Goal: Information Seeking & Learning: Find specific page/section

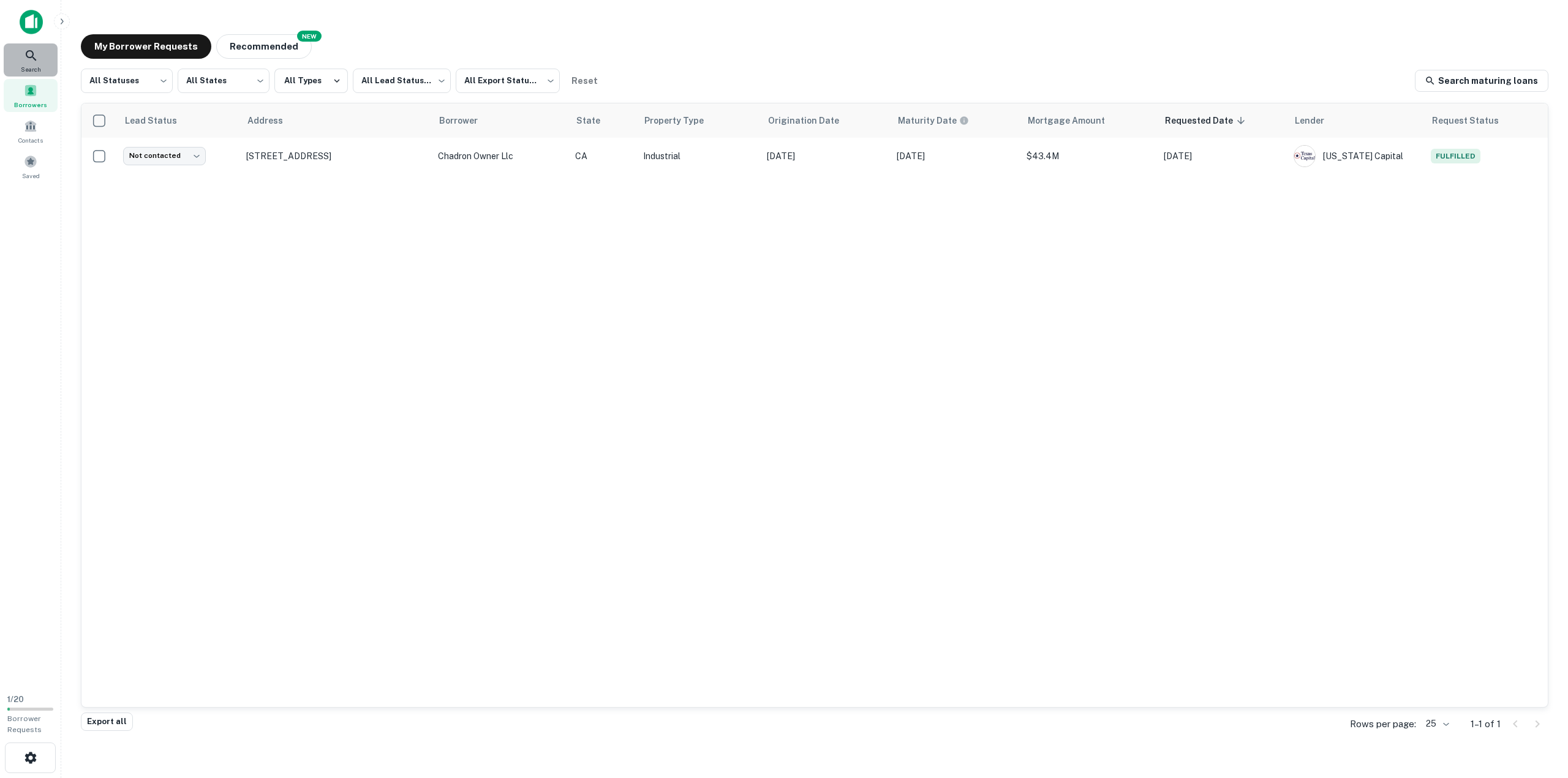
click at [30, 57] on icon at bounding box center [31, 55] width 10 height 10
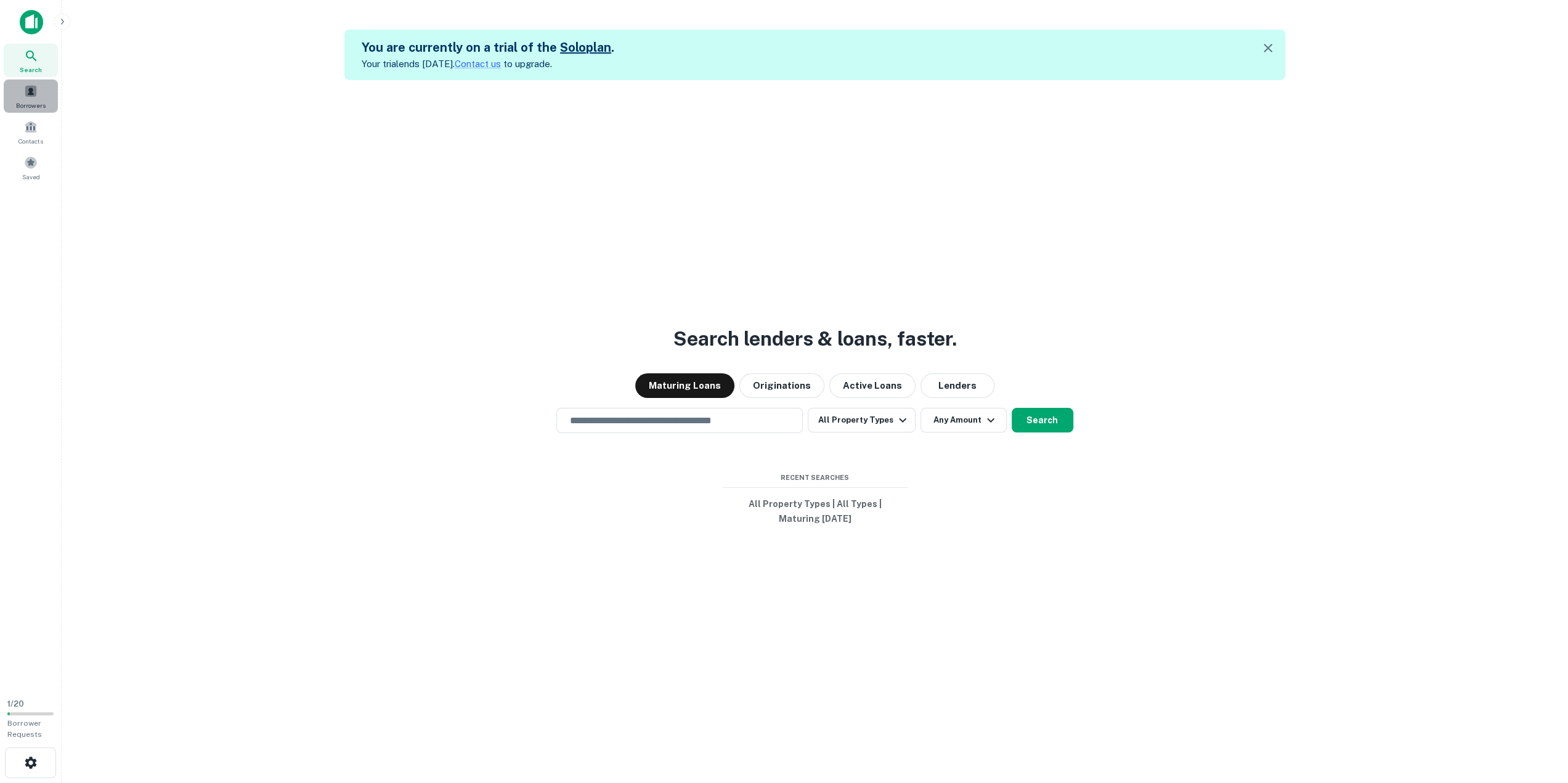
click at [24, 95] on div "Borrowers" at bounding box center [31, 96] width 54 height 33
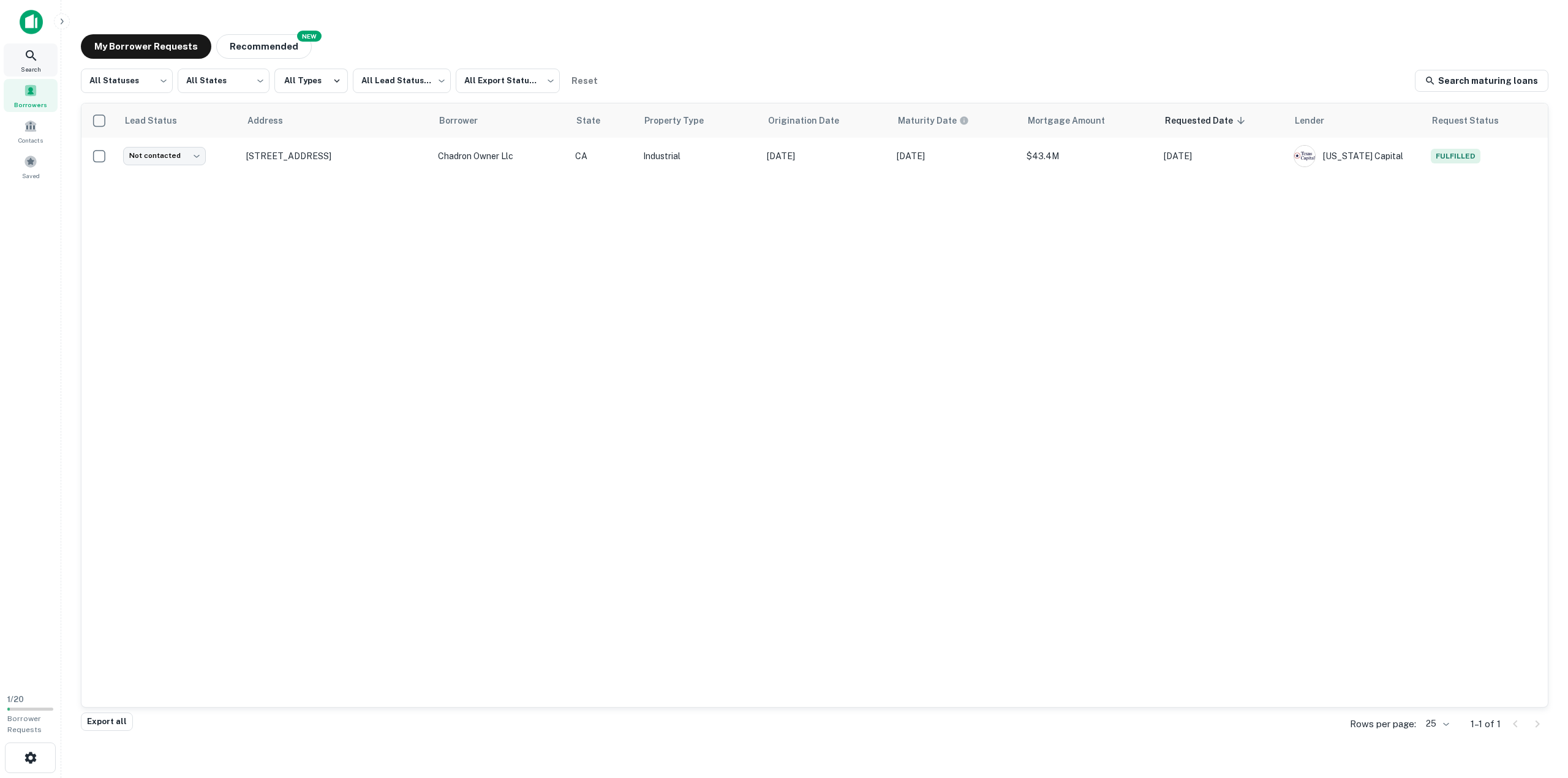
click at [32, 56] on icon at bounding box center [31, 55] width 10 height 10
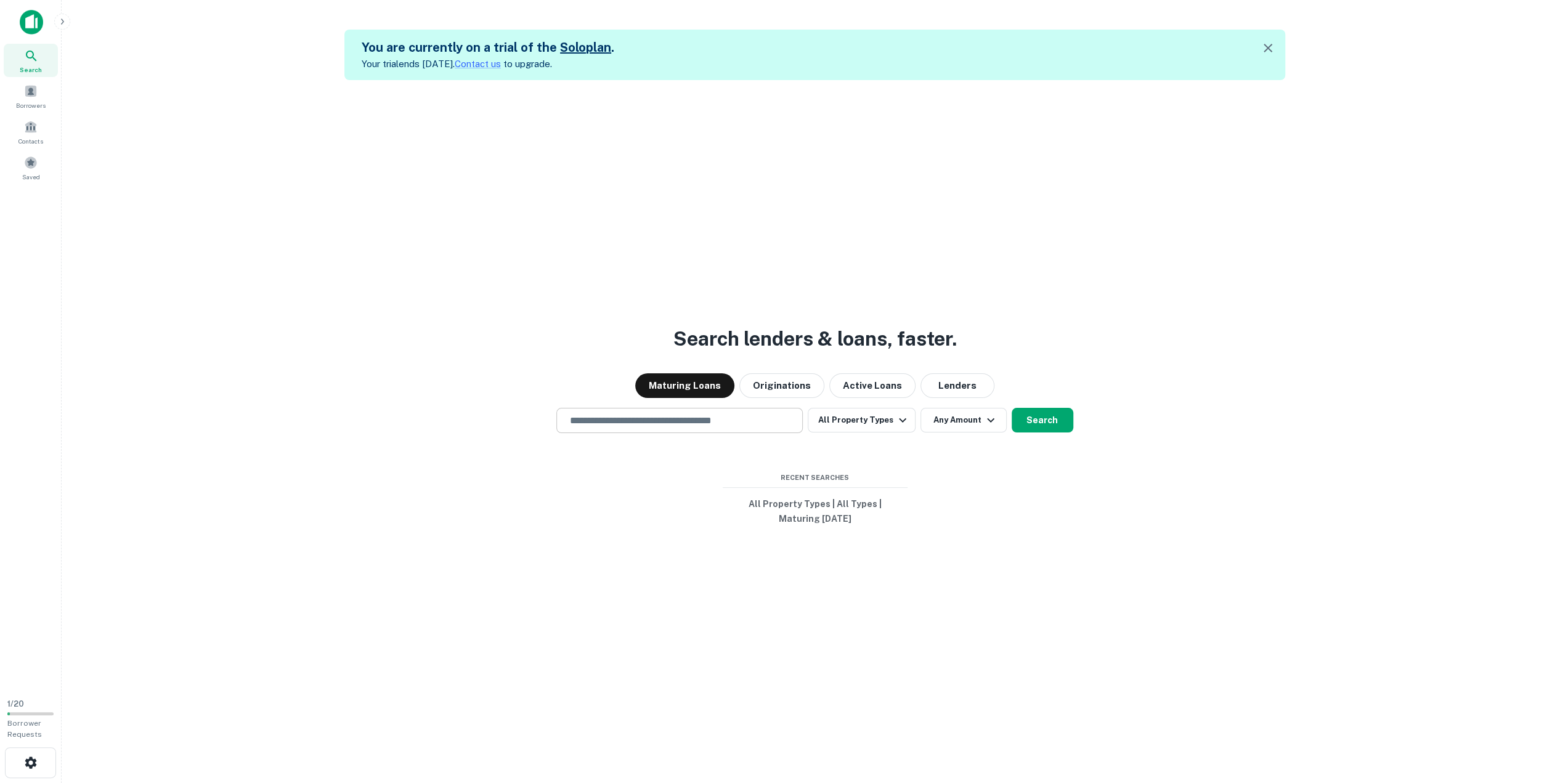
click at [631, 419] on input "text" at bounding box center [680, 420] width 236 height 14
click at [38, 106] on span "Borrowers" at bounding box center [31, 105] width 30 height 10
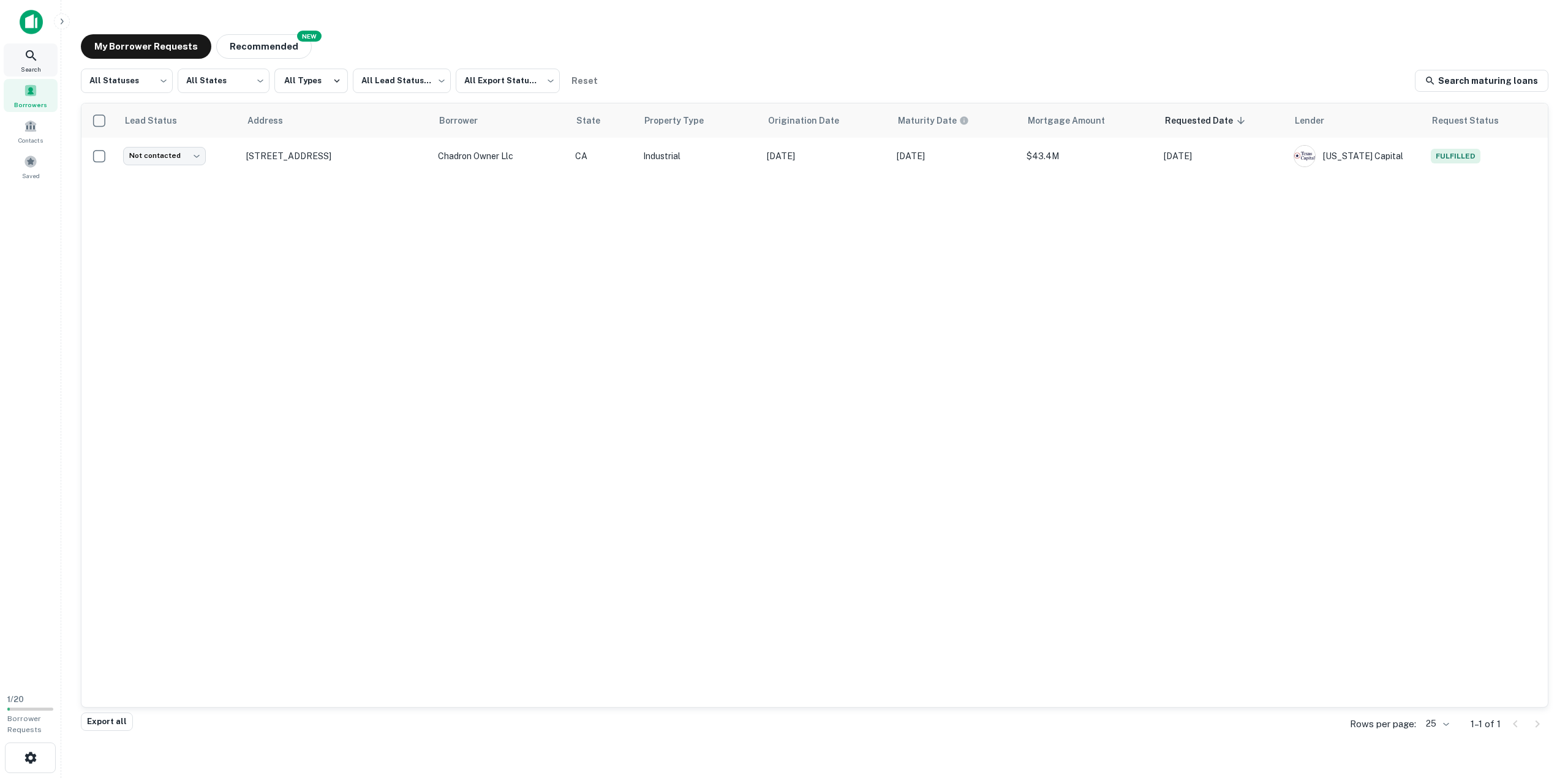
click at [30, 57] on icon at bounding box center [31, 56] width 15 height 15
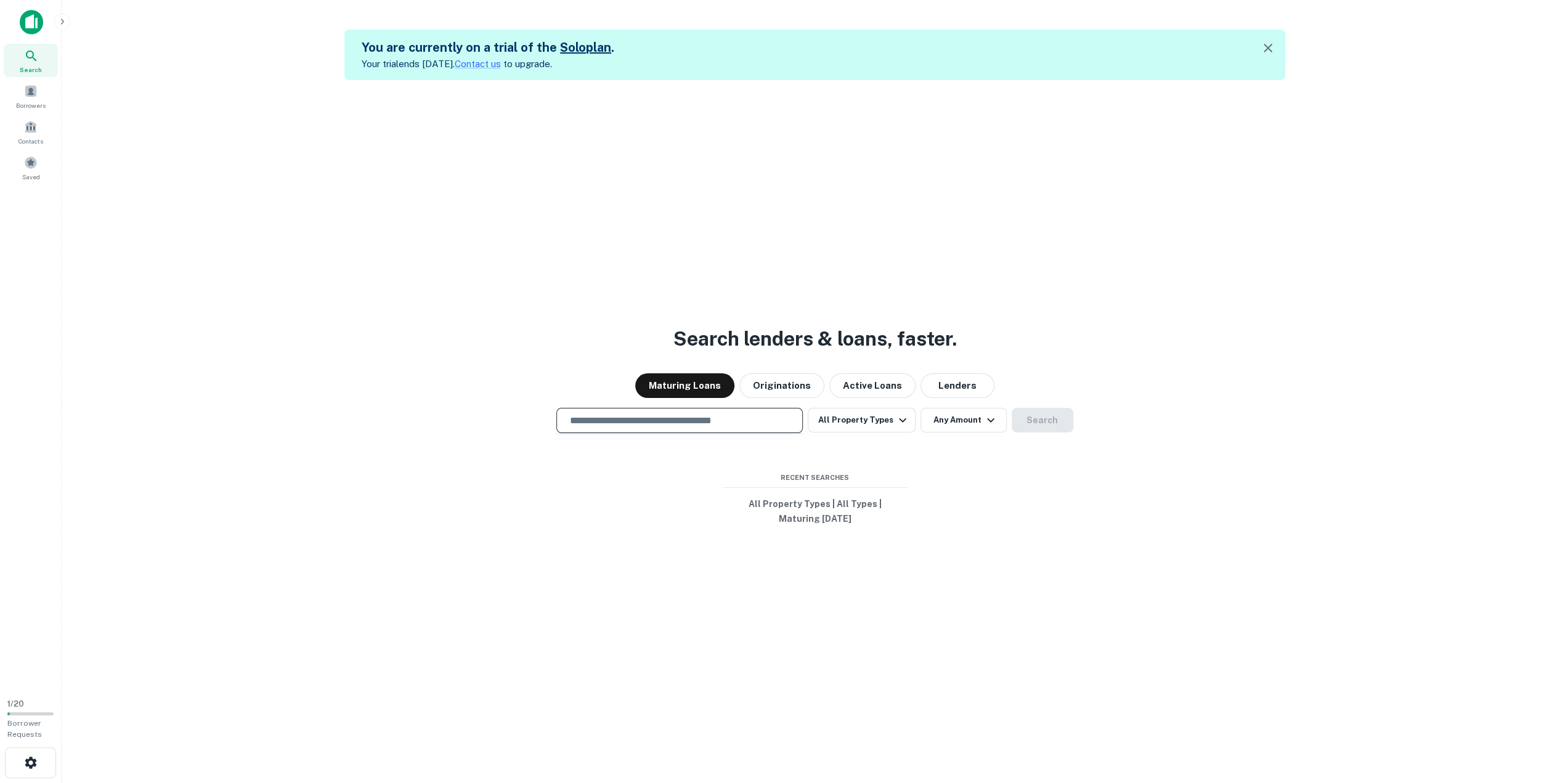
click at [637, 419] on input "text" at bounding box center [680, 420] width 236 height 14
type input "**********"
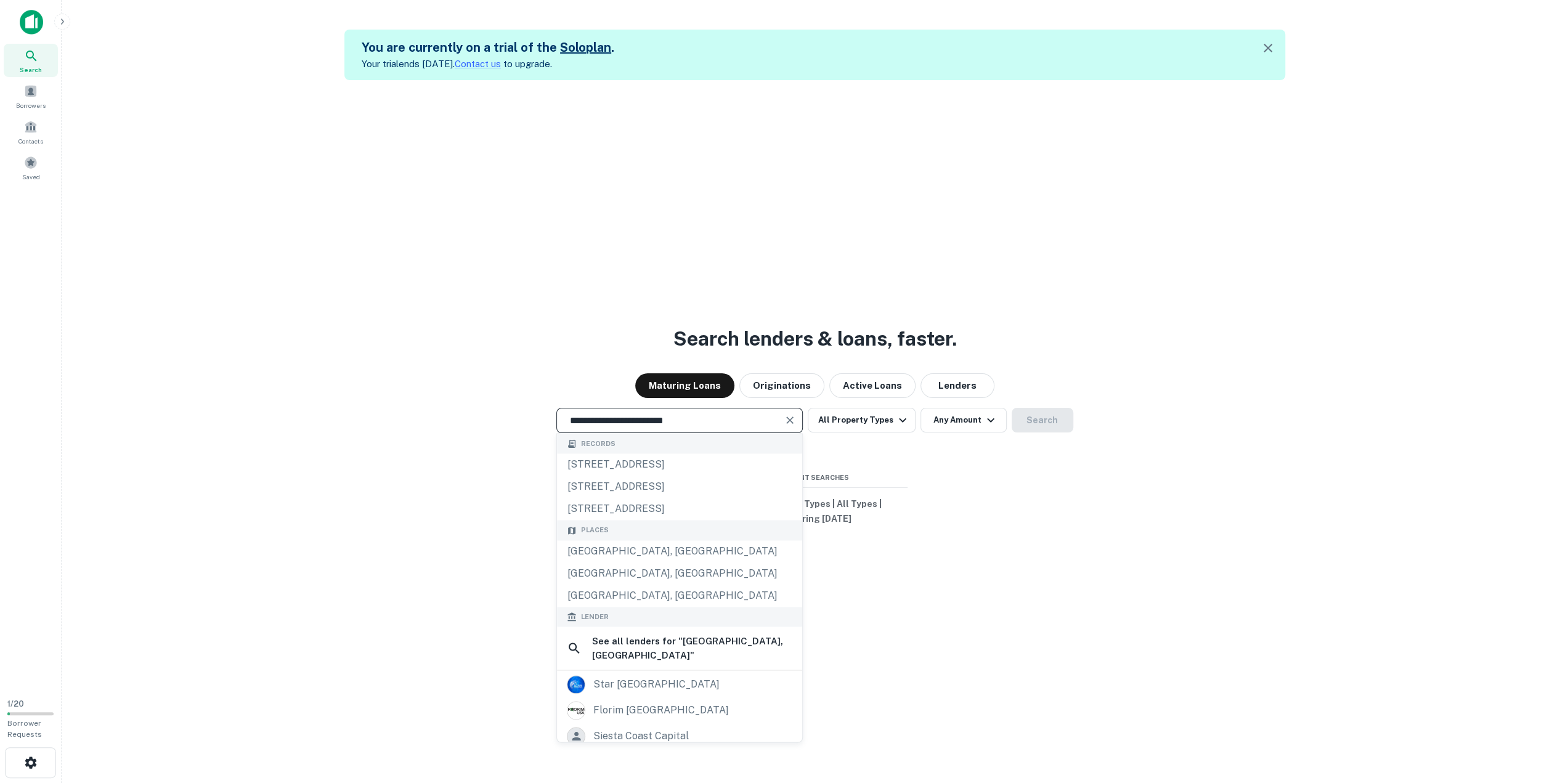
click at [791, 422] on icon "Clear" at bounding box center [790, 419] width 7 height 7
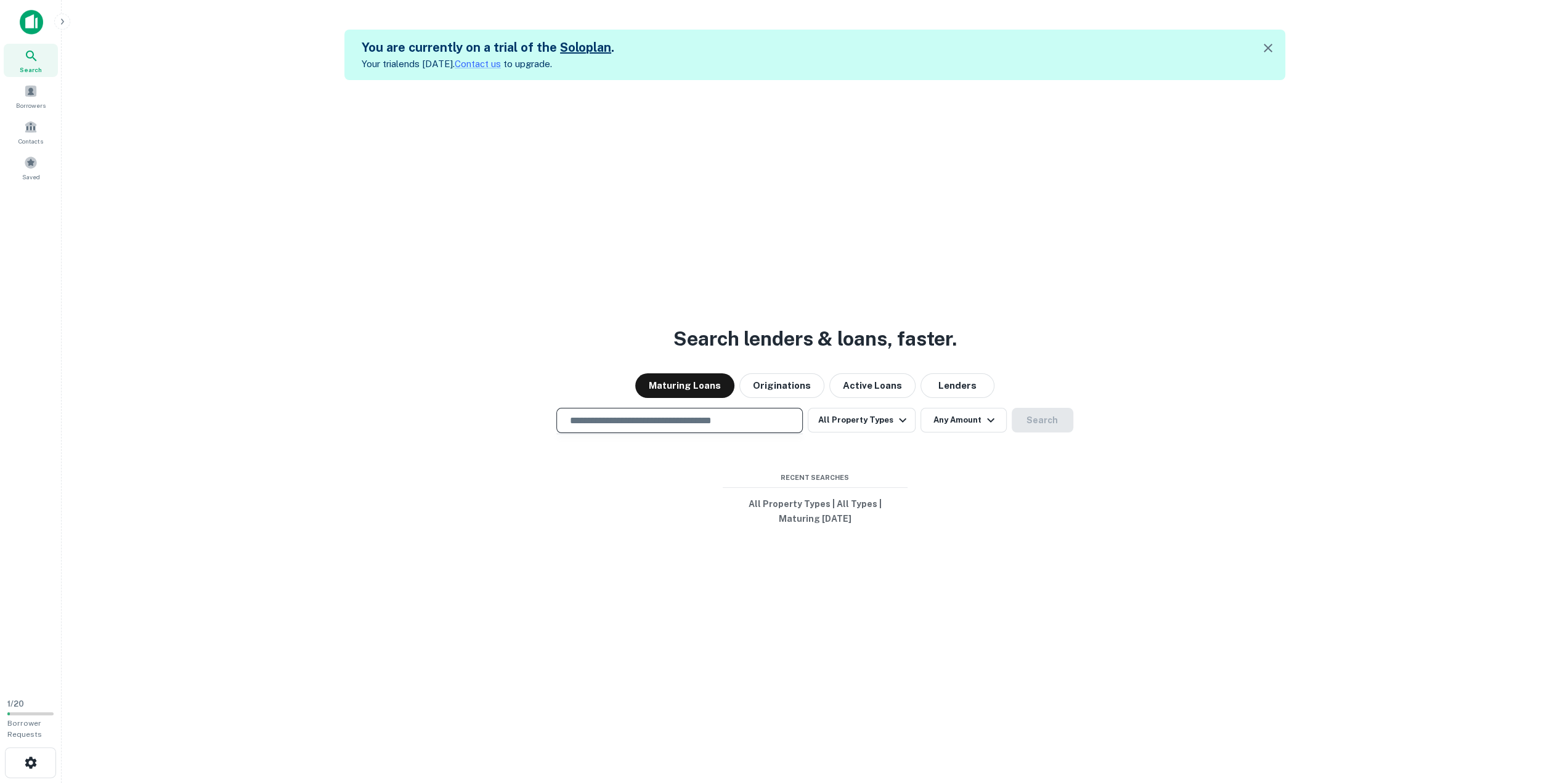
click at [672, 427] on div "​" at bounding box center [680, 420] width 247 height 25
drag, startPoint x: 674, startPoint y: 605, endPoint x: 589, endPoint y: 426, distance: 198.2
click at [589, 426] on input "**********" at bounding box center [670, 420] width 217 height 14
click at [750, 419] on input "**********" at bounding box center [670, 420] width 217 height 14
click at [720, 416] on input "*******" at bounding box center [670, 420] width 217 height 14
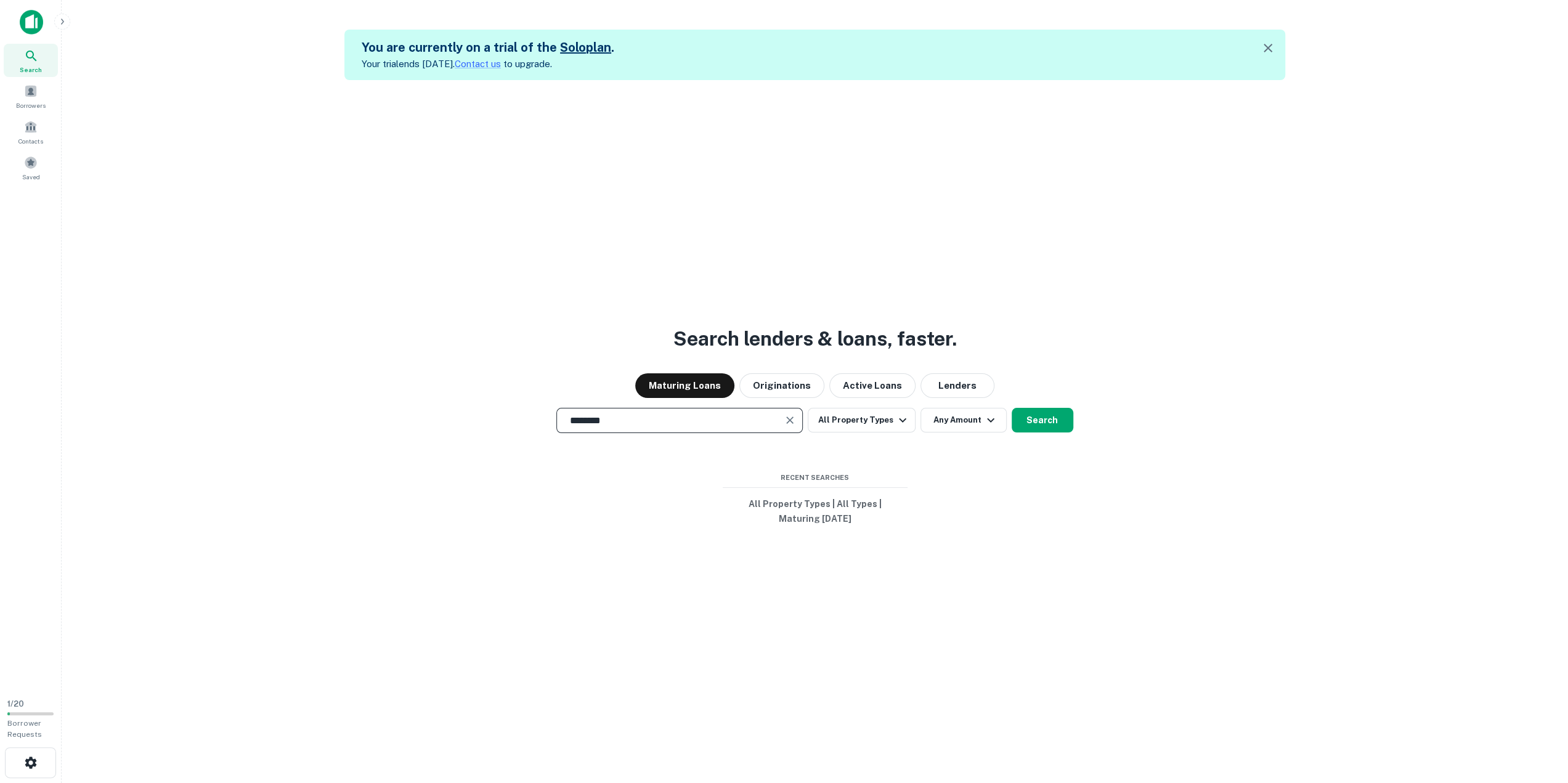
type input "*******"
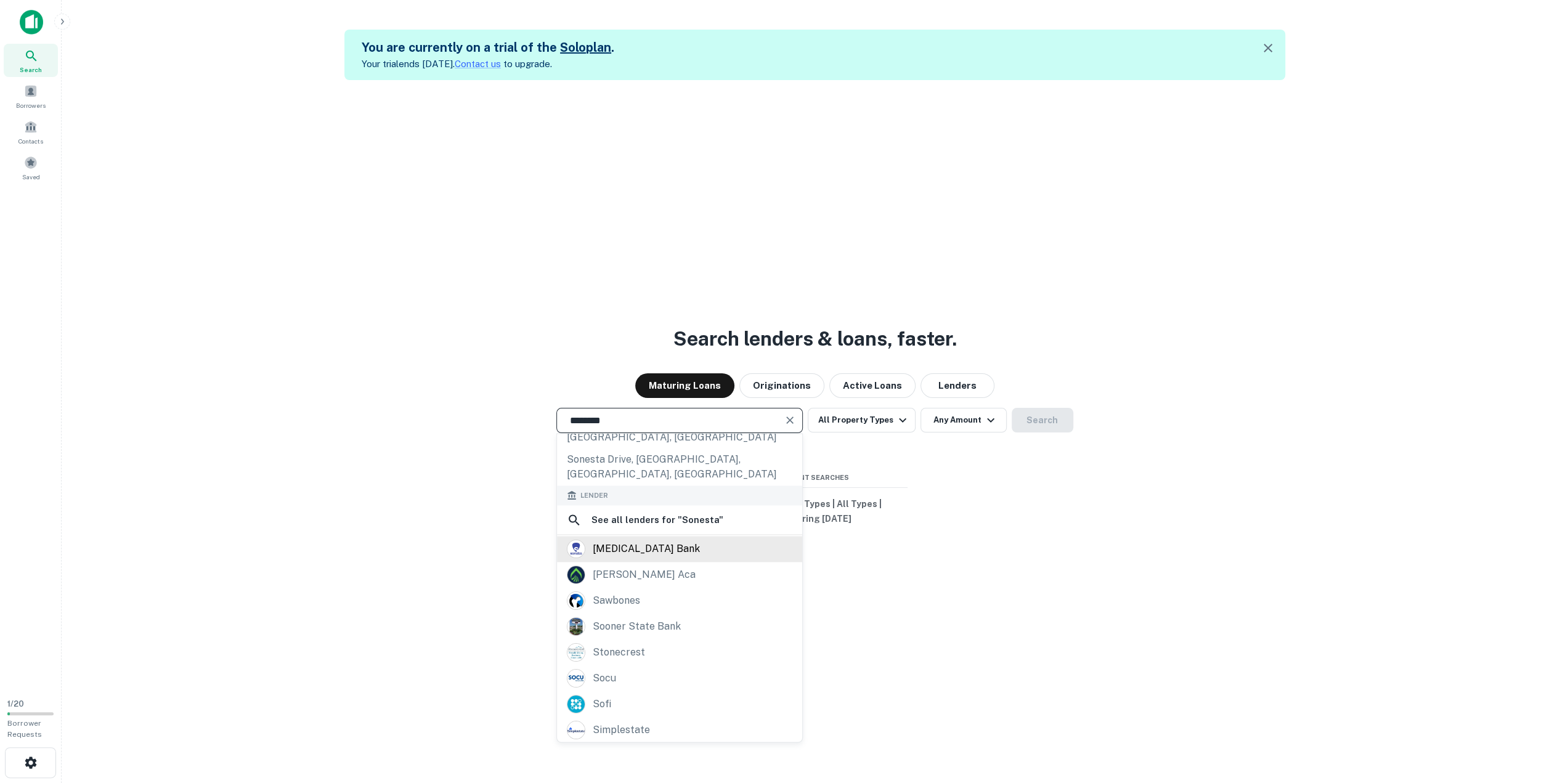
scroll to position [173, 0]
click at [791, 419] on icon "Clear" at bounding box center [790, 420] width 13 height 13
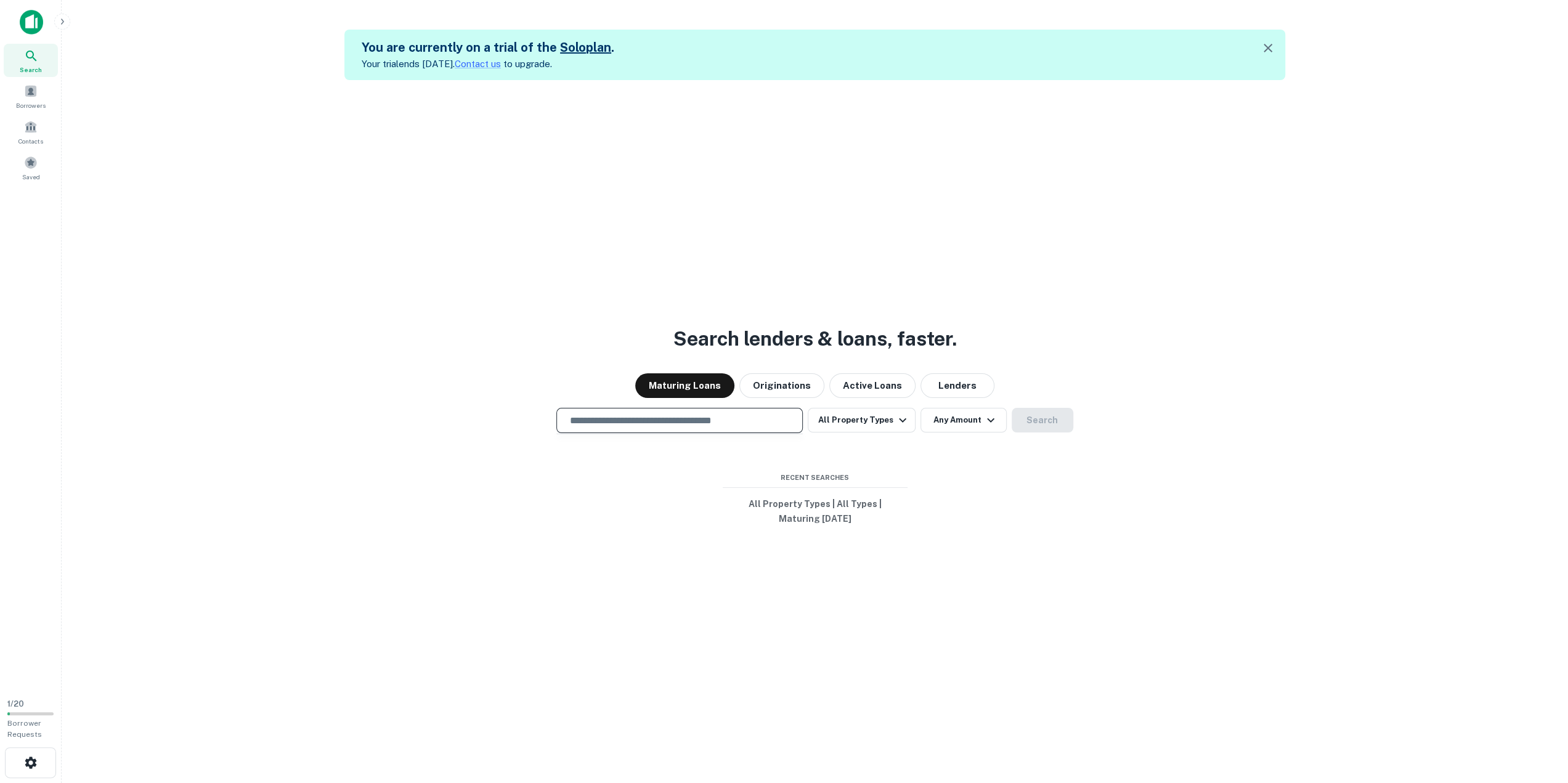
click at [710, 413] on input "text" at bounding box center [680, 420] width 236 height 14
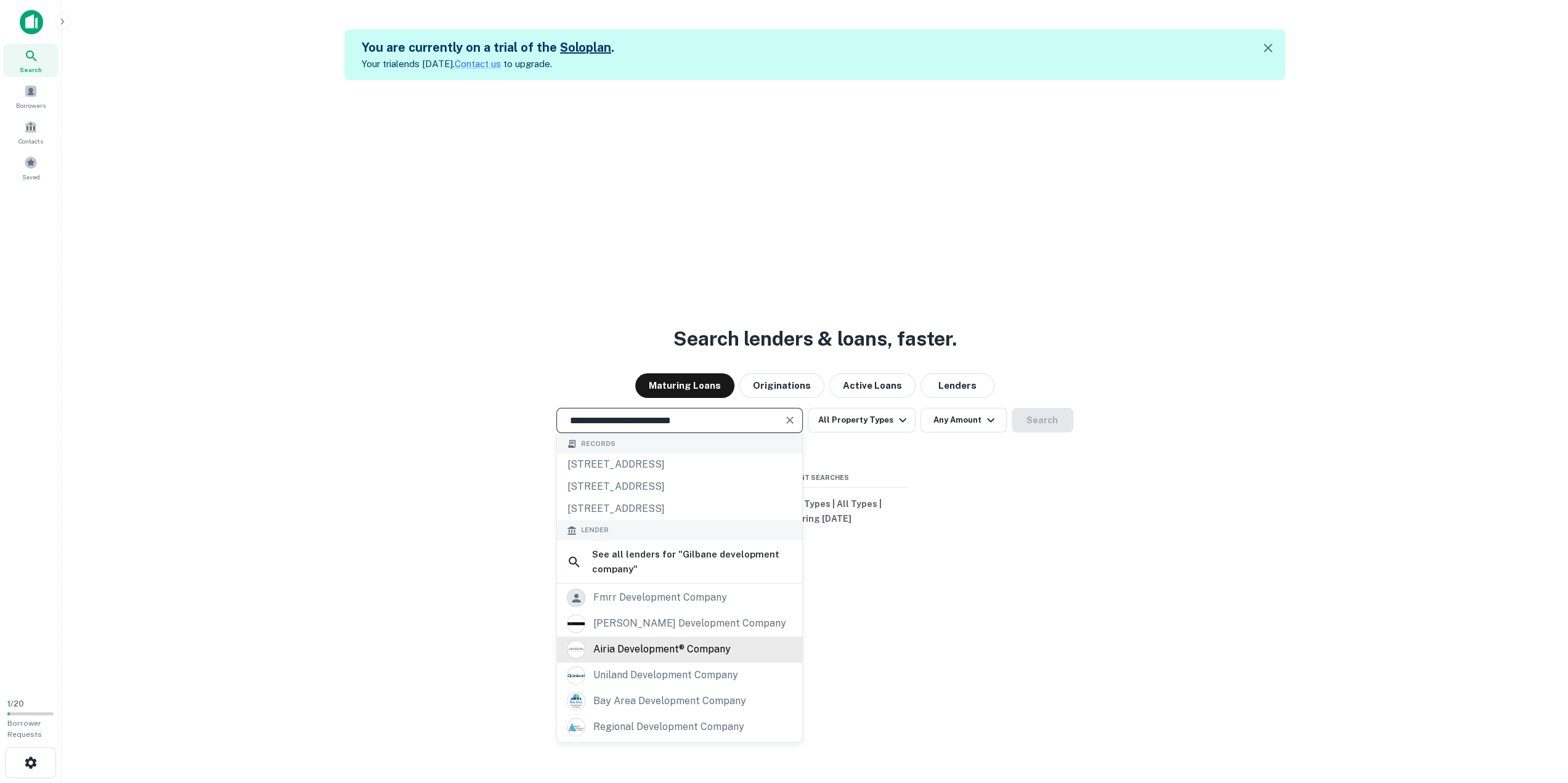
scroll to position [102, 0]
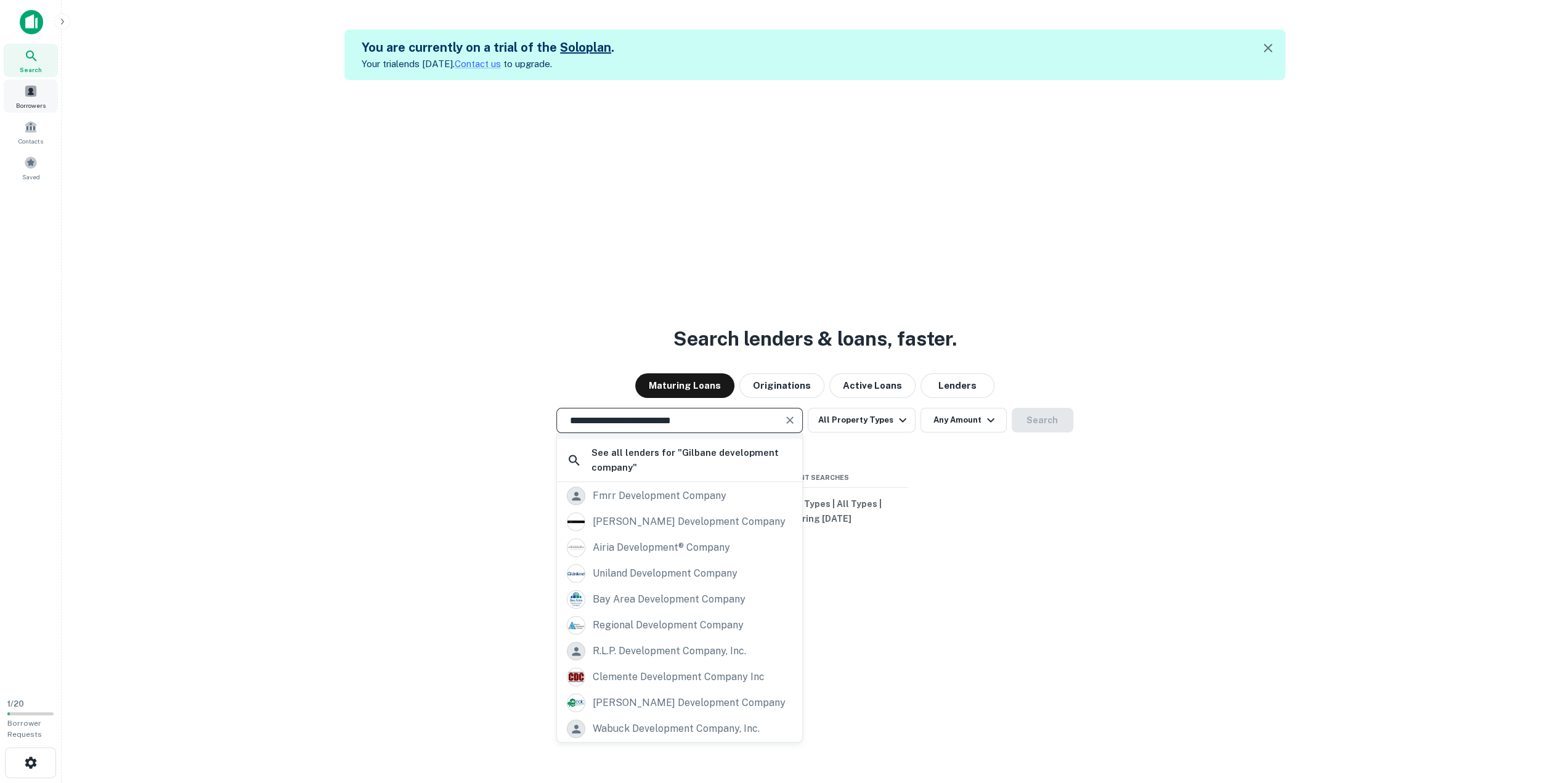
type input "**********"
click at [26, 96] on span at bounding box center [30, 91] width 13 height 13
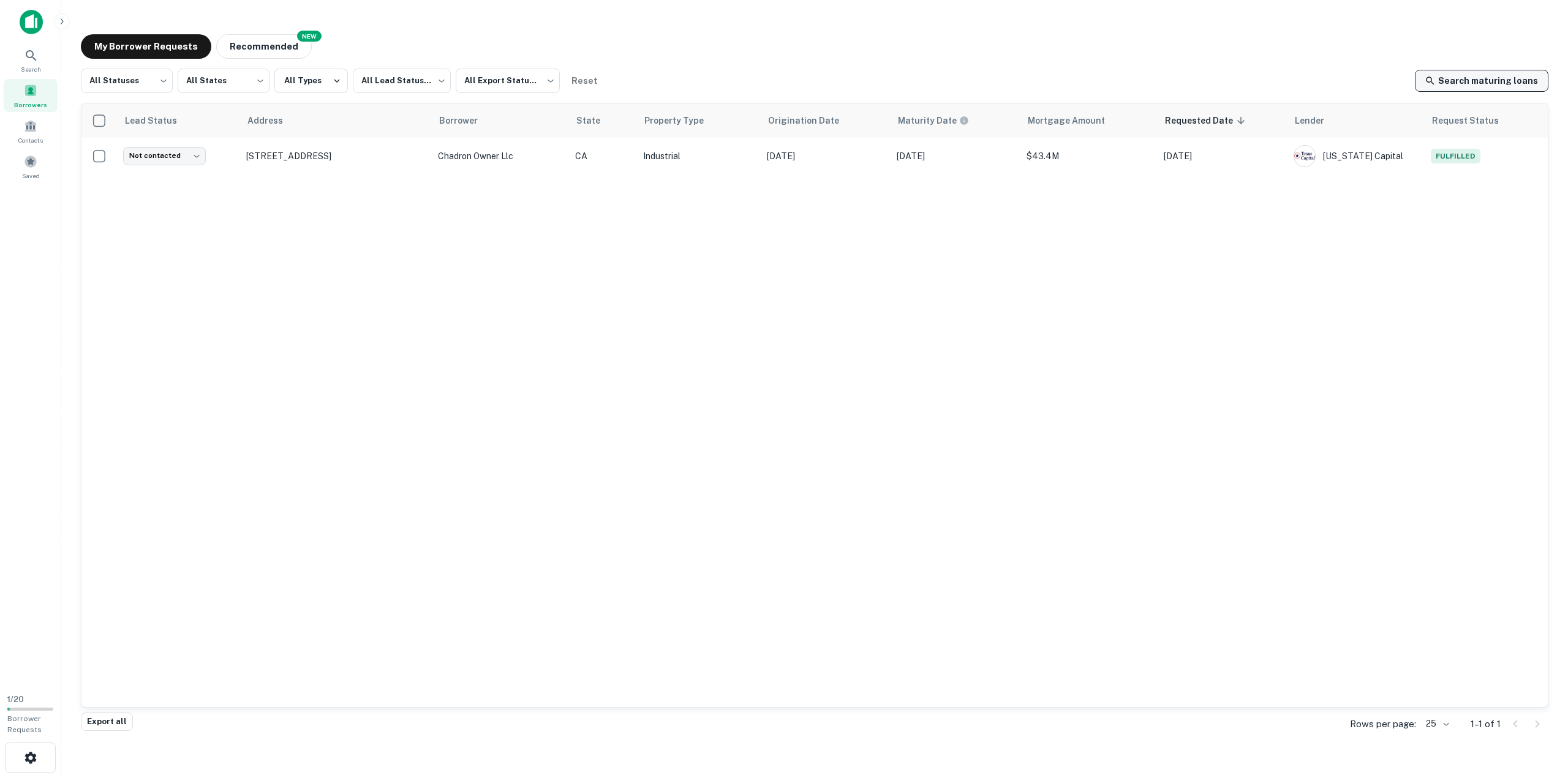
click at [1447, 78] on link "Search maturing loans" at bounding box center [1481, 81] width 133 height 22
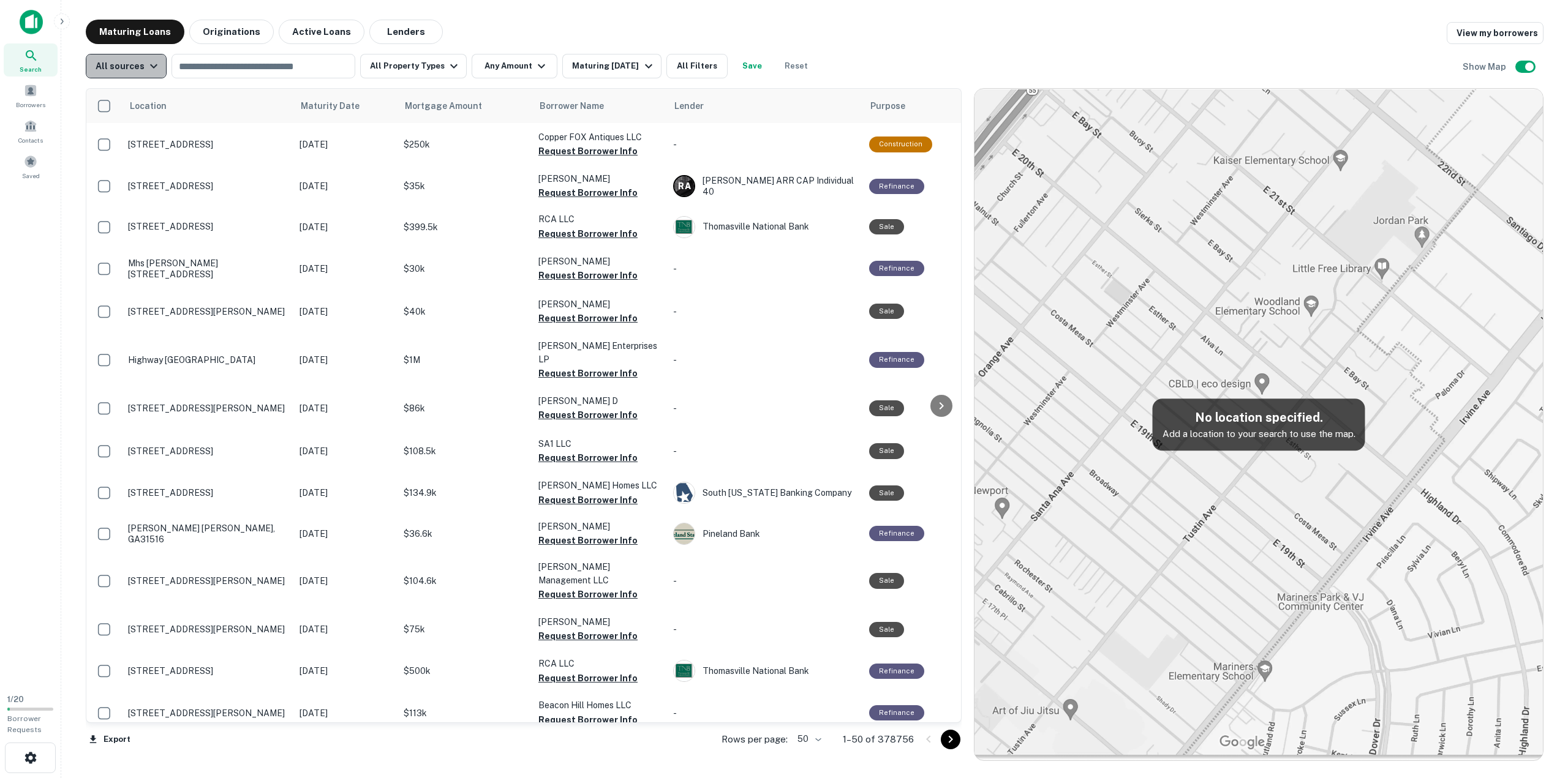
click at [156, 71] on icon "button" at bounding box center [154, 66] width 15 height 15
click at [150, 68] on div at bounding box center [784, 389] width 1568 height 778
click at [13, 103] on div "Borrowers" at bounding box center [31, 96] width 54 height 33
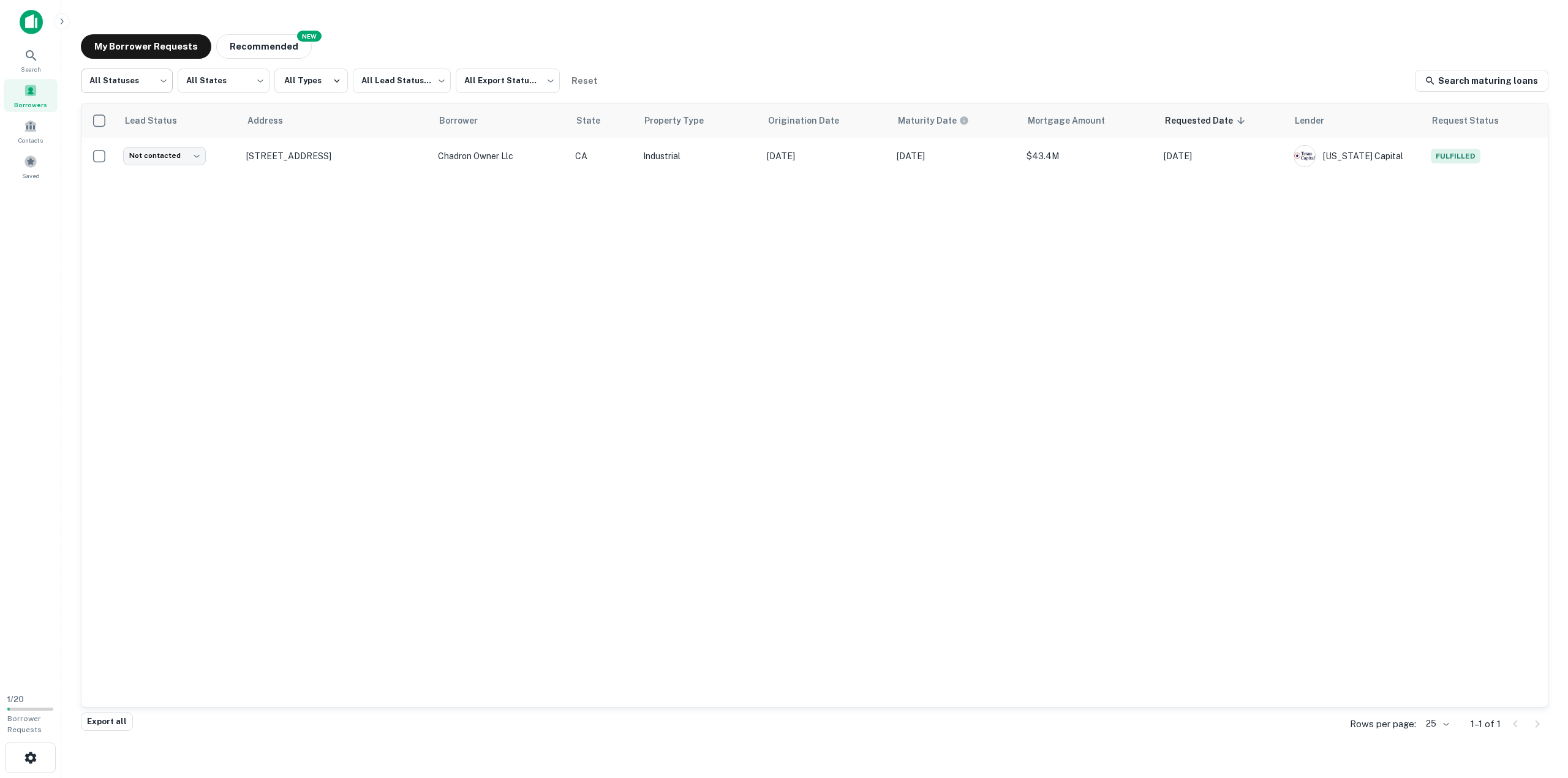
click at [147, 80] on body "Search Borrowers Contacts Saved 1 / 20 Borrower Requests My Borrower Requests N…" at bounding box center [784, 389] width 1568 height 778
click at [226, 81] on div at bounding box center [784, 389] width 1568 height 778
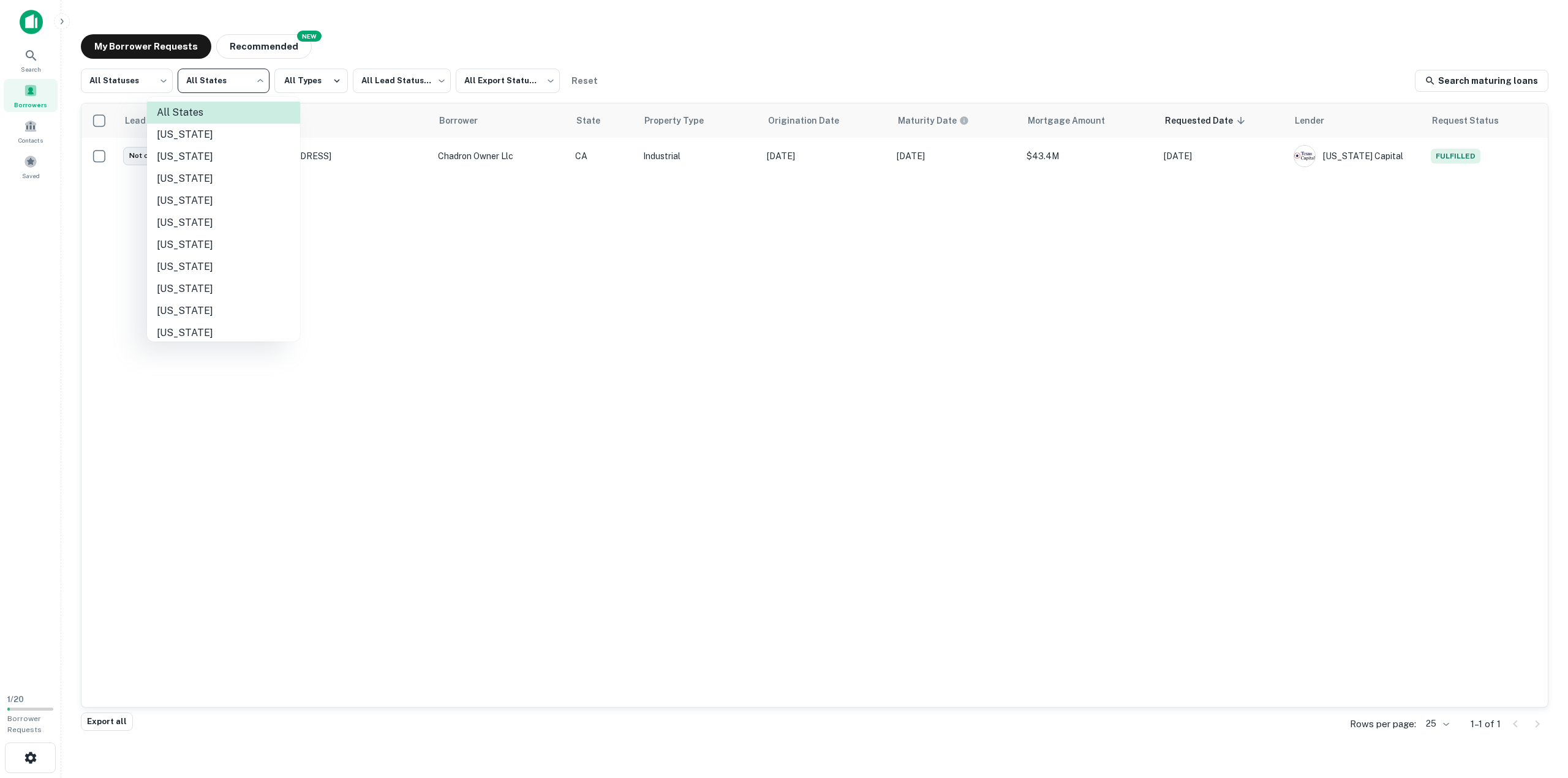
click at [226, 81] on body "Search Borrowers Contacts Saved 1 / 20 Borrower Requests My Borrower Requests N…" at bounding box center [784, 389] width 1568 height 778
click at [164, 147] on li "Florida" at bounding box center [223, 149] width 153 height 22
type input "**"
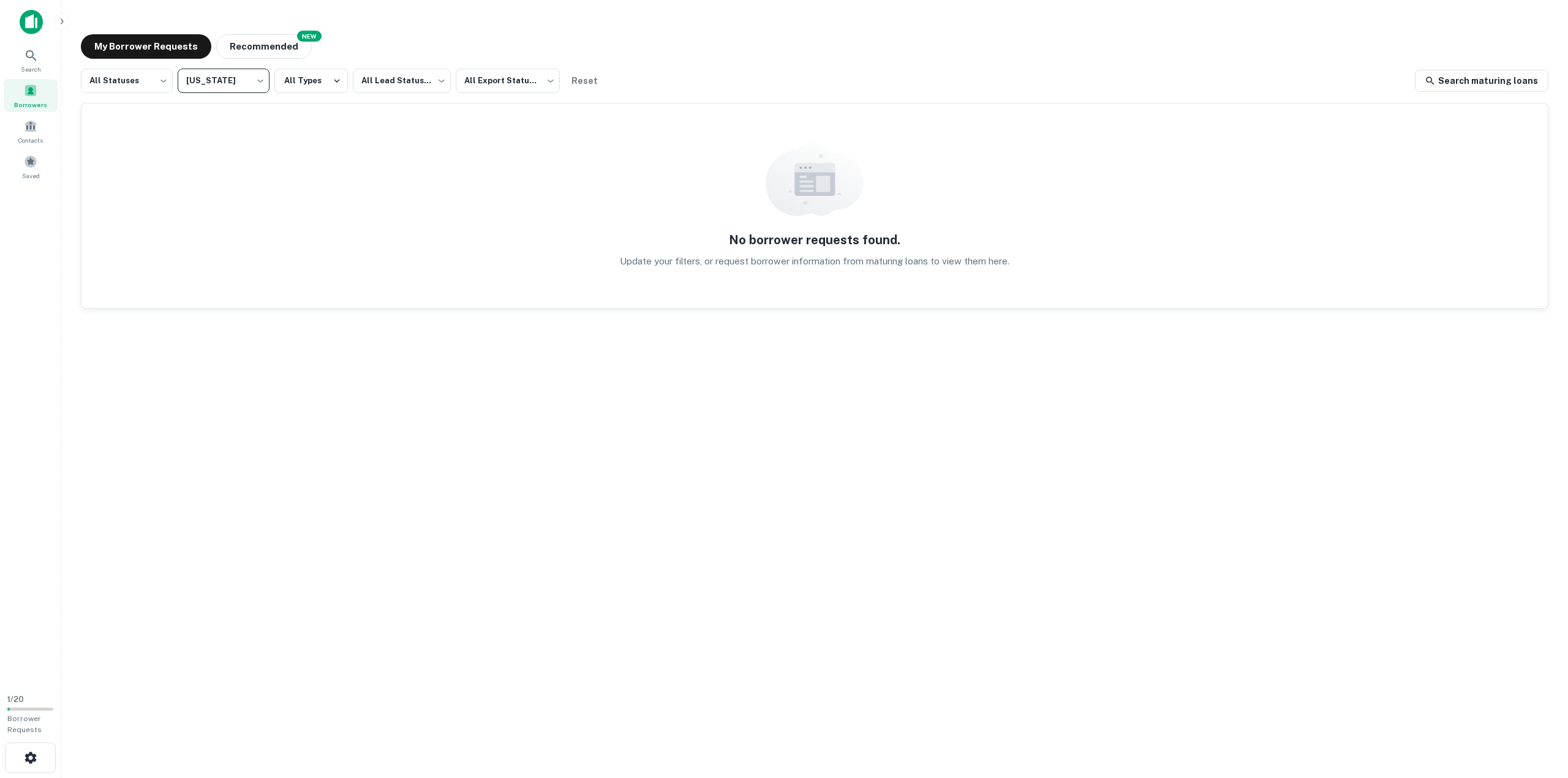
click at [261, 78] on body "Search Borrowers Contacts Saved 1 / 20 Borrower Requests My Borrower Requests N…" at bounding box center [784, 389] width 1568 height 778
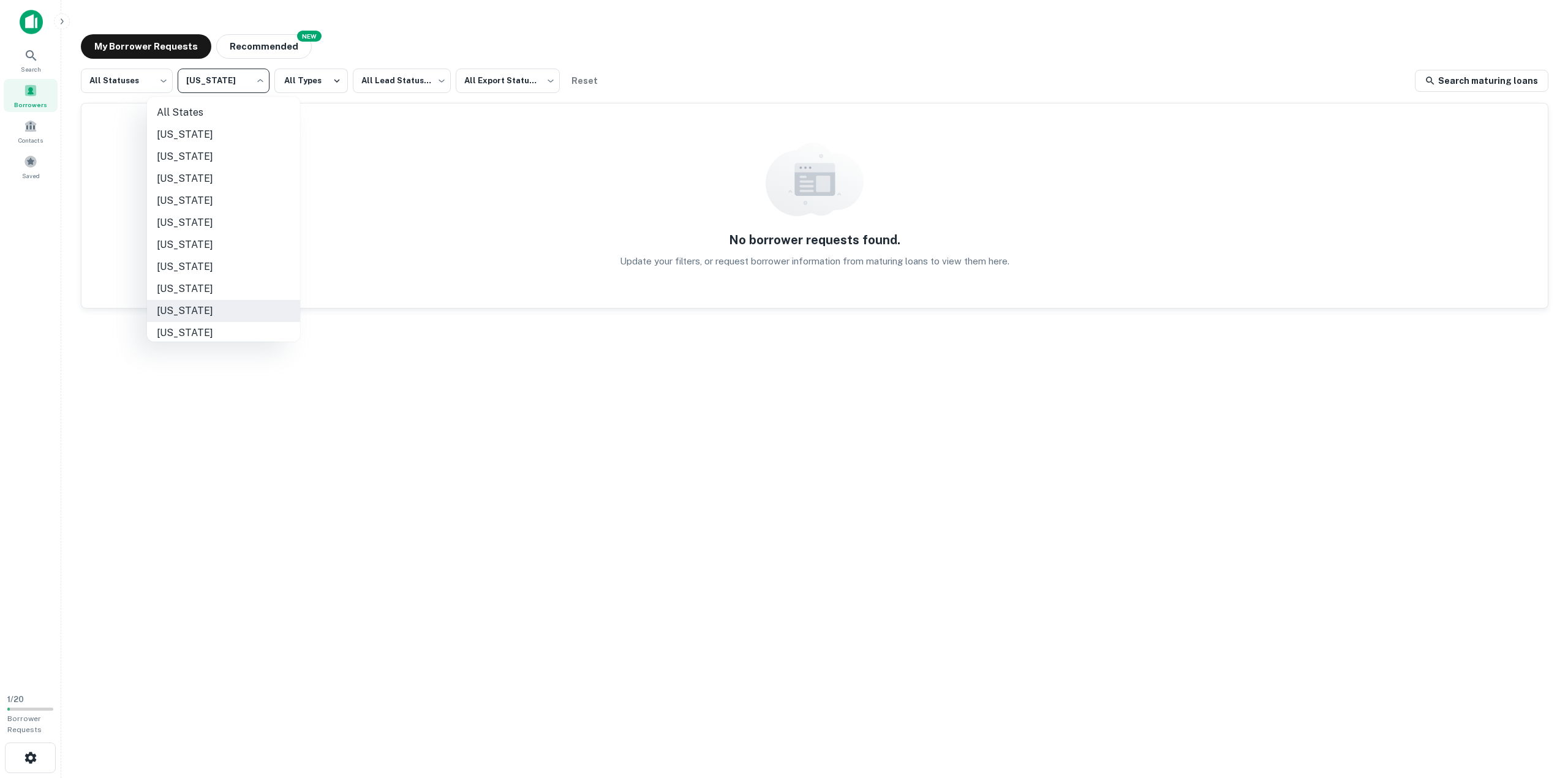
click at [262, 78] on div at bounding box center [784, 389] width 1568 height 778
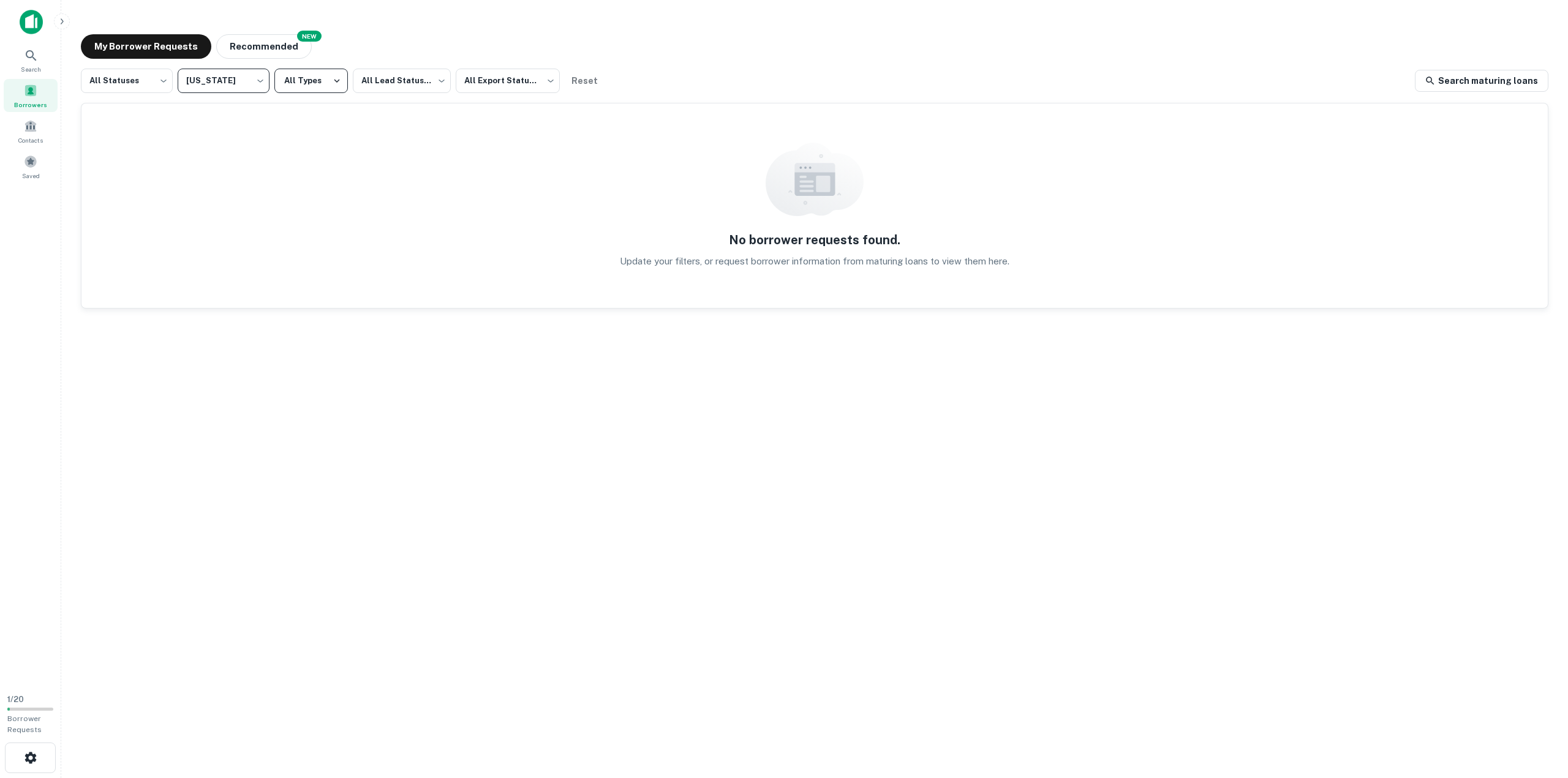
click at [335, 85] on icon "button" at bounding box center [337, 81] width 11 height 11
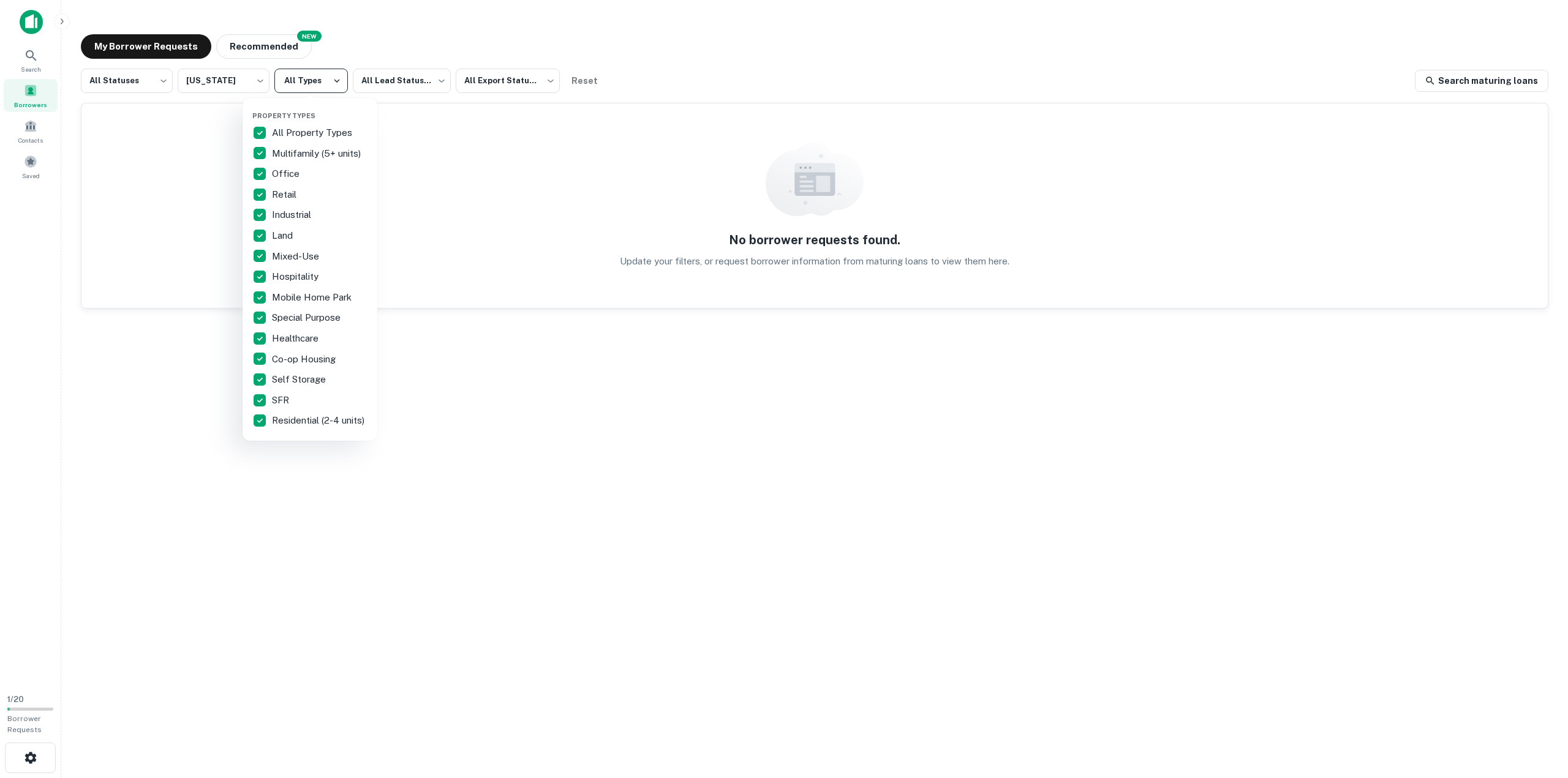
click at [335, 85] on div at bounding box center [784, 389] width 1568 height 778
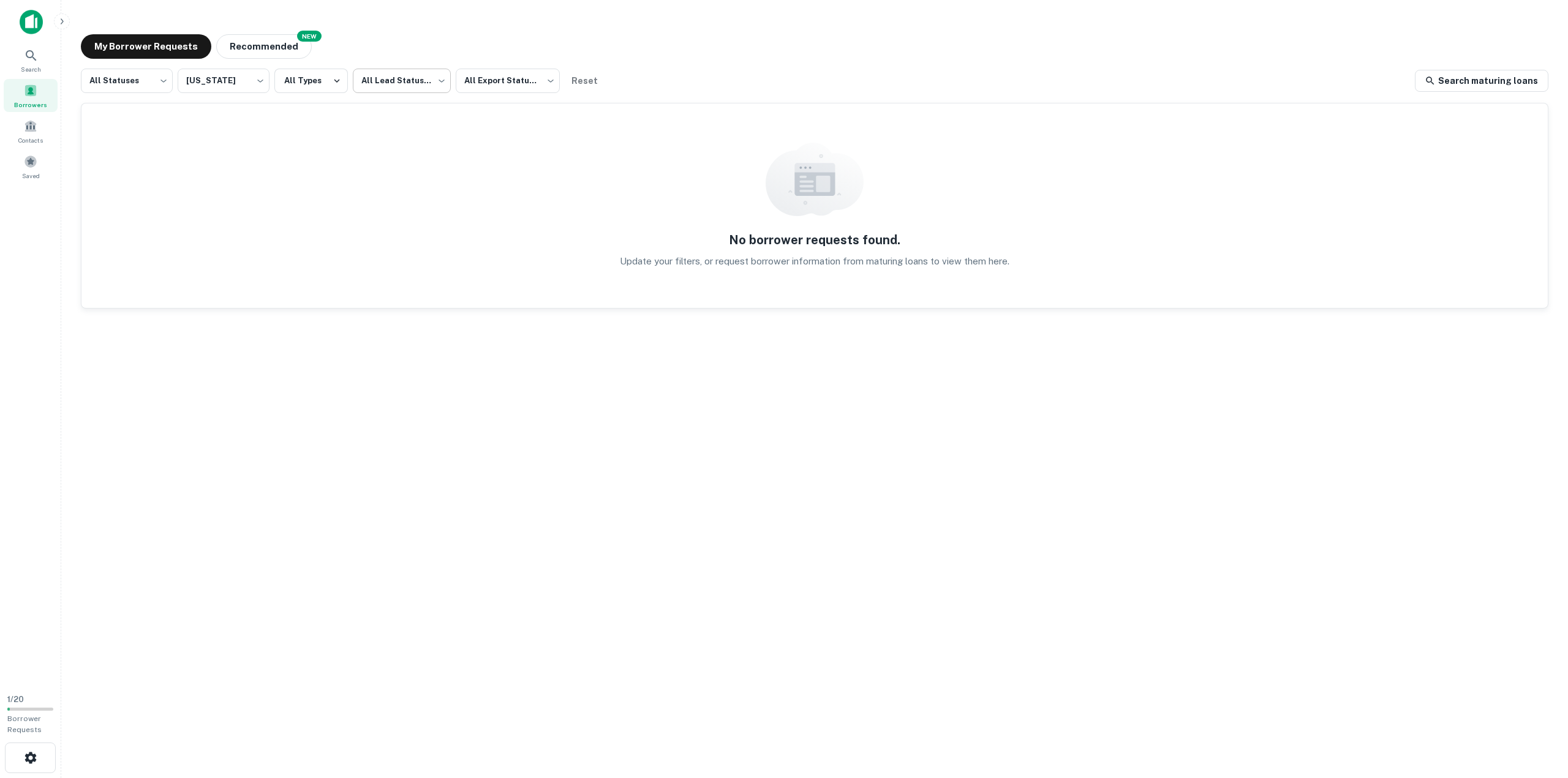
click at [429, 85] on body "Search Borrowers Contacts Saved 1 / 20 Borrower Requests My Borrower Requests N…" at bounding box center [784, 389] width 1568 height 778
click at [517, 80] on div at bounding box center [784, 389] width 1568 height 778
click at [545, 84] on body "Search Borrowers Contacts Saved 1 / 20 Borrower Requests My Borrower Requests N…" at bounding box center [784, 389] width 1568 height 778
click at [545, 84] on div at bounding box center [784, 389] width 1568 height 778
click at [1479, 79] on link "Search maturing loans" at bounding box center [1481, 81] width 133 height 22
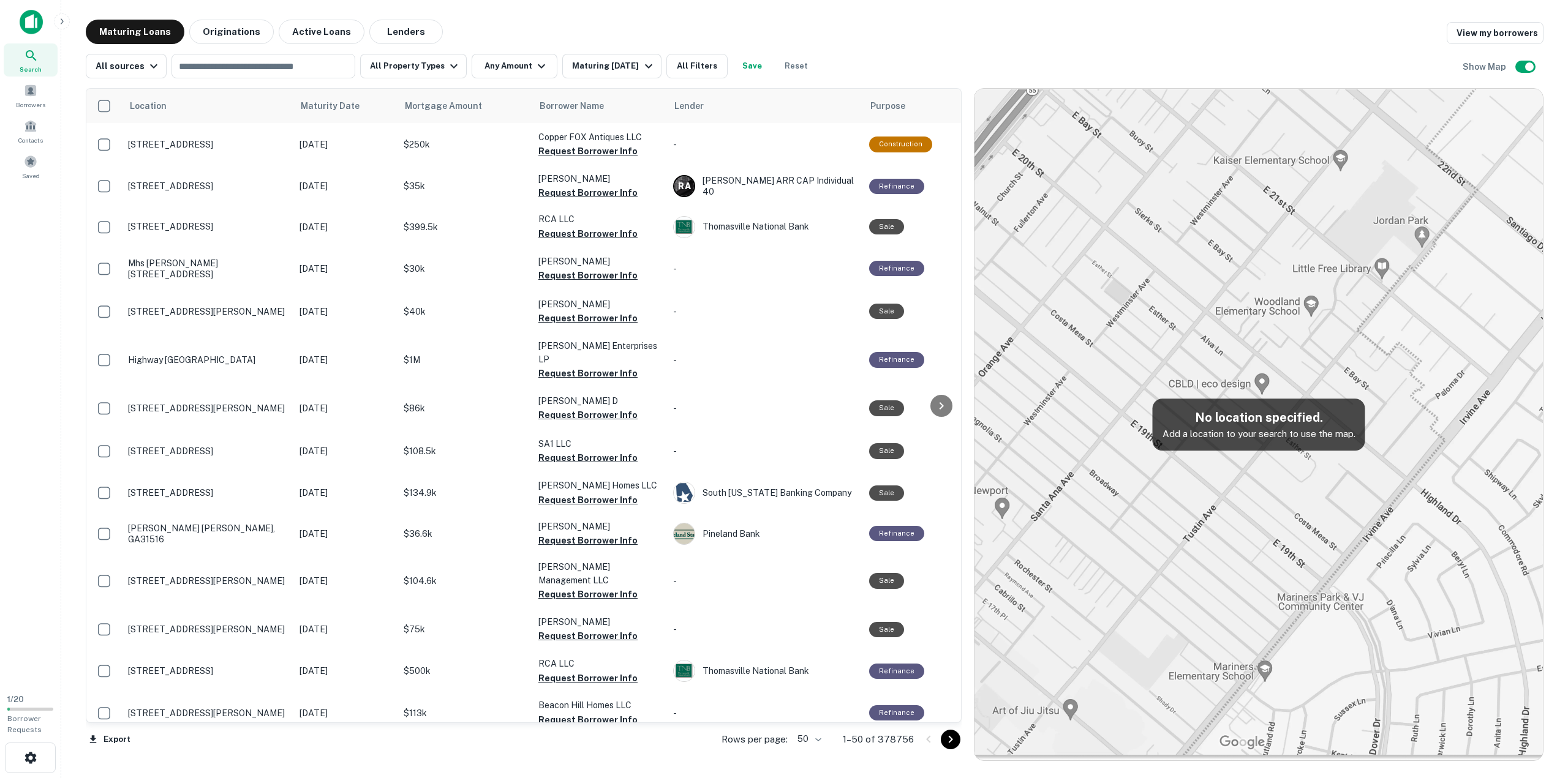
click at [1315, 556] on img at bounding box center [1258, 424] width 568 height 671
click at [281, 73] on input "text" at bounding box center [263, 66] width 175 height 17
type input "*****"
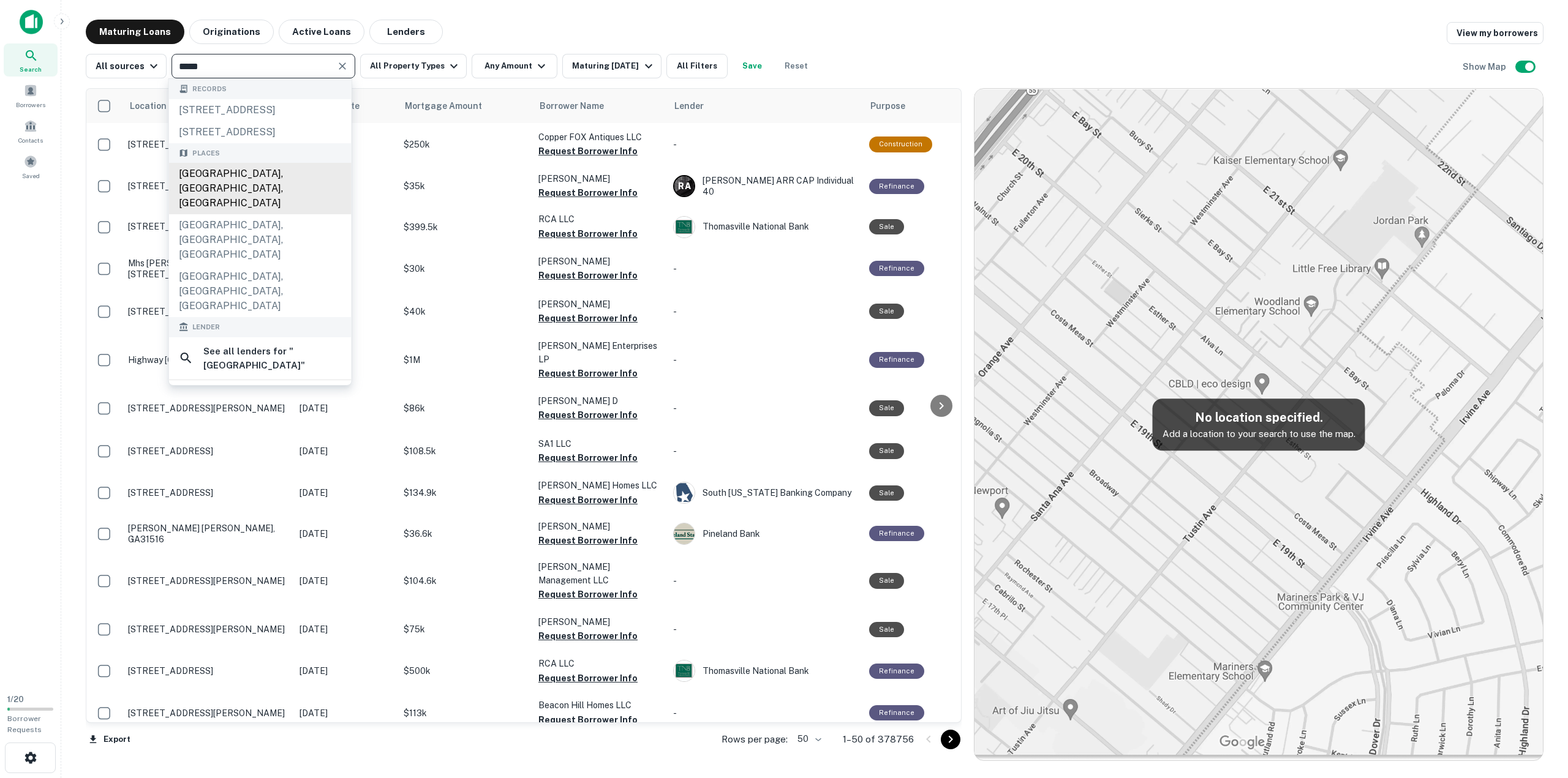
click at [229, 207] on div "[GEOGRAPHIC_DATA], [GEOGRAPHIC_DATA], [GEOGRAPHIC_DATA]" at bounding box center [260, 189] width 183 height 52
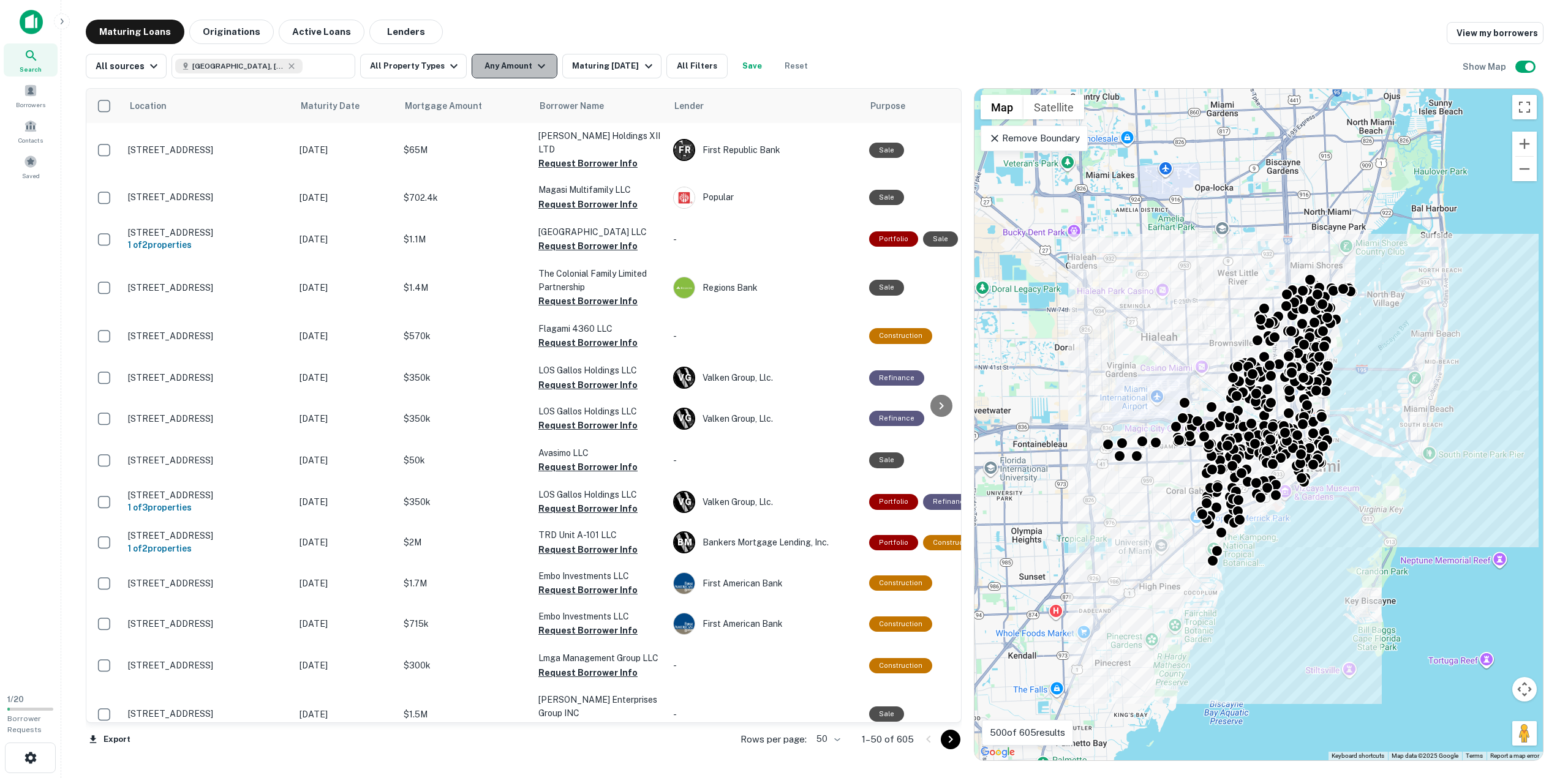
click at [489, 66] on button "Any Amount" at bounding box center [514, 66] width 85 height 24
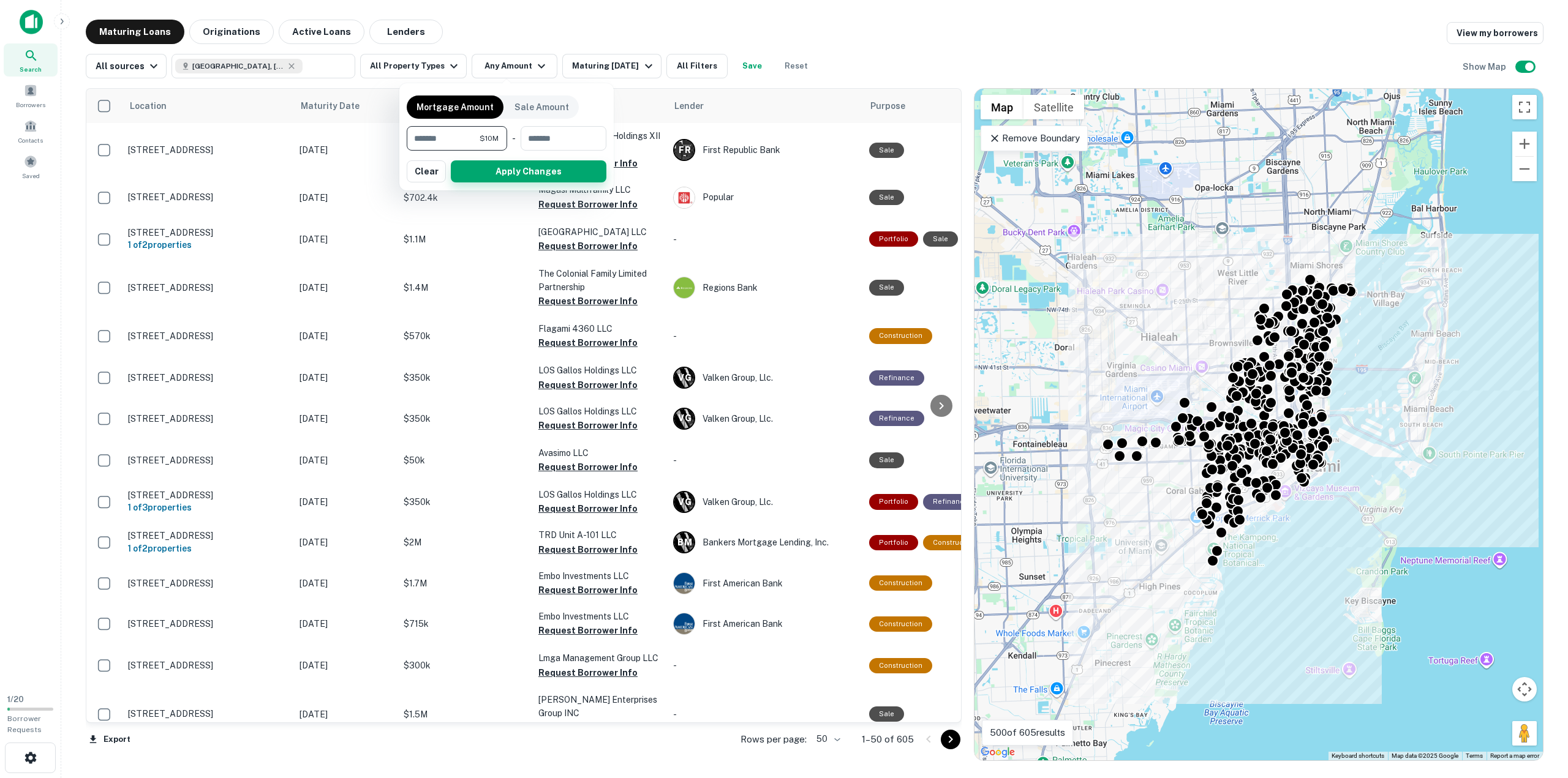
type input "********"
click at [505, 166] on button "Apply Changes" at bounding box center [528, 172] width 156 height 22
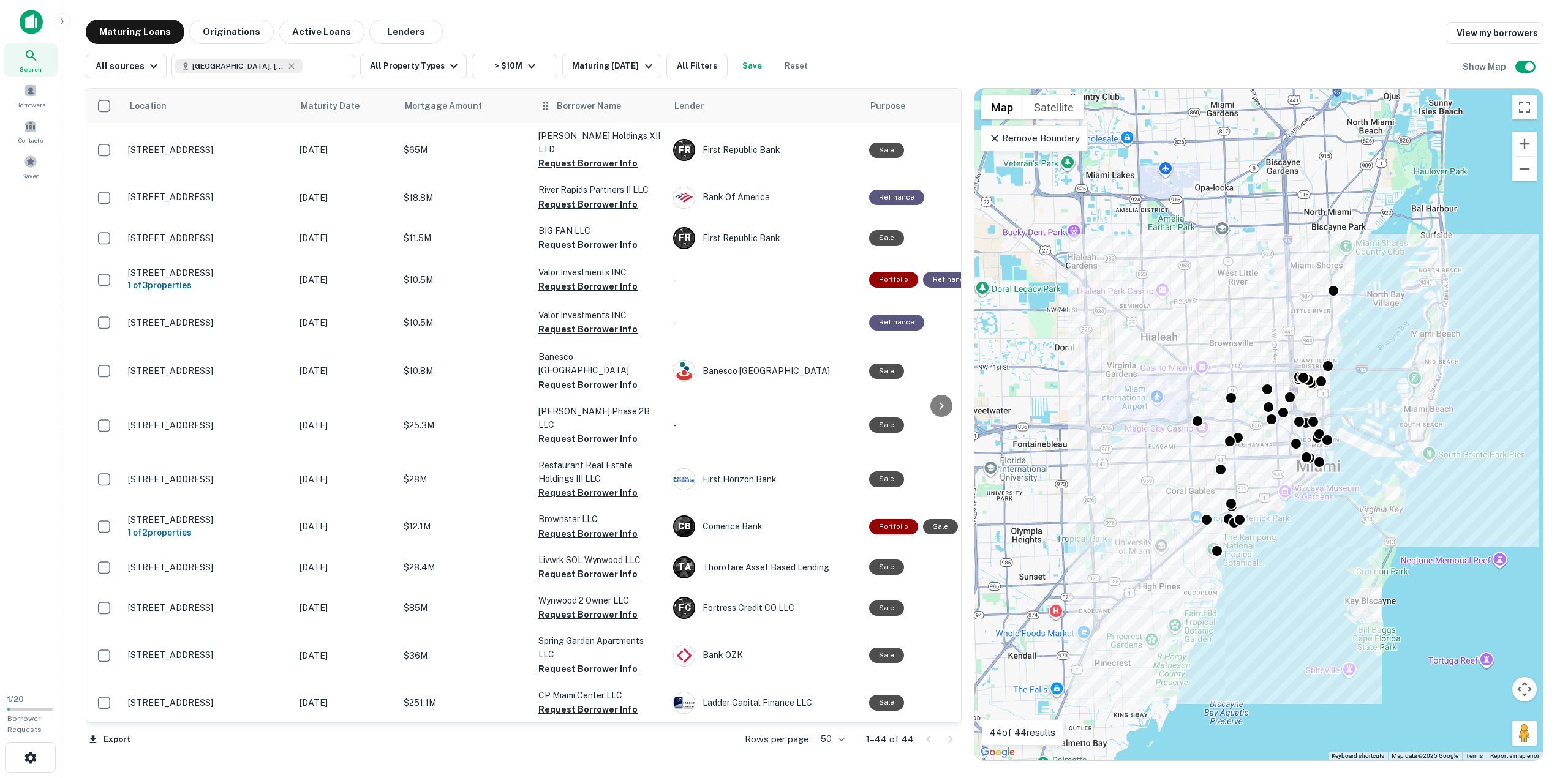
click at [549, 108] on icon at bounding box center [546, 106] width 13 height 15
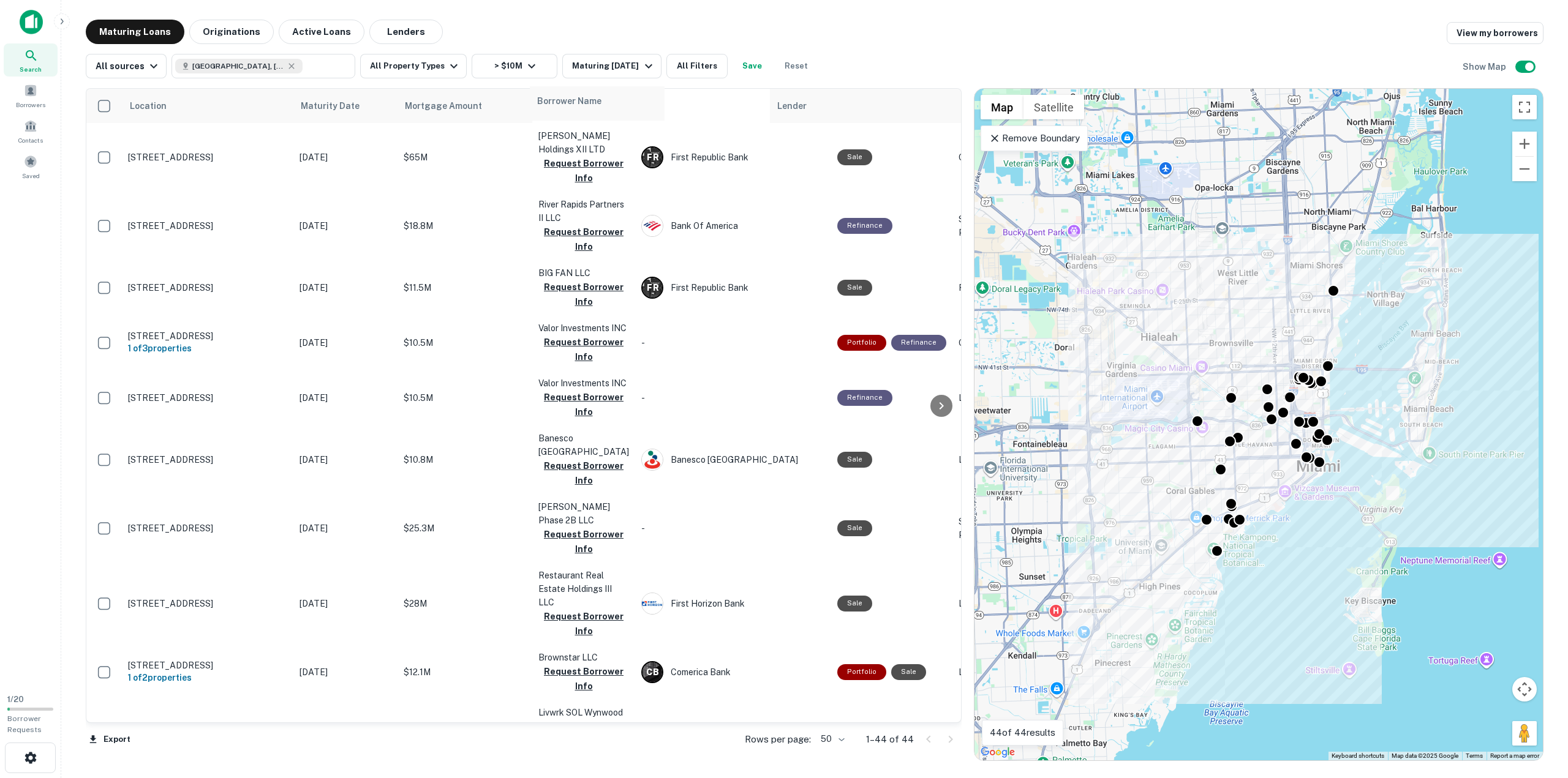
click at [547, 110] on tr "Location Maturity Date Mortgage Amount Borrower Name Lender Purpose Type Lender…" at bounding box center [898, 106] width 1624 height 34
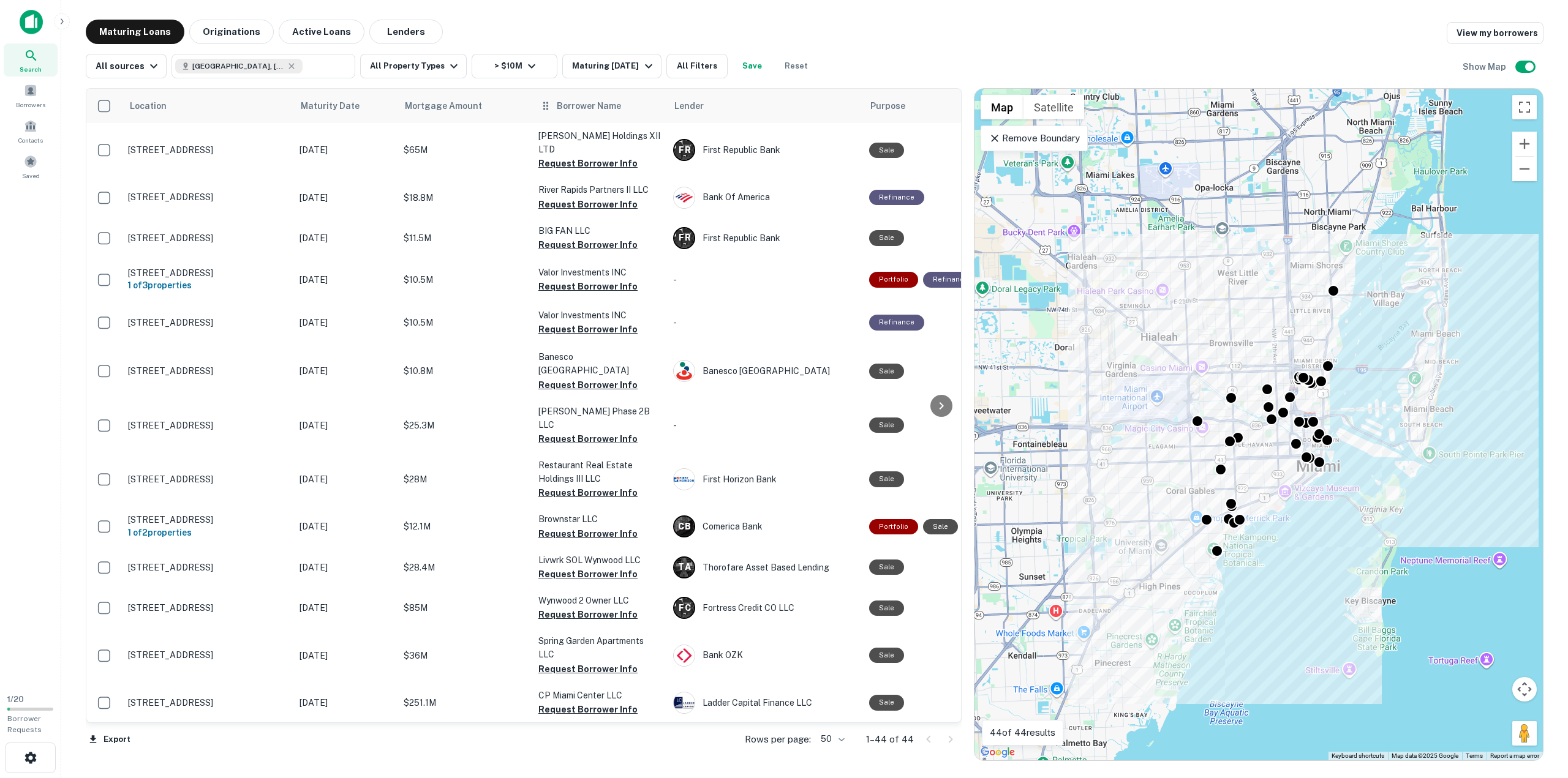
click at [568, 105] on span "Borrower Name" at bounding box center [588, 106] width 64 height 15
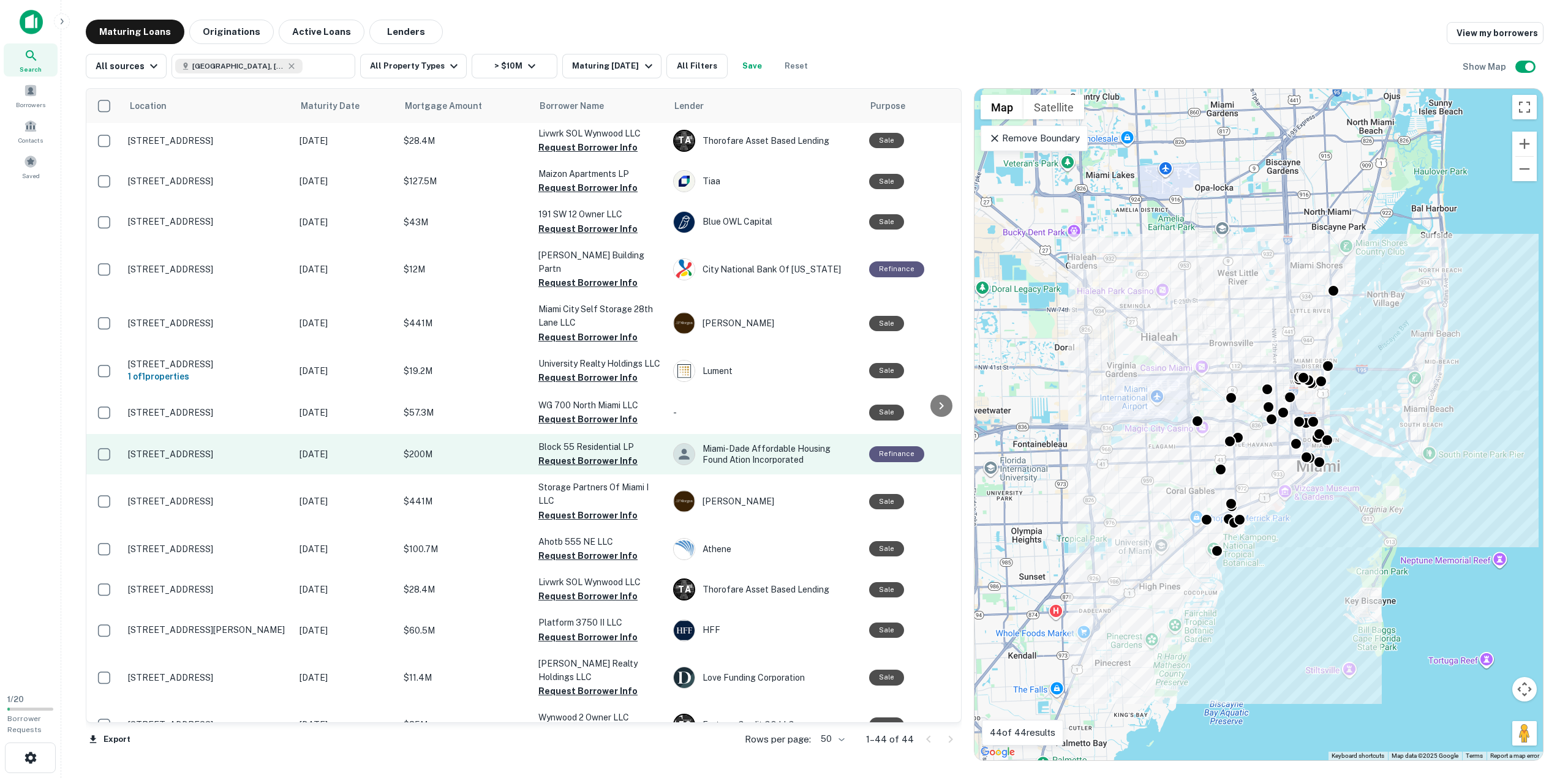
scroll to position [1216, 0]
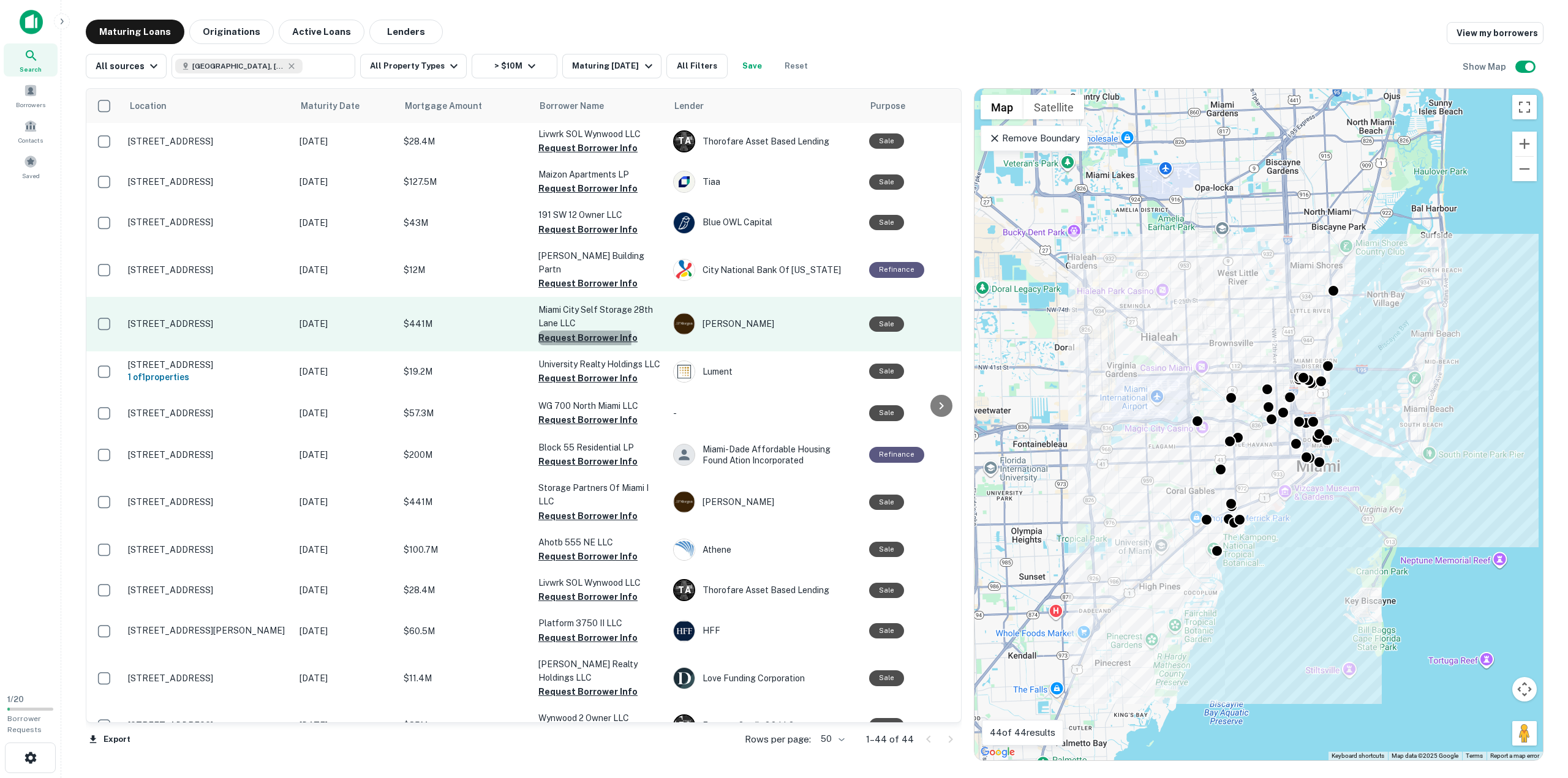
click at [563, 331] on button "Request Borrower Info" at bounding box center [588, 338] width 100 height 15
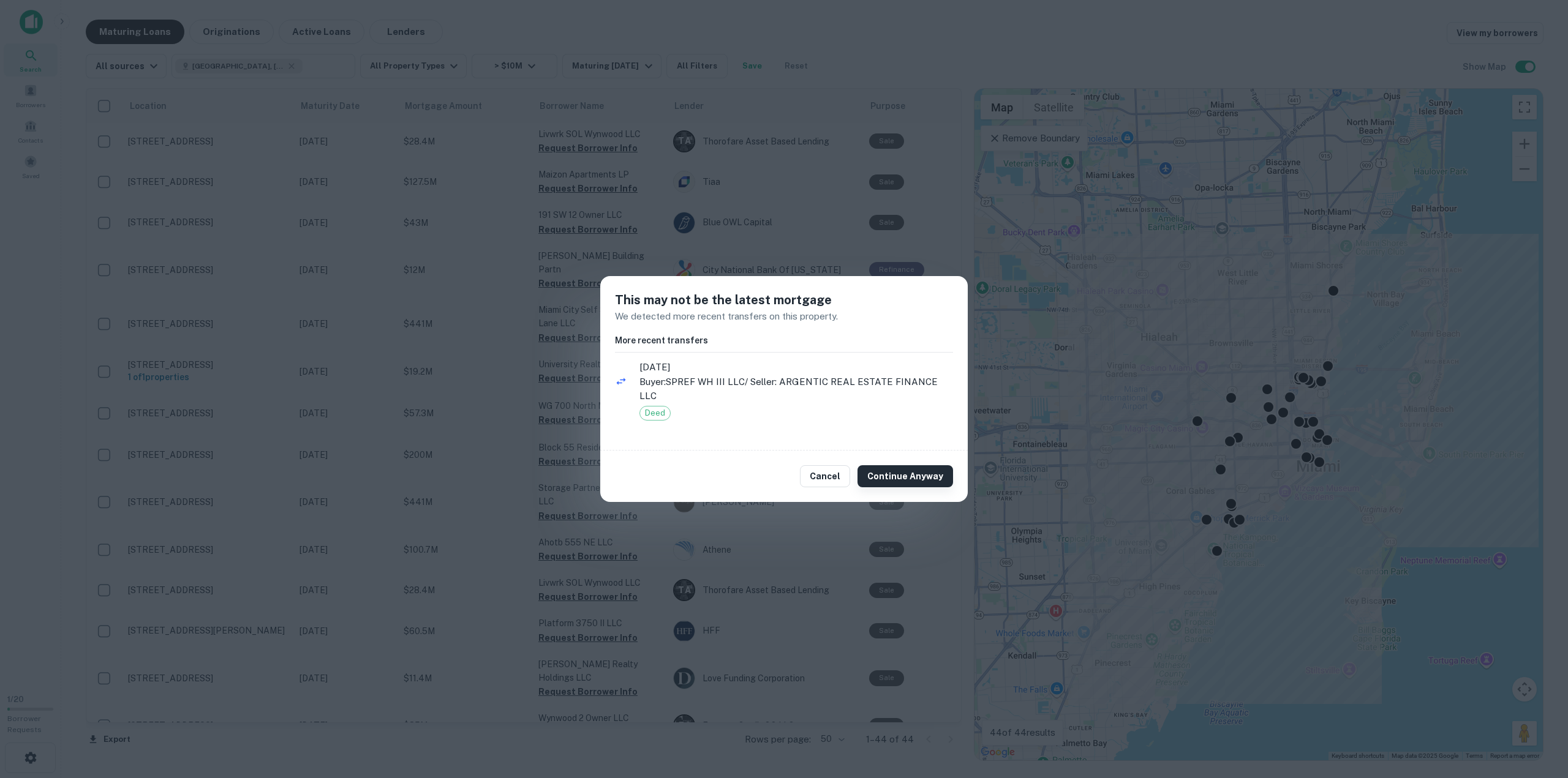
click at [917, 466] on button "Continue Anyway" at bounding box center [905, 476] width 96 height 22
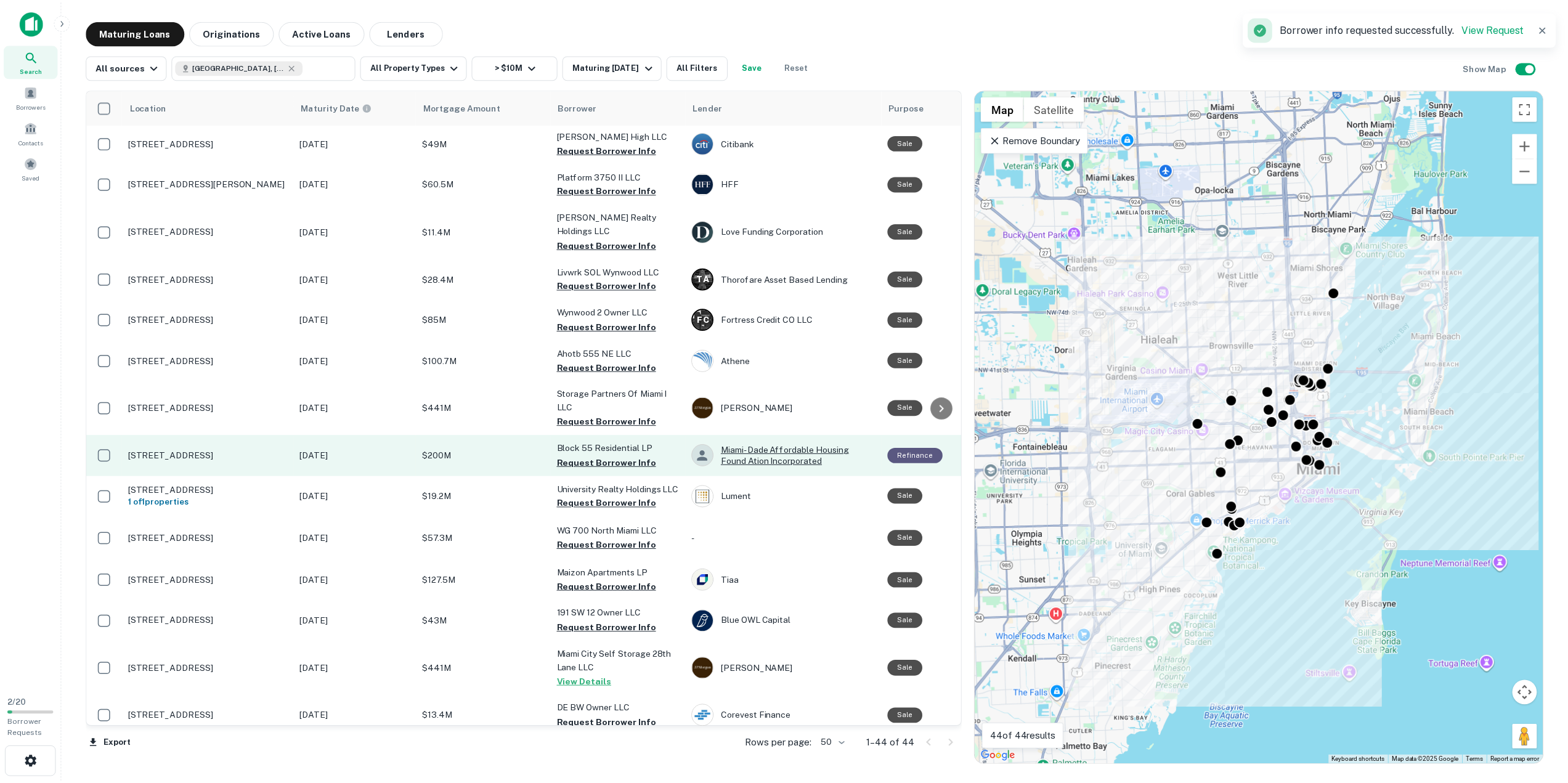
scroll to position [1209, 0]
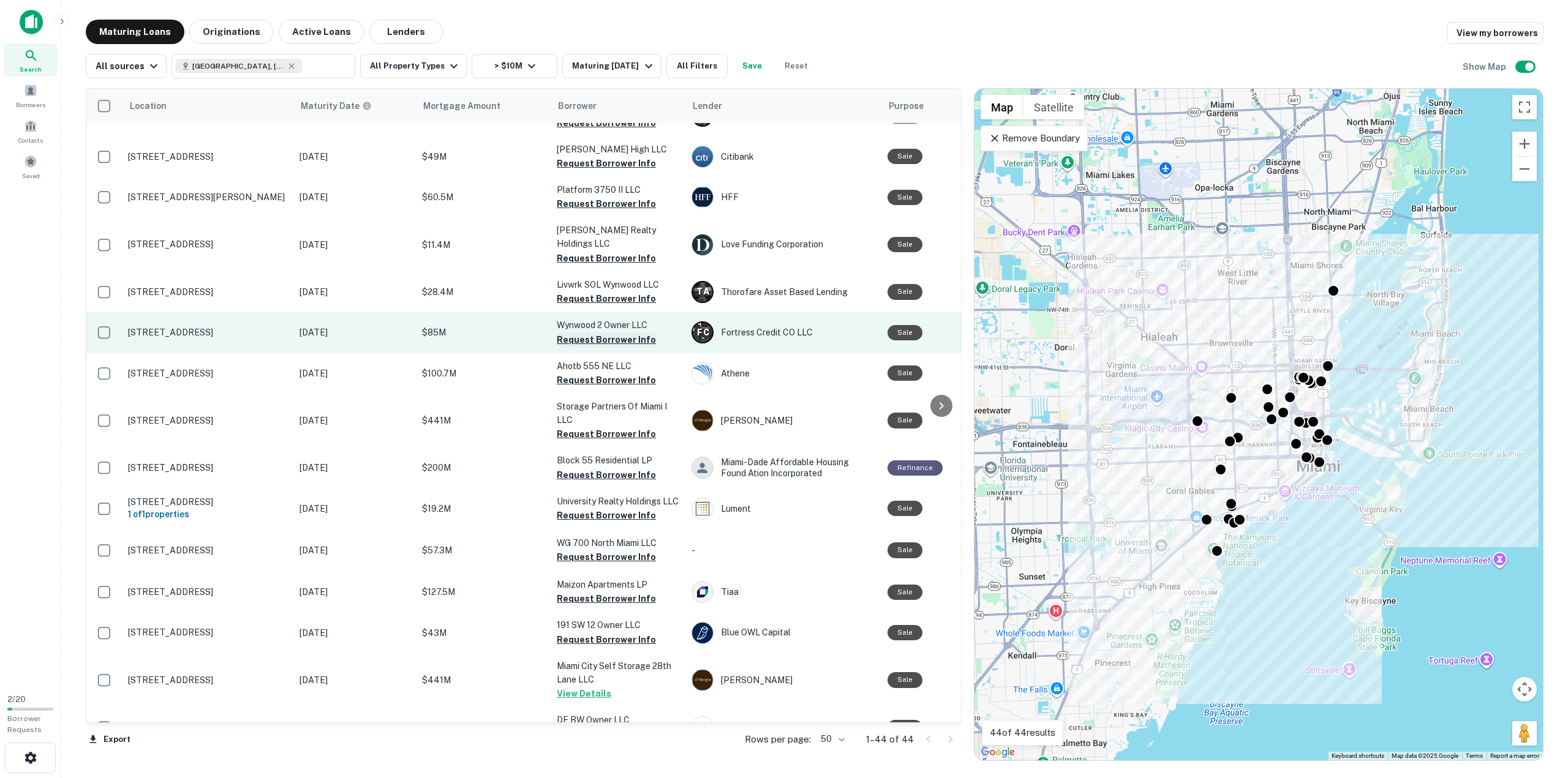
click at [606, 332] on button "Request Borrower Info" at bounding box center [606, 339] width 100 height 15
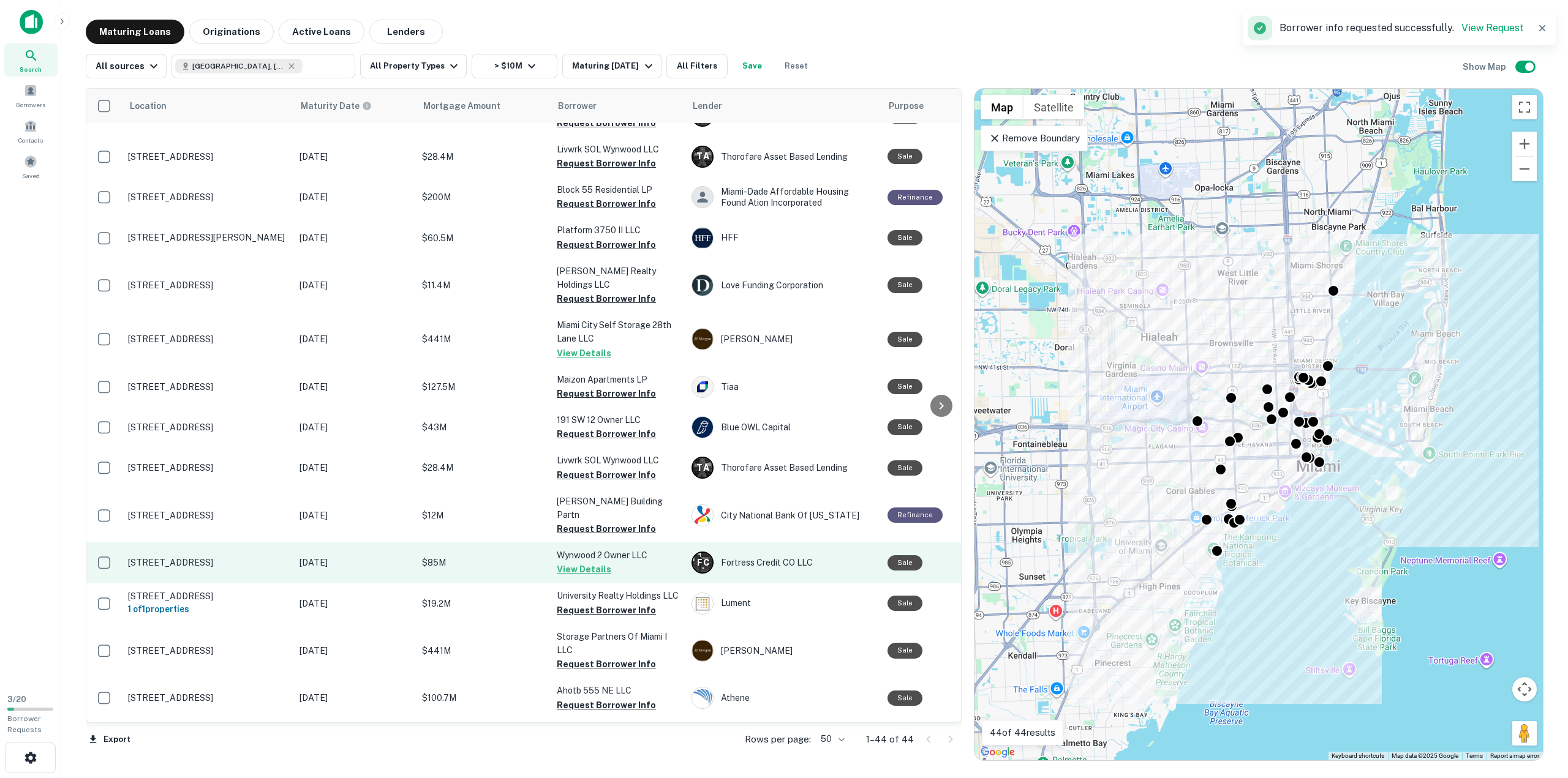
click at [596, 562] on button "View Details" at bounding box center [584, 569] width 55 height 15
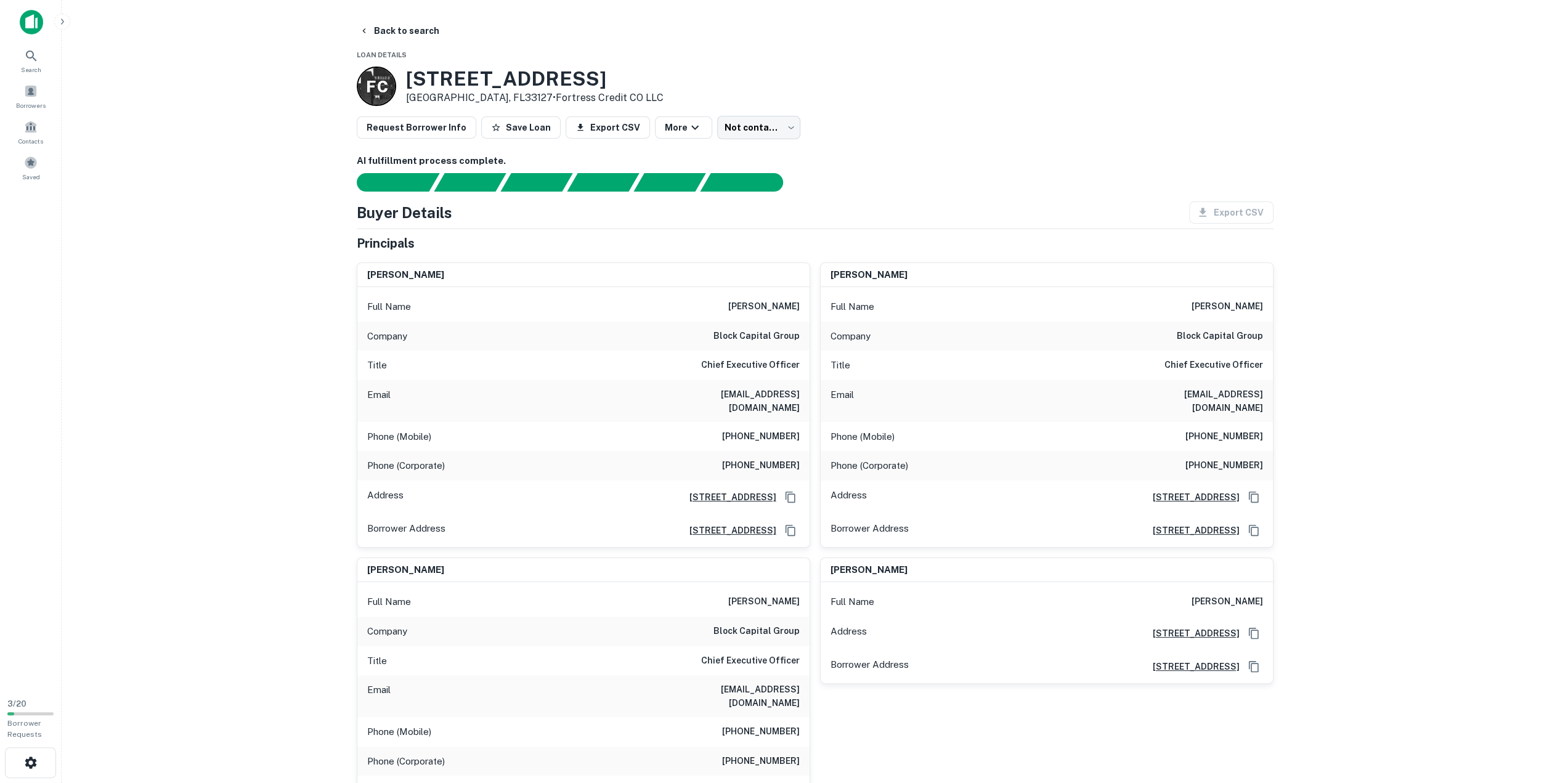
scroll to position [2, 0]
drag, startPoint x: 328, startPoint y: 329, endPoint x: 291, endPoint y: 412, distance: 90.9
click at [291, 412] on main "Back to search Loan Details F C 108 NW 27th St Miami, FL33127 • Fortress Credit…" at bounding box center [814, 390] width 1507 height 783
click at [726, 393] on h6 "mm@blockcapitalg.com" at bounding box center [726, 400] width 148 height 27
drag, startPoint x: 799, startPoint y: 393, endPoint x: 701, endPoint y: 394, distance: 98.0
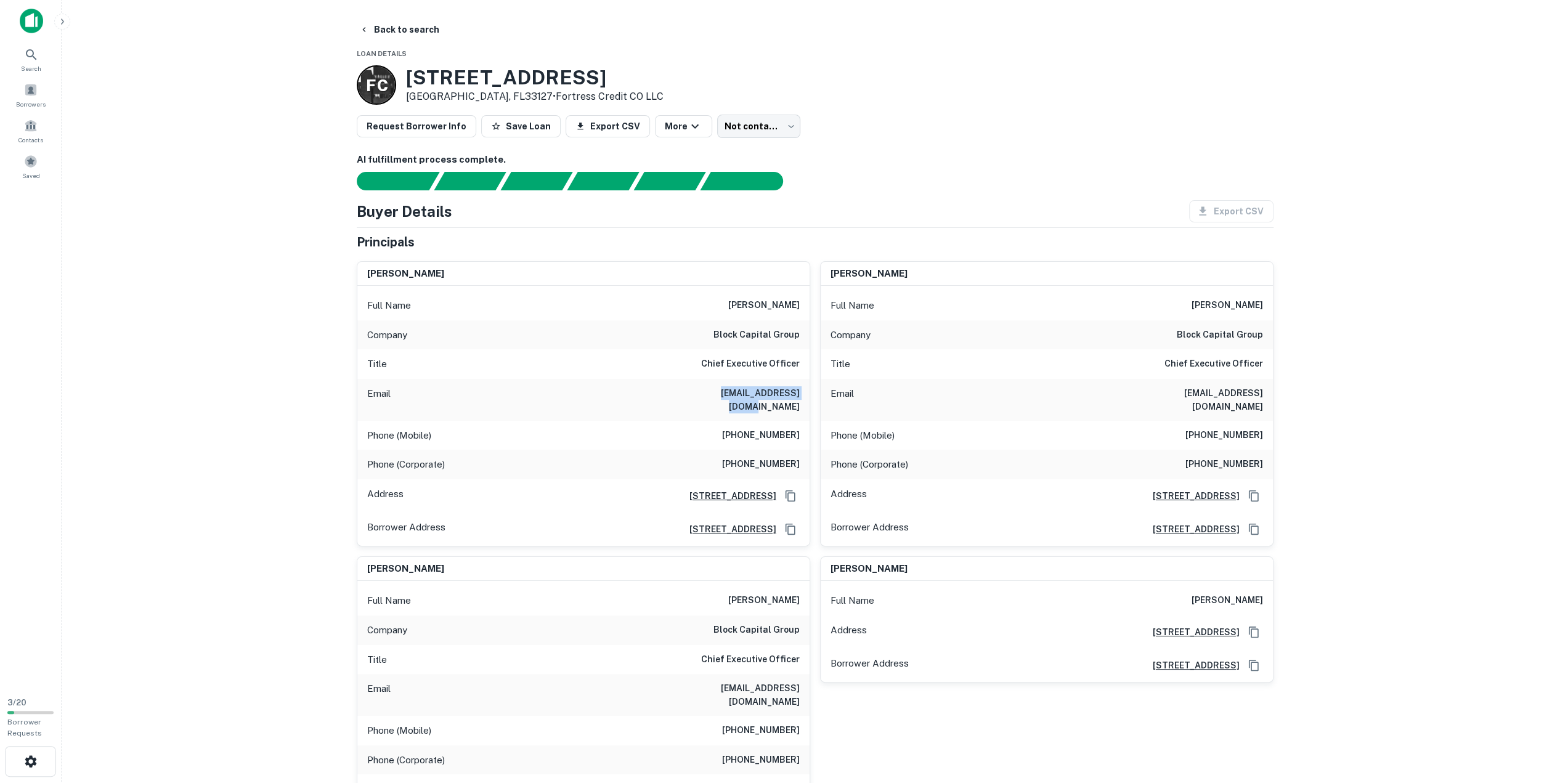
click at [701, 394] on div "Email mm@blockcapitalg.com" at bounding box center [583, 400] width 453 height 42
copy h6 "mm@blockcapitalg.com"
click at [736, 390] on h6 "mm@blockcapitalg.com" at bounding box center [726, 400] width 148 height 27
drag, startPoint x: 799, startPoint y: 394, endPoint x: 705, endPoint y: 394, distance: 94.0
click at [705, 394] on h6 "mm@blockcapitalg.com" at bounding box center [726, 400] width 148 height 27
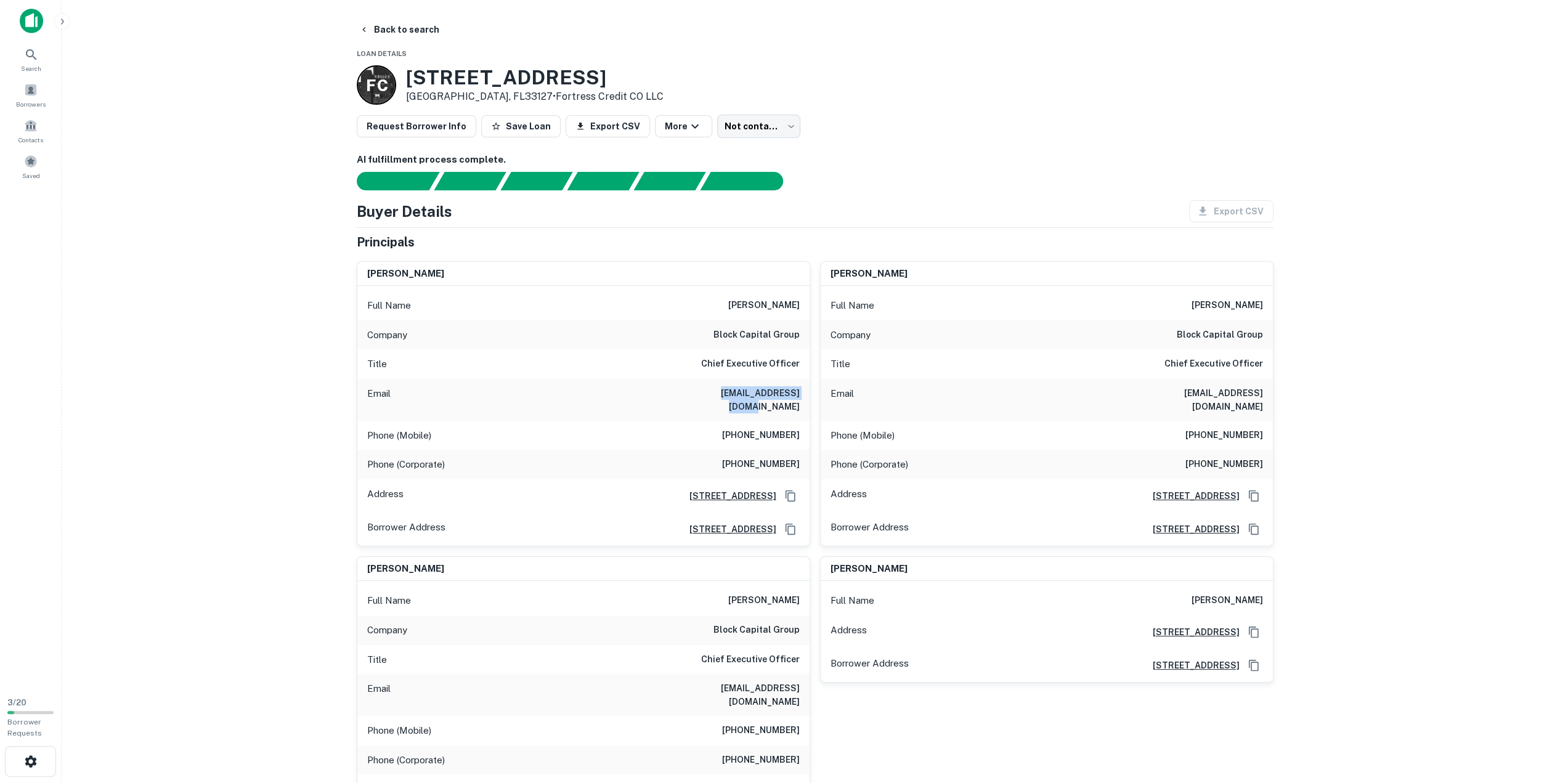
copy h6 "mm@blockcapitalg.com"
click at [256, 357] on main "Back to search Loan Details F C 108 NW 27th St Miami, FL33127 • Fortress Credit…" at bounding box center [814, 390] width 1507 height 783
click at [383, 23] on button "Back to search" at bounding box center [399, 29] width 90 height 22
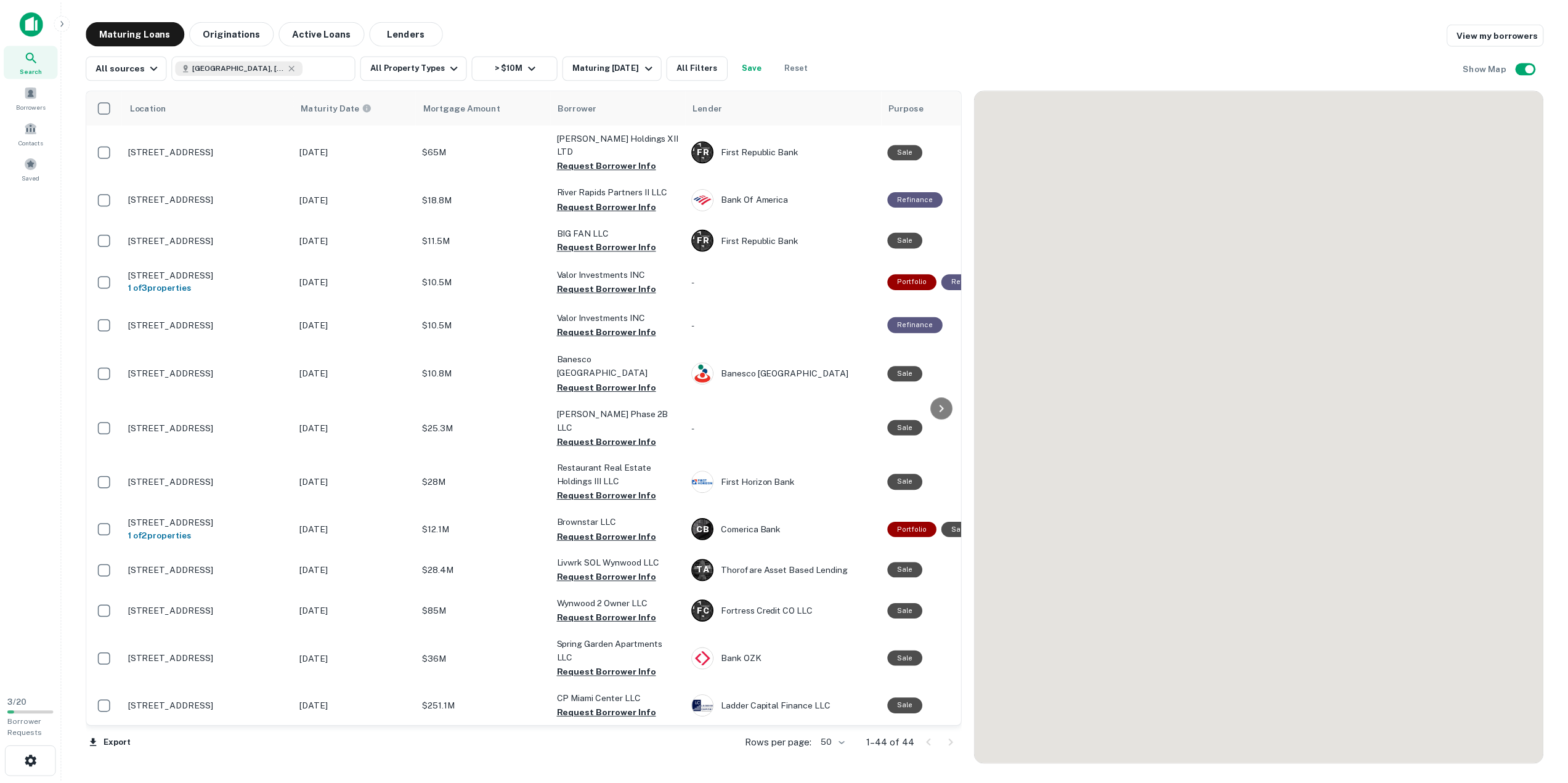
scroll to position [1209, 0]
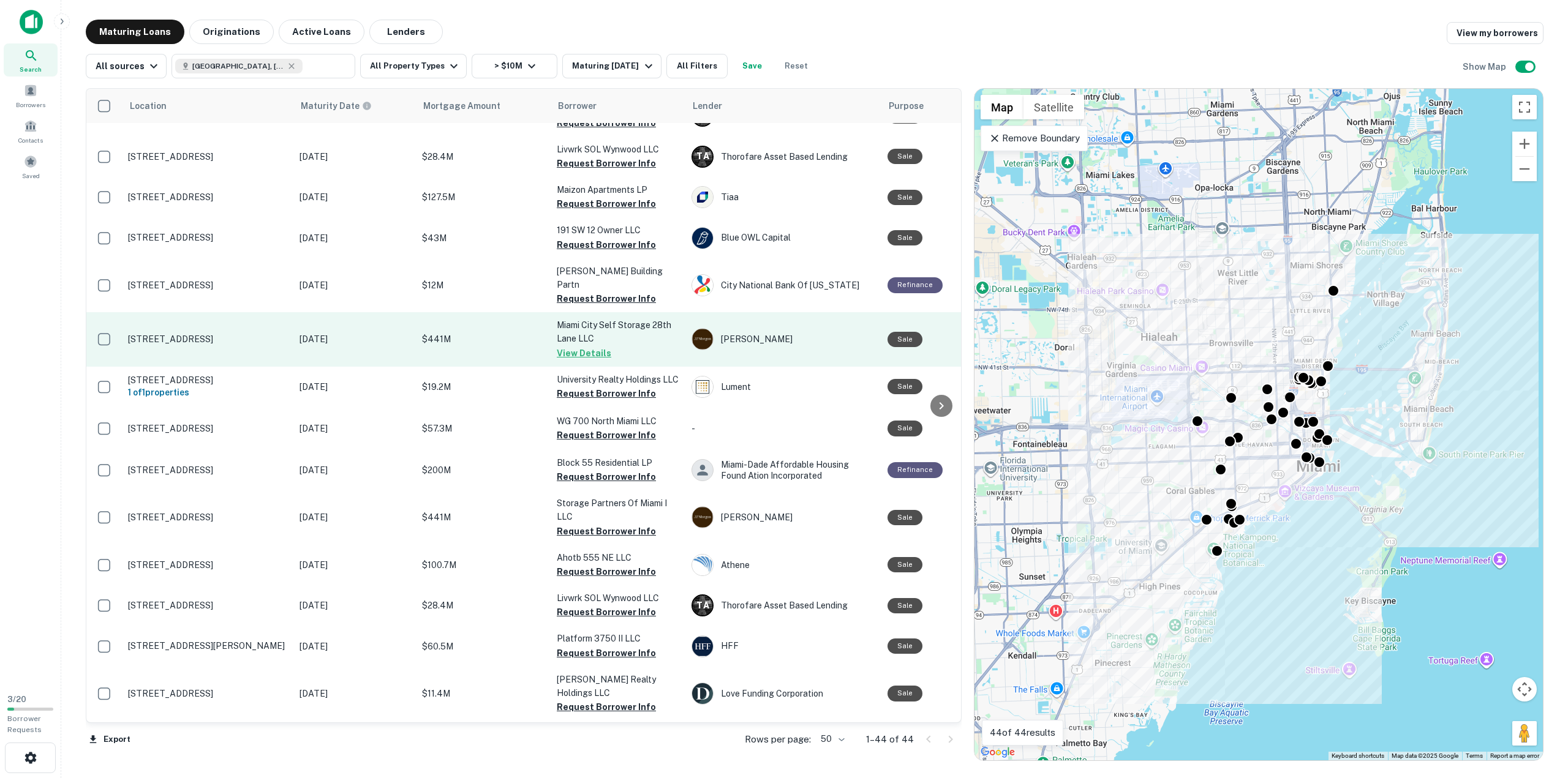
click at [573, 346] on button "View Details" at bounding box center [584, 353] width 55 height 15
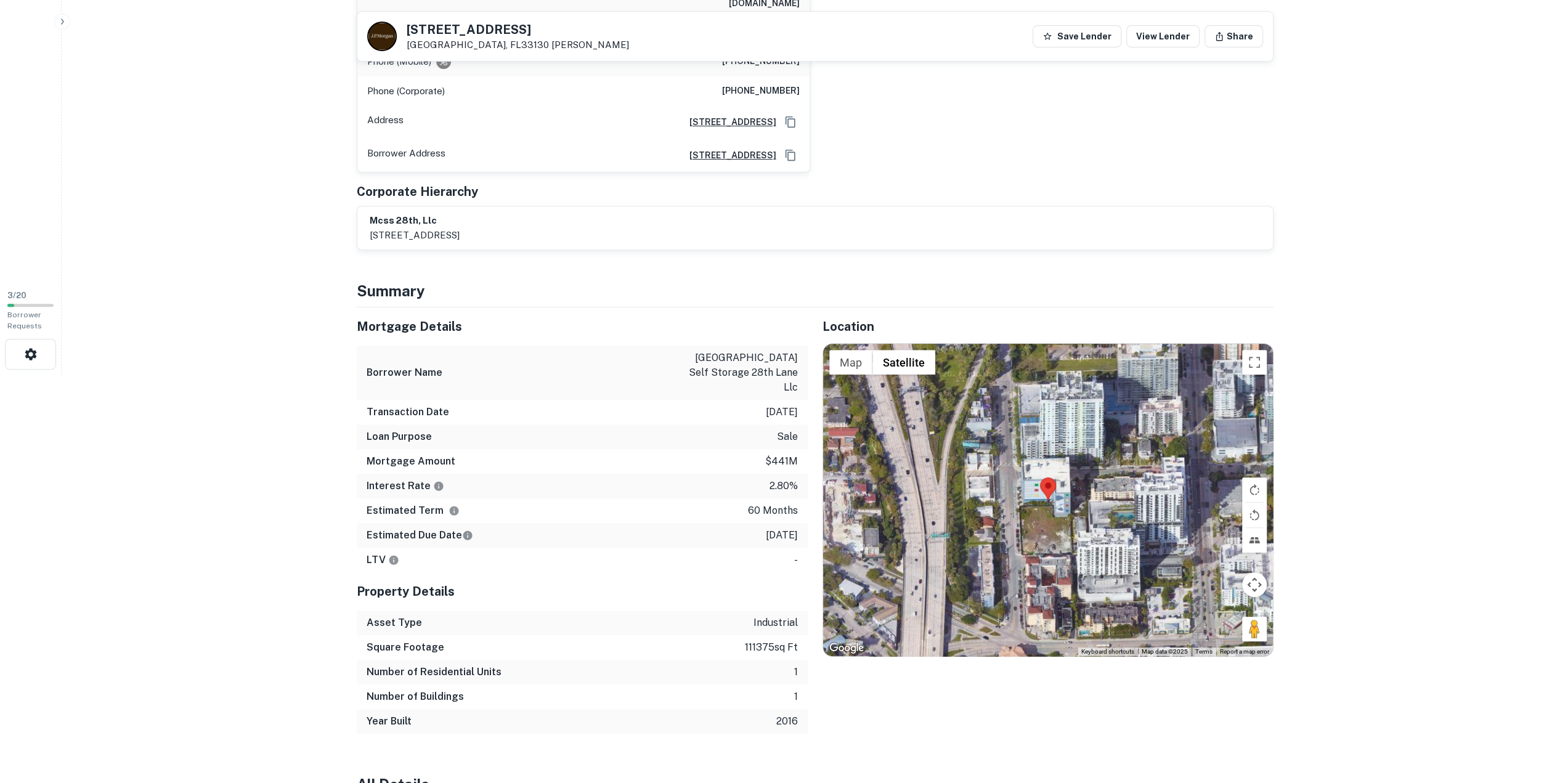
scroll to position [409, 0]
drag, startPoint x: 309, startPoint y: 433, endPoint x: 271, endPoint y: 427, distance: 38.5
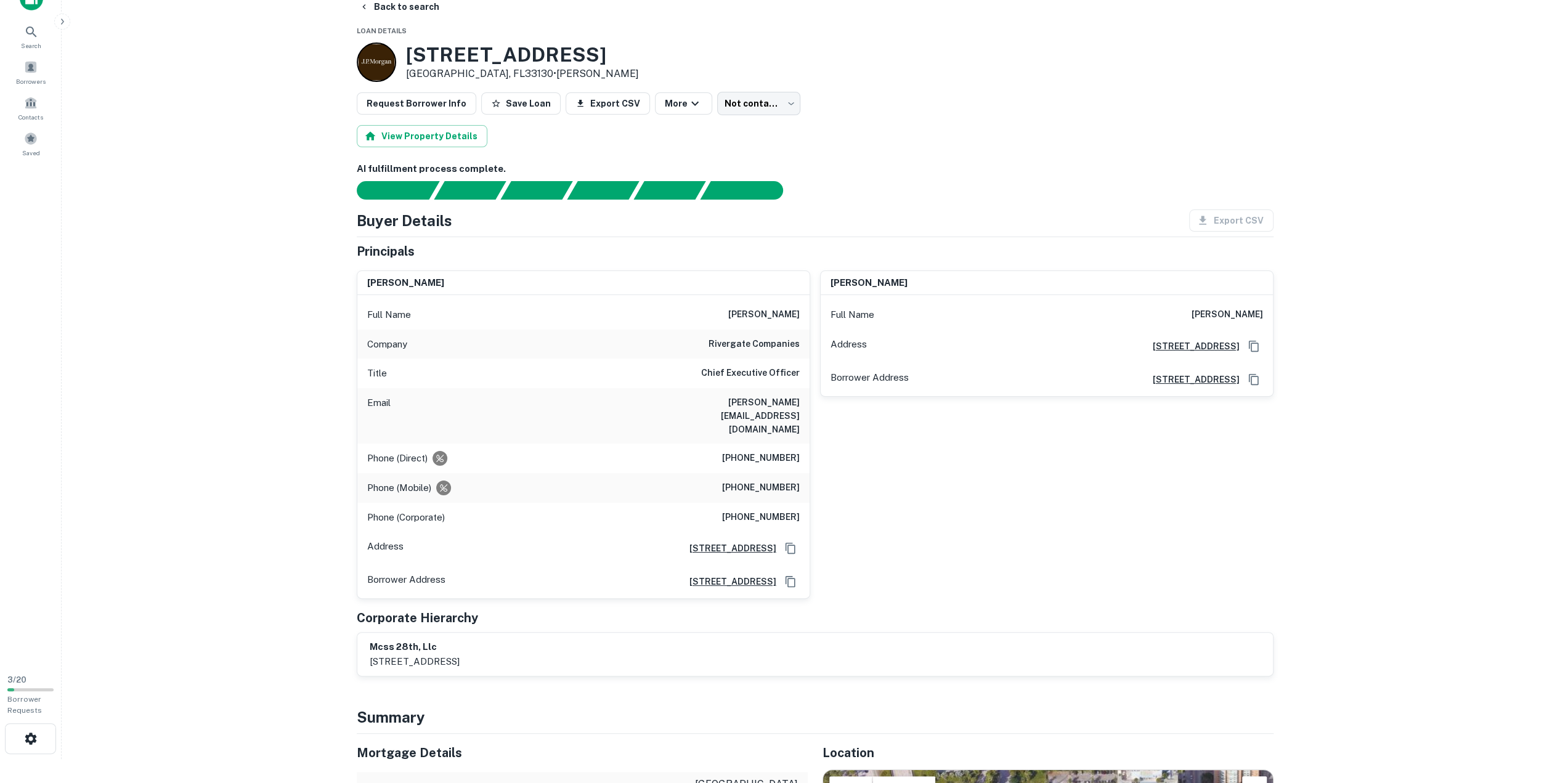
scroll to position [0, 0]
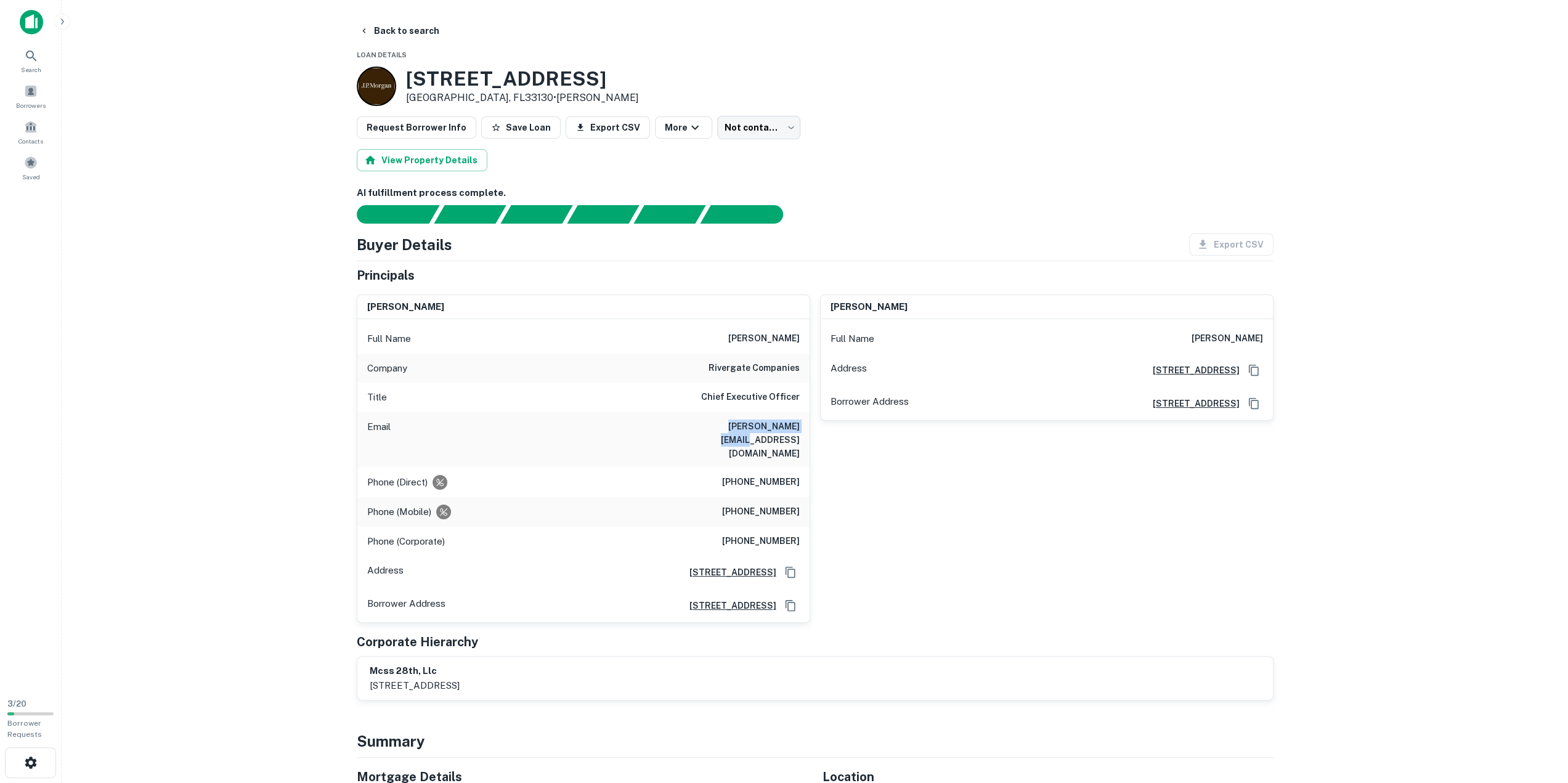
drag, startPoint x: 798, startPoint y: 425, endPoint x: 716, endPoint y: 422, distance: 82.1
click at [716, 422] on div "Email jay@rivergatere.com" at bounding box center [583, 440] width 453 height 55
copy h6 "jay@rivergatere.com"
click at [284, 387] on main "Back to search Loan Details 1111 SW 3rd Ave Miami, FL33130 • J.p. Morgan Reques…" at bounding box center [814, 391] width 1507 height 783
click at [387, 32] on button "Back to search" at bounding box center [399, 31] width 90 height 22
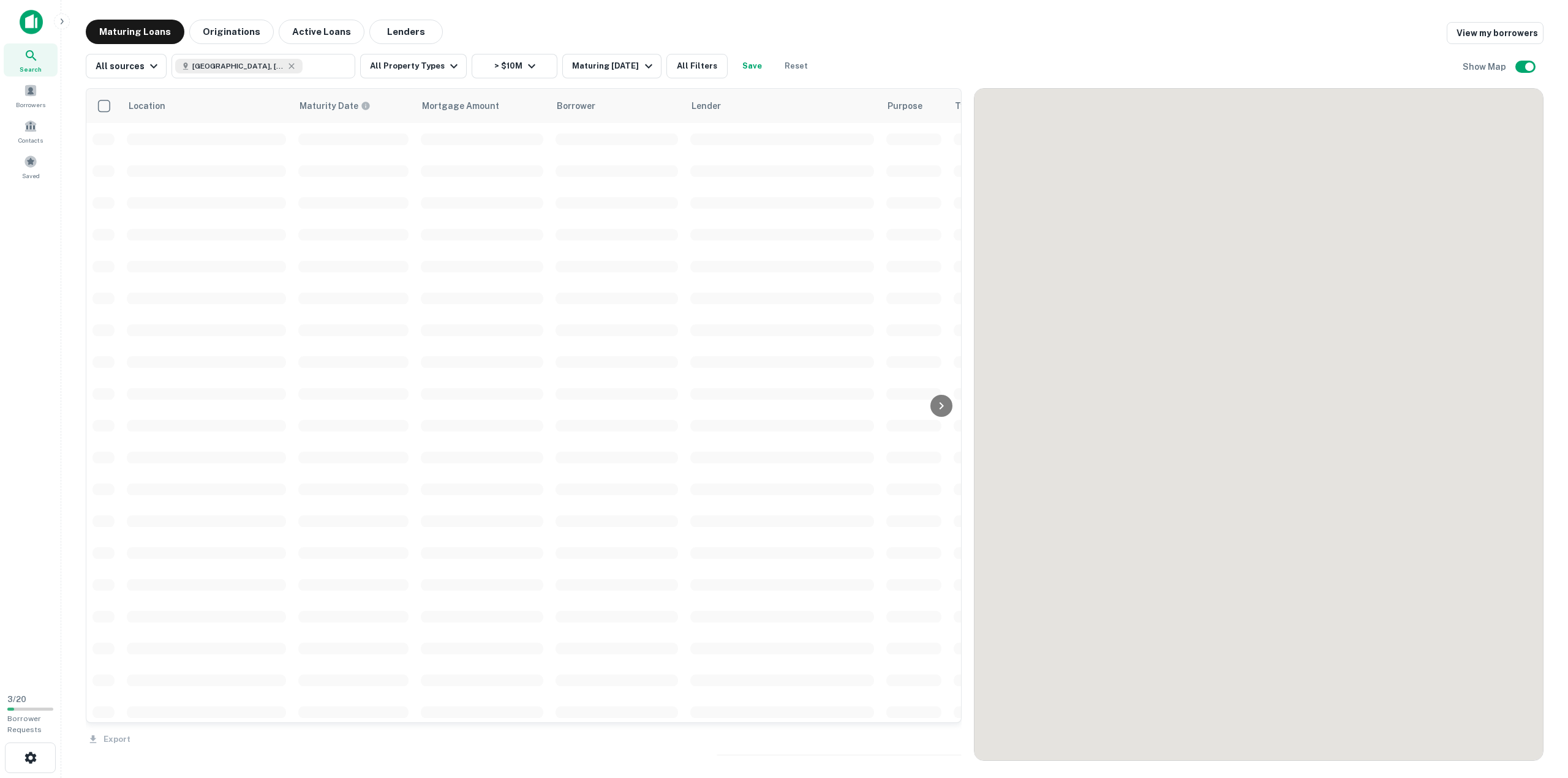
scroll to position [1201, 0]
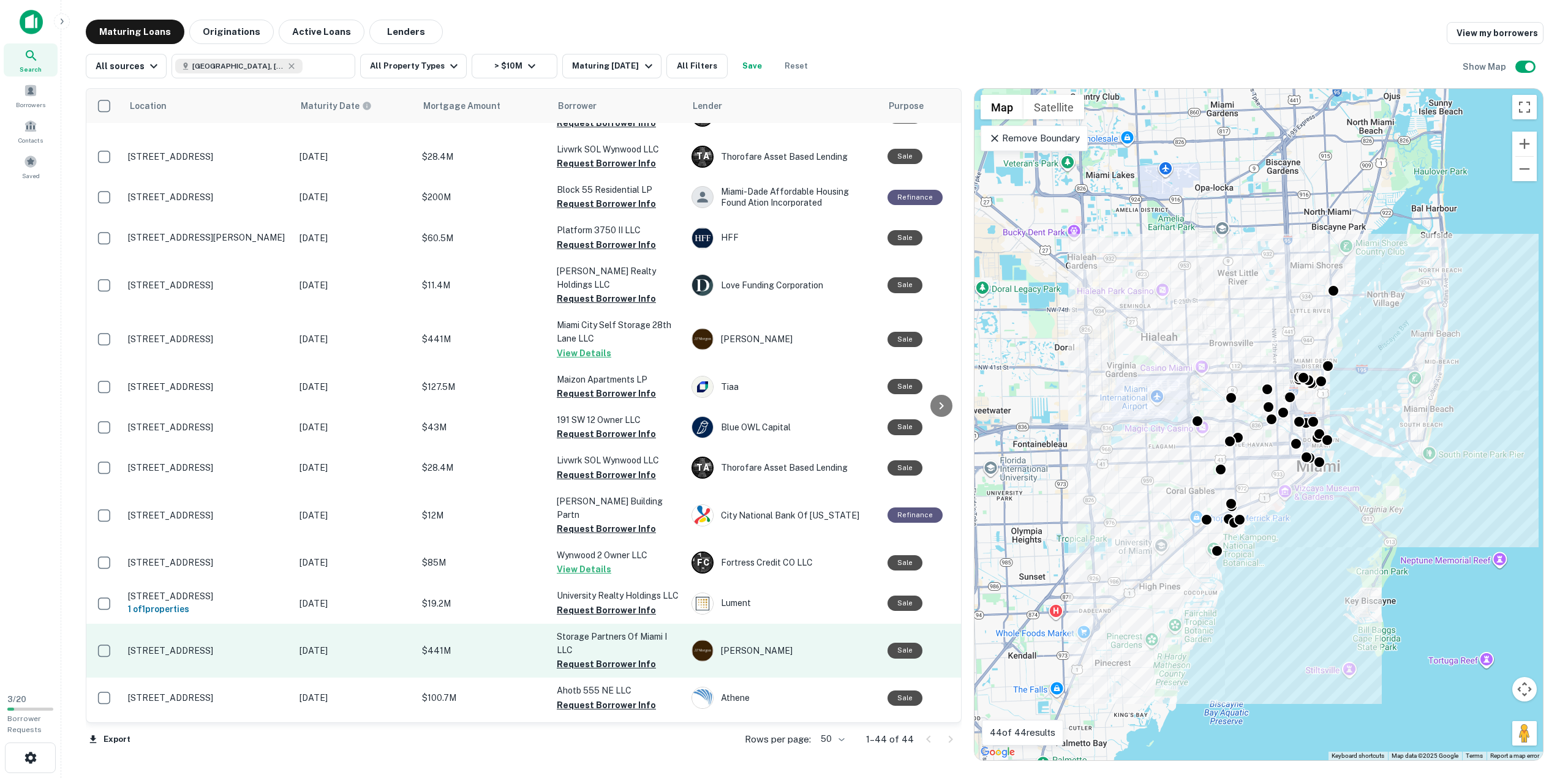
drag, startPoint x: 404, startPoint y: 442, endPoint x: 509, endPoint y: 602, distance: 191.4
click at [509, 624] on td "$441M" at bounding box center [483, 650] width 135 height 54
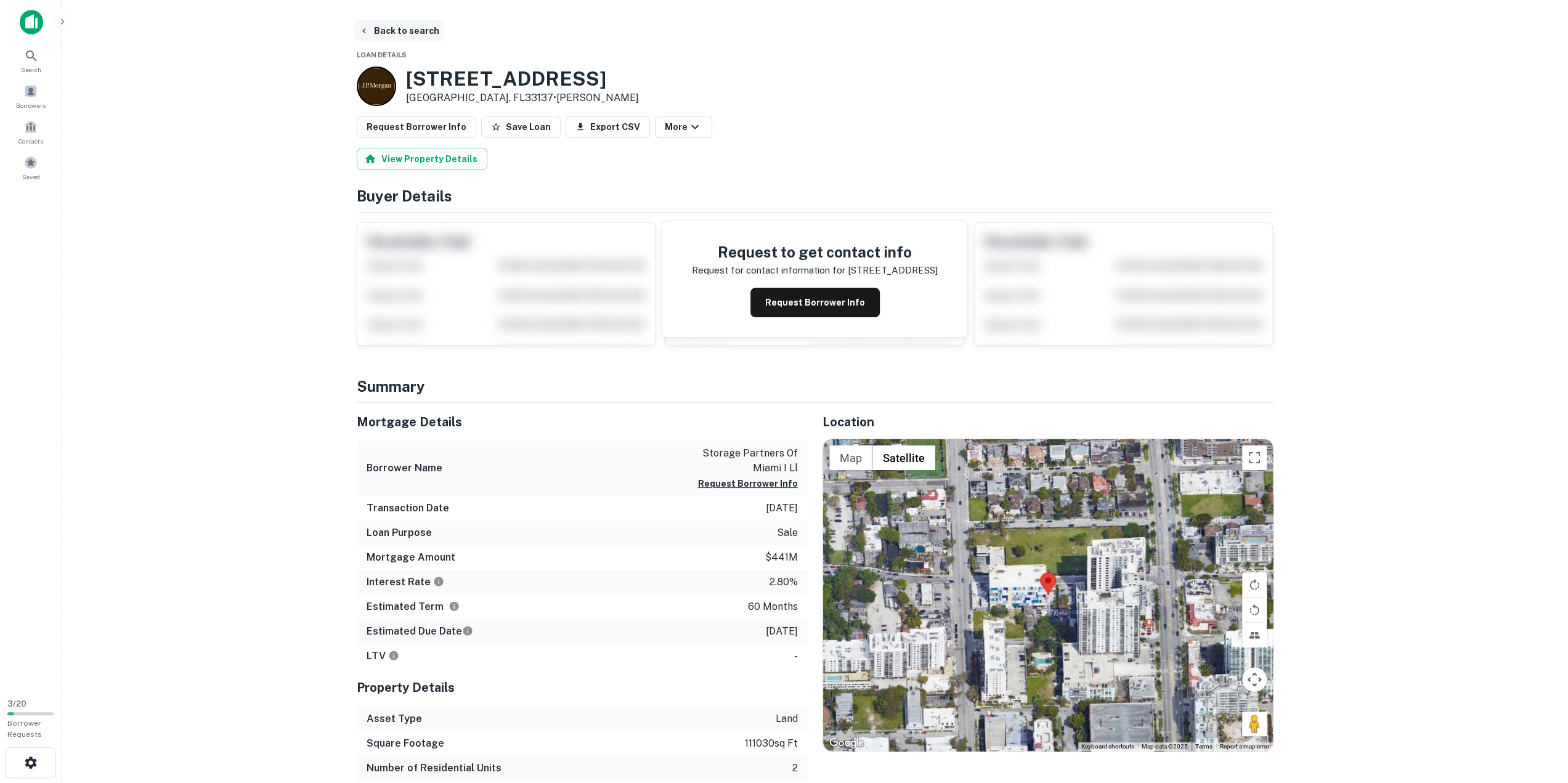
click at [375, 30] on button "Back to search" at bounding box center [399, 31] width 90 height 22
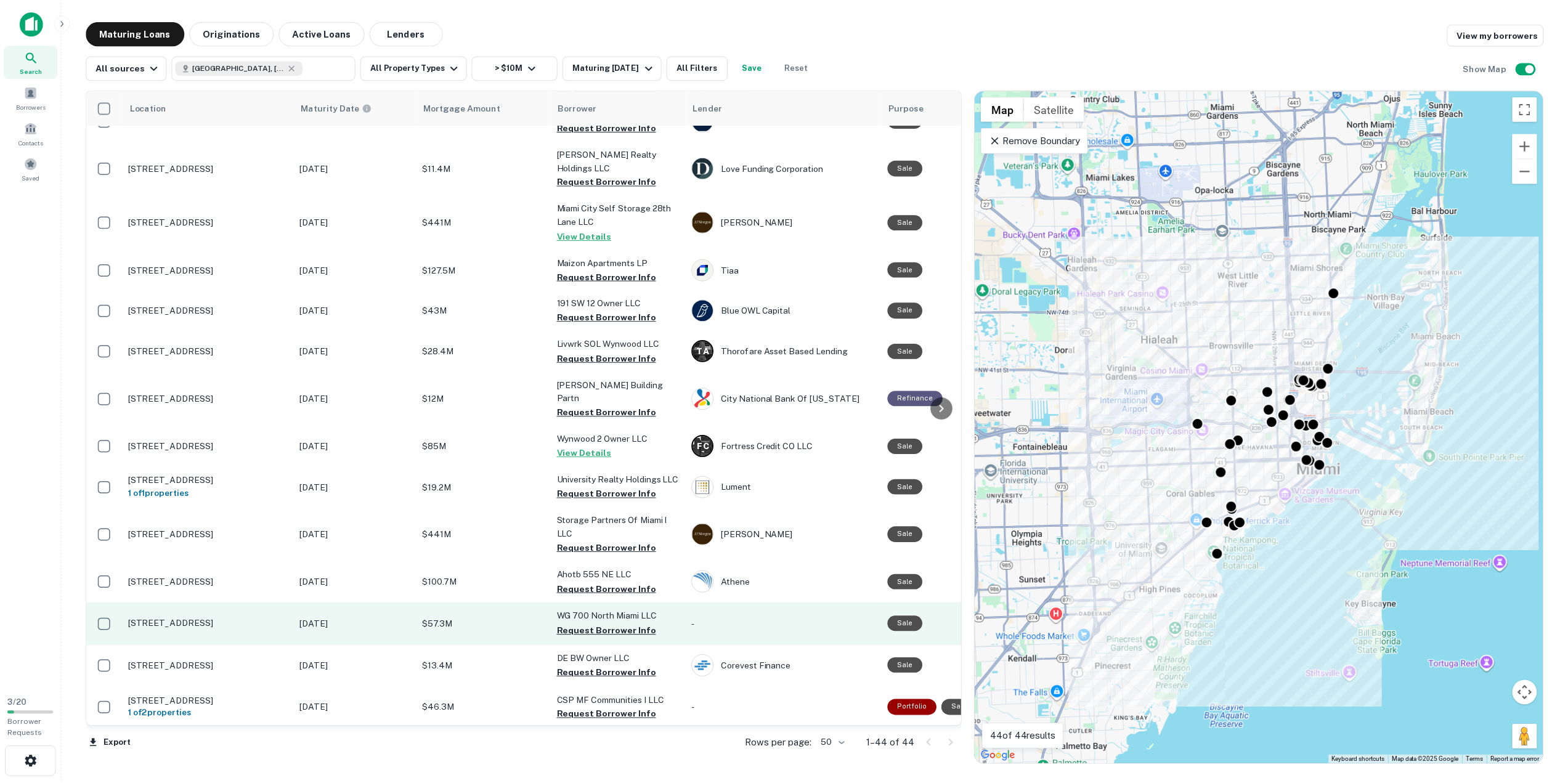
scroll to position [1329, 0]
click at [602, 624] on button "Request Borrower Info" at bounding box center [609, 631] width 100 height 15
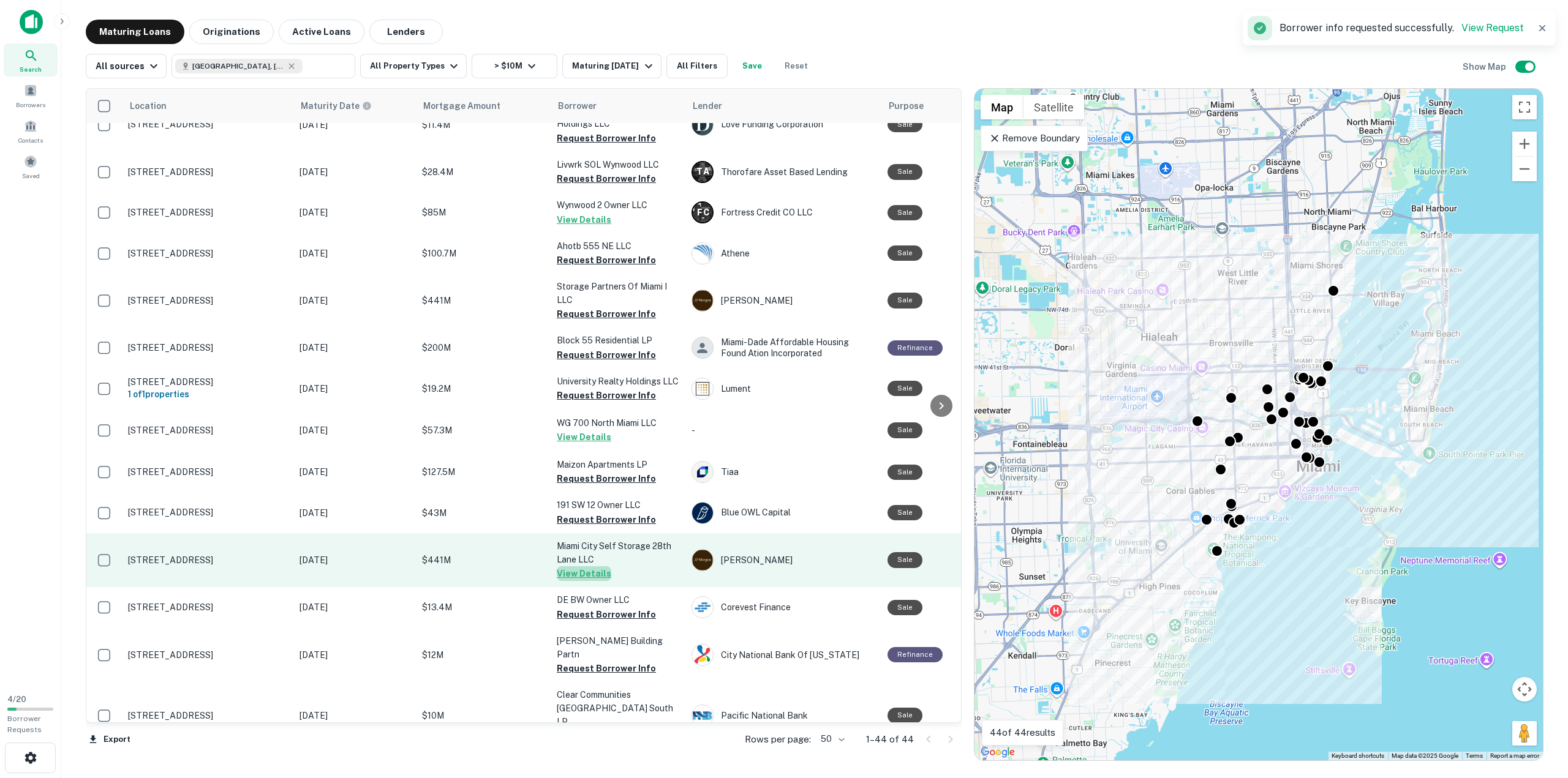
click at [589, 566] on button "View Details" at bounding box center [584, 574] width 55 height 15
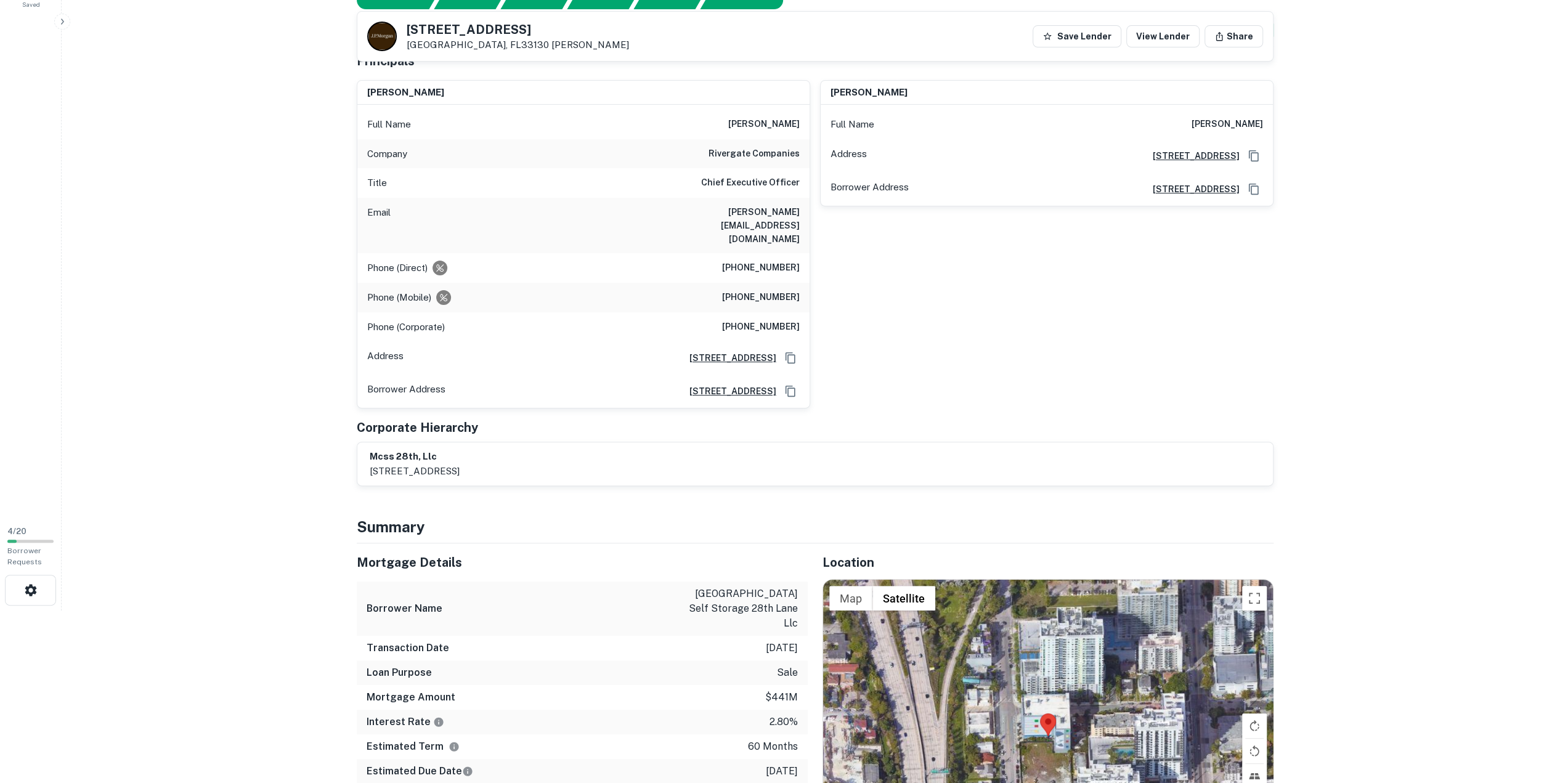
scroll to position [173, 0]
drag, startPoint x: 329, startPoint y: 375, endPoint x: 278, endPoint y: 428, distance: 73.6
click at [278, 428] on main "Back to search 1111 SW 3rd Ave Miami, FL33130 J.p. Morgan Save Lender View Lend…" at bounding box center [814, 218] width 1507 height 783
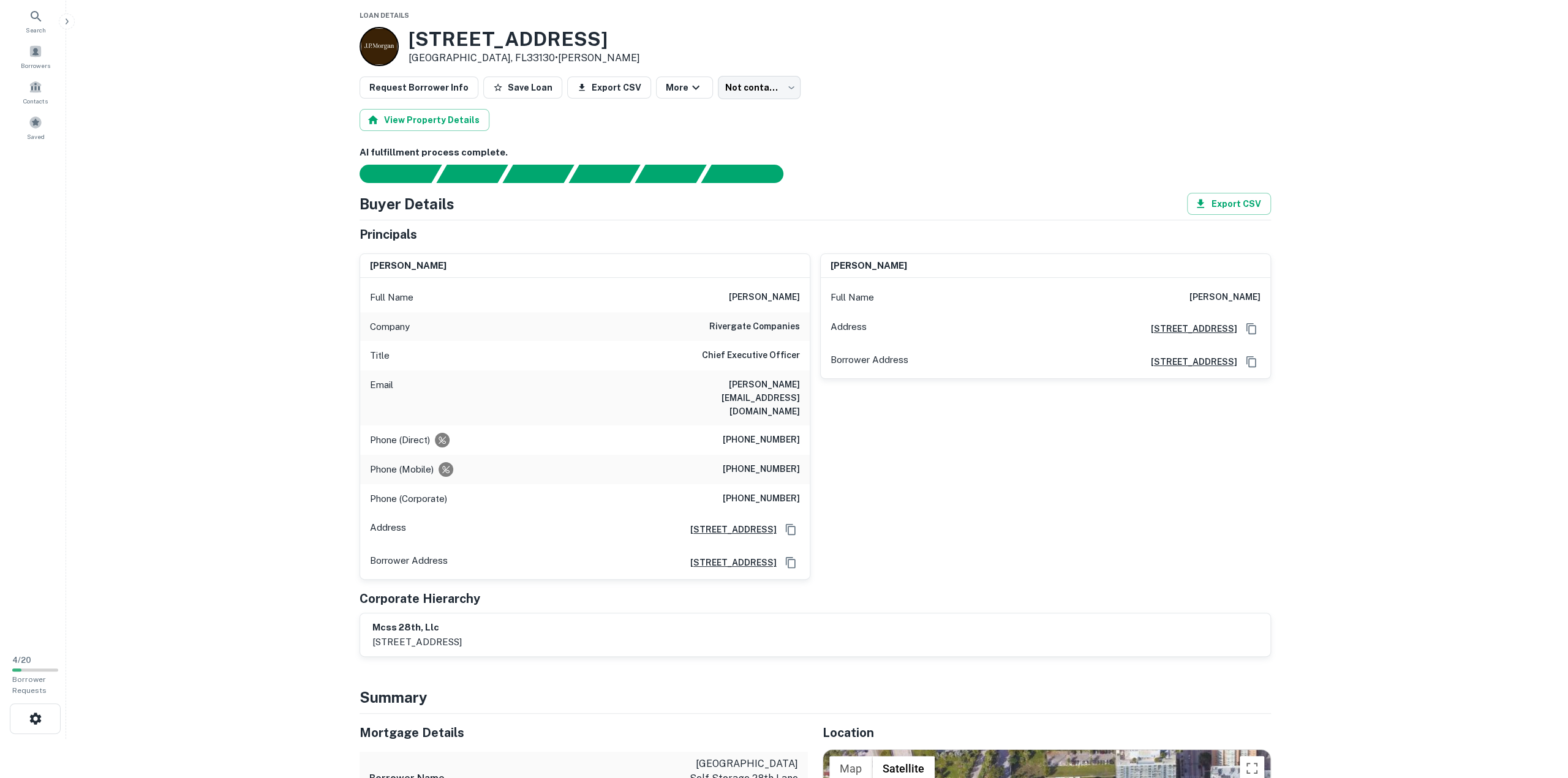
scroll to position [0, 0]
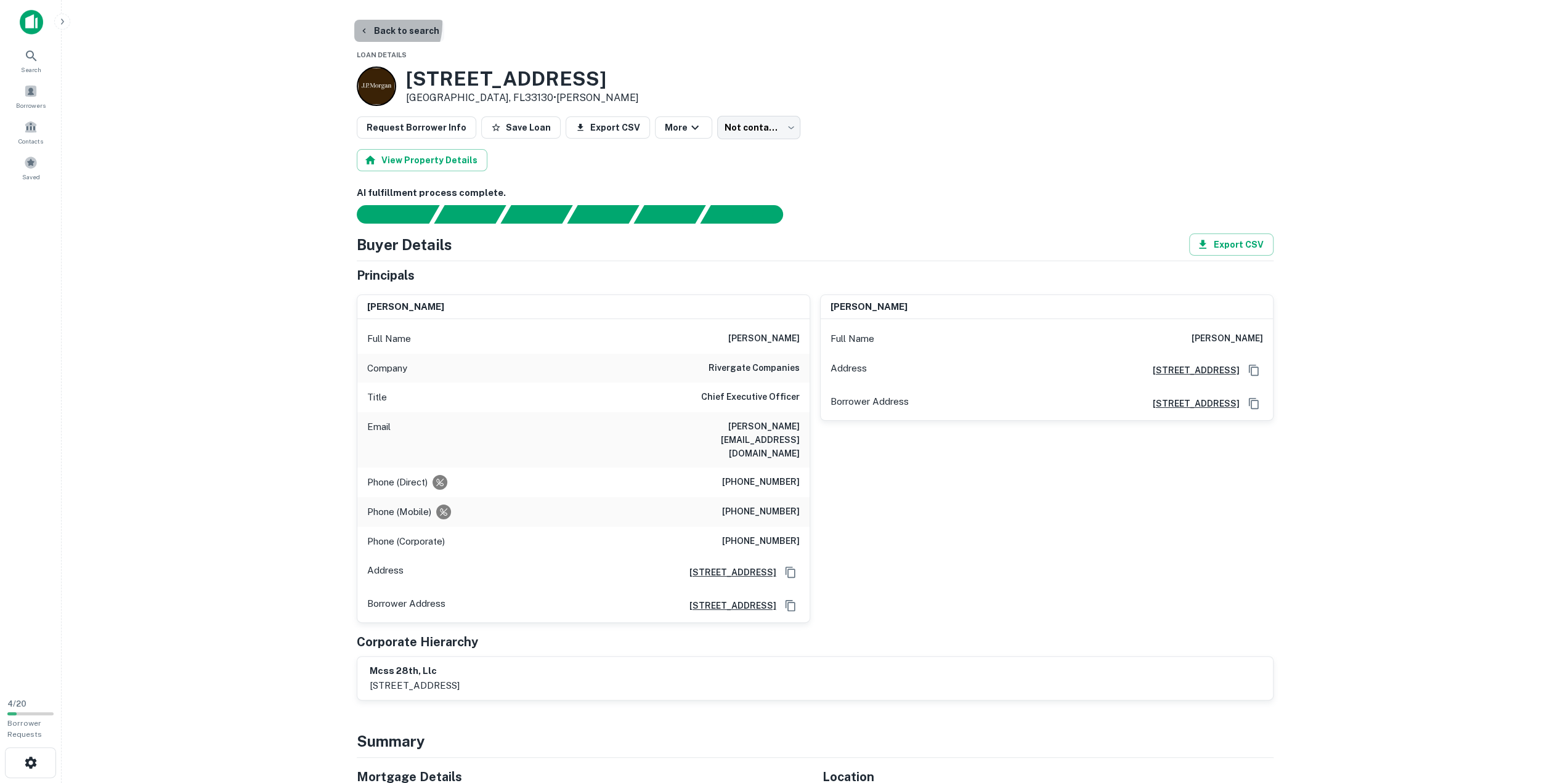
click at [374, 24] on button "Back to search" at bounding box center [399, 31] width 90 height 22
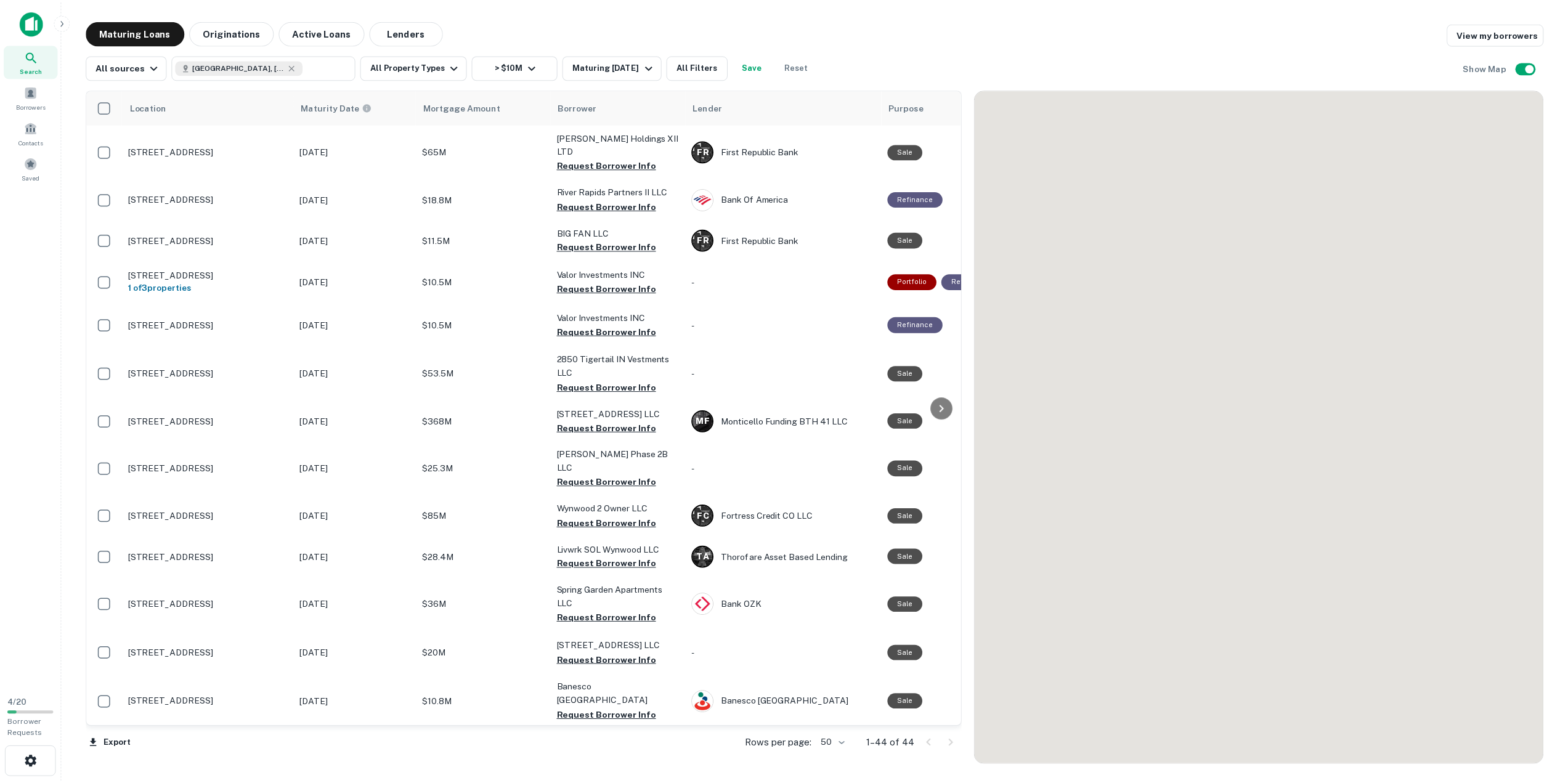
scroll to position [1329, 0]
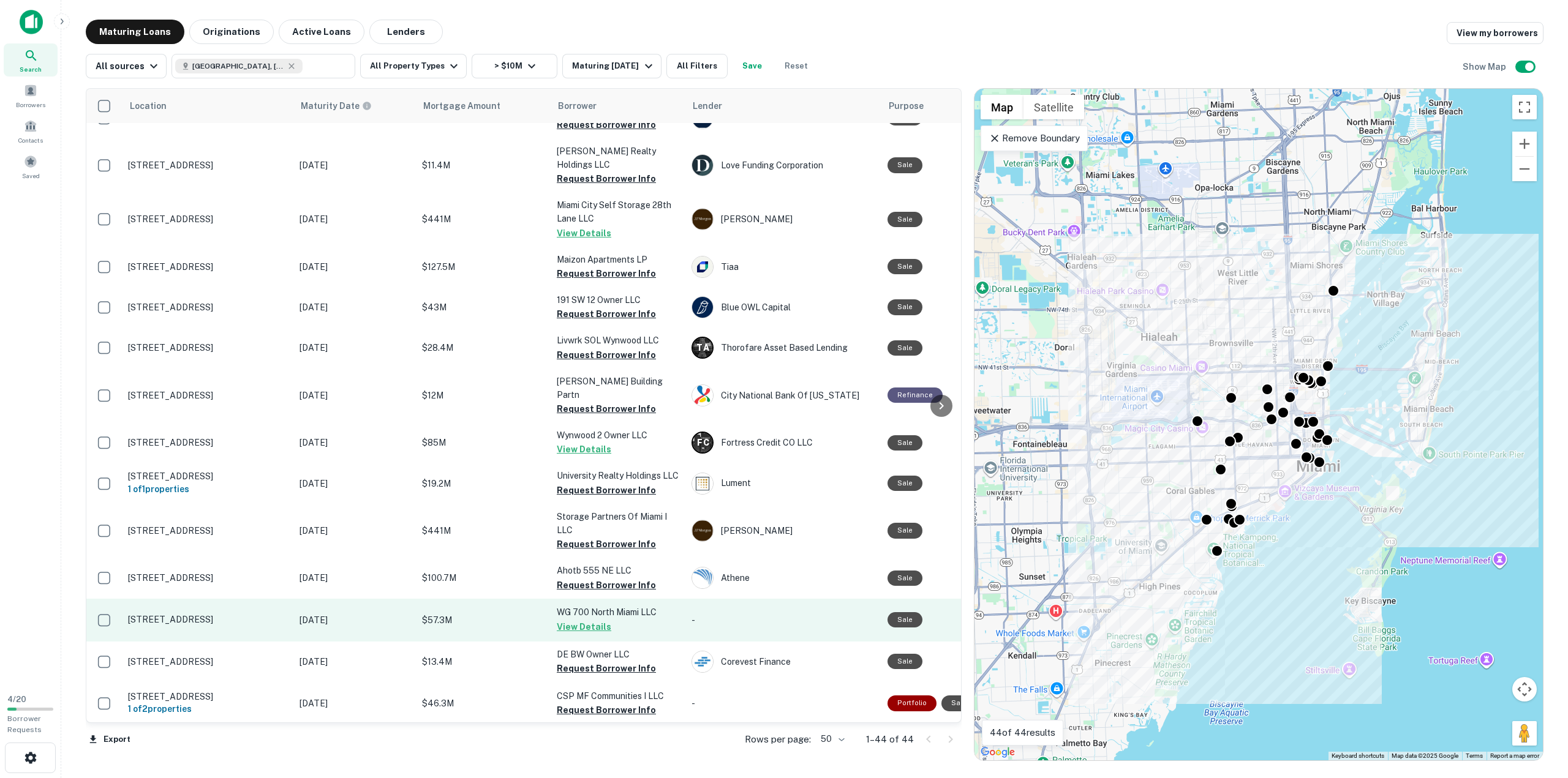
click at [583, 620] on button "View Details" at bounding box center [584, 627] width 55 height 15
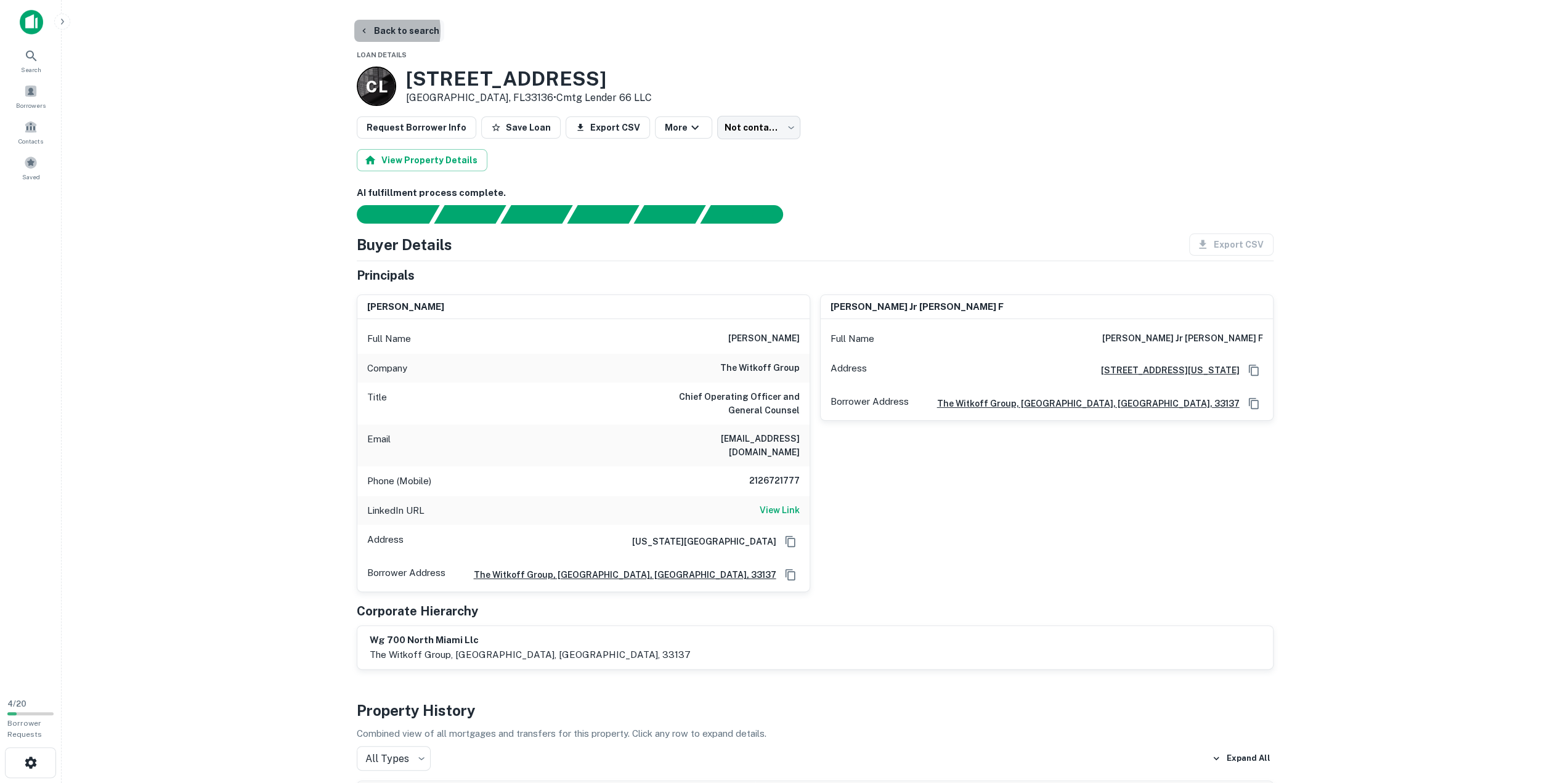
click at [377, 31] on button "Back to search" at bounding box center [399, 31] width 90 height 22
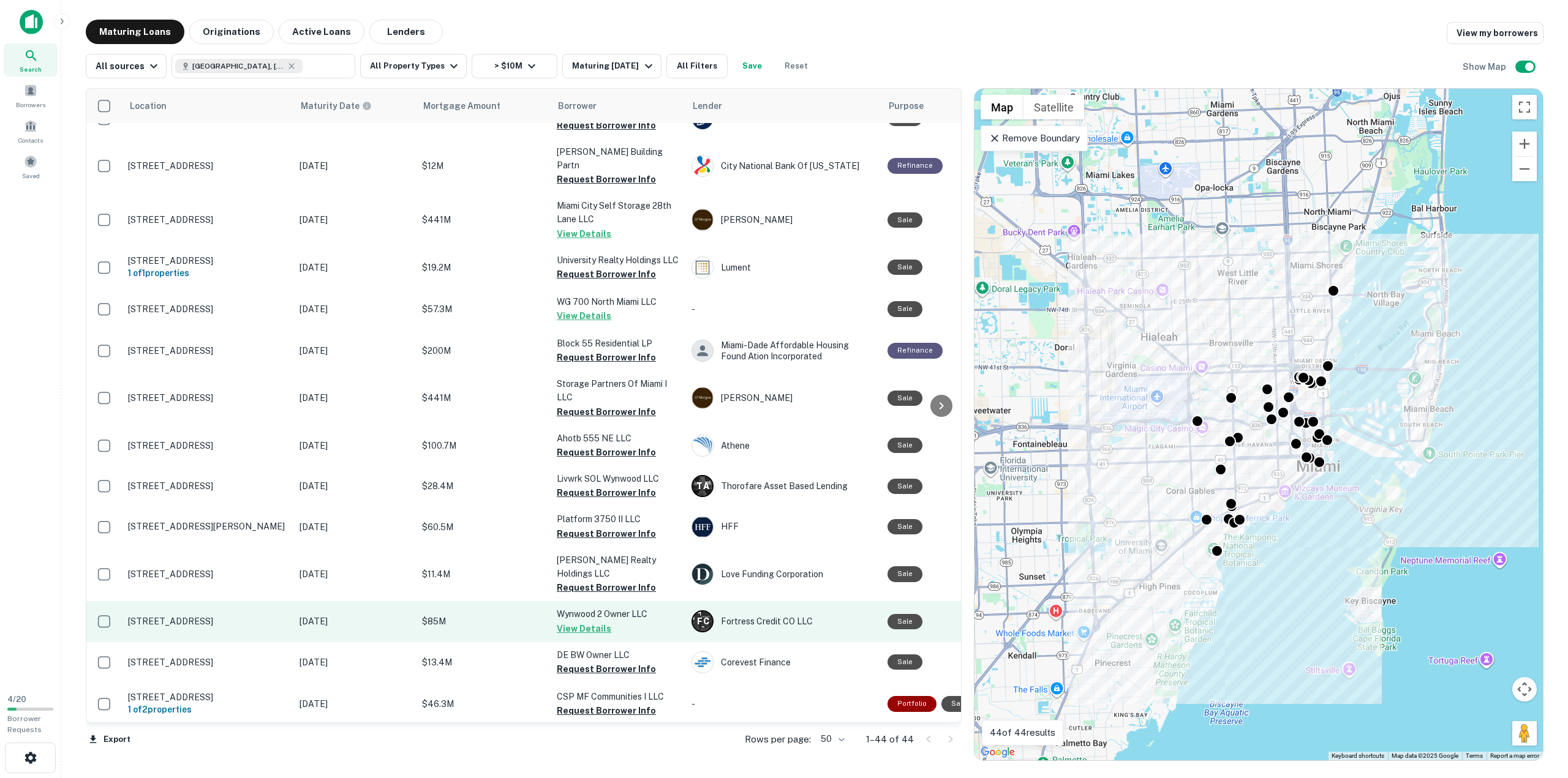
scroll to position [1321, 0]
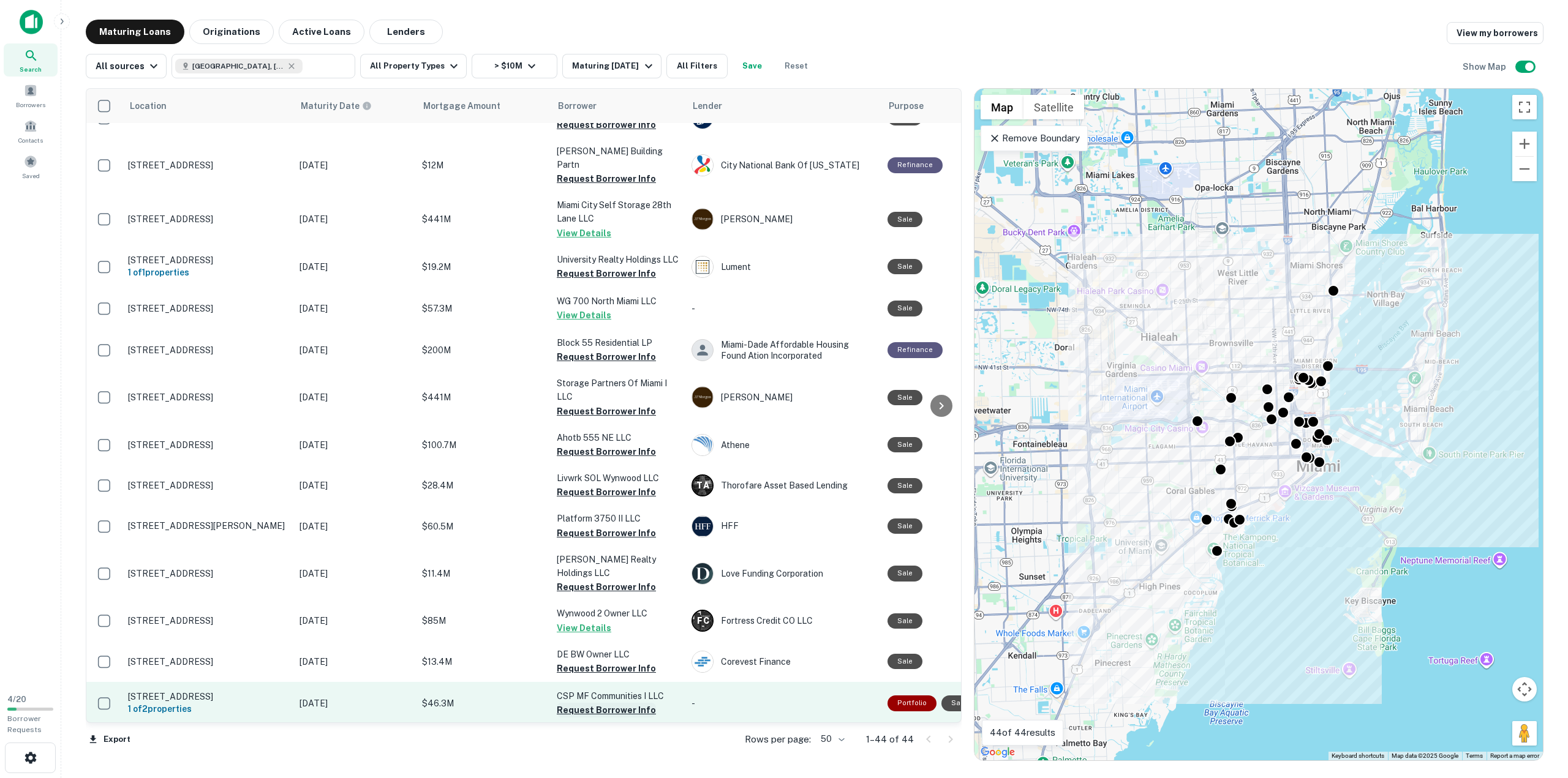
click at [607, 703] on button "Request Borrower Info" at bounding box center [606, 710] width 100 height 15
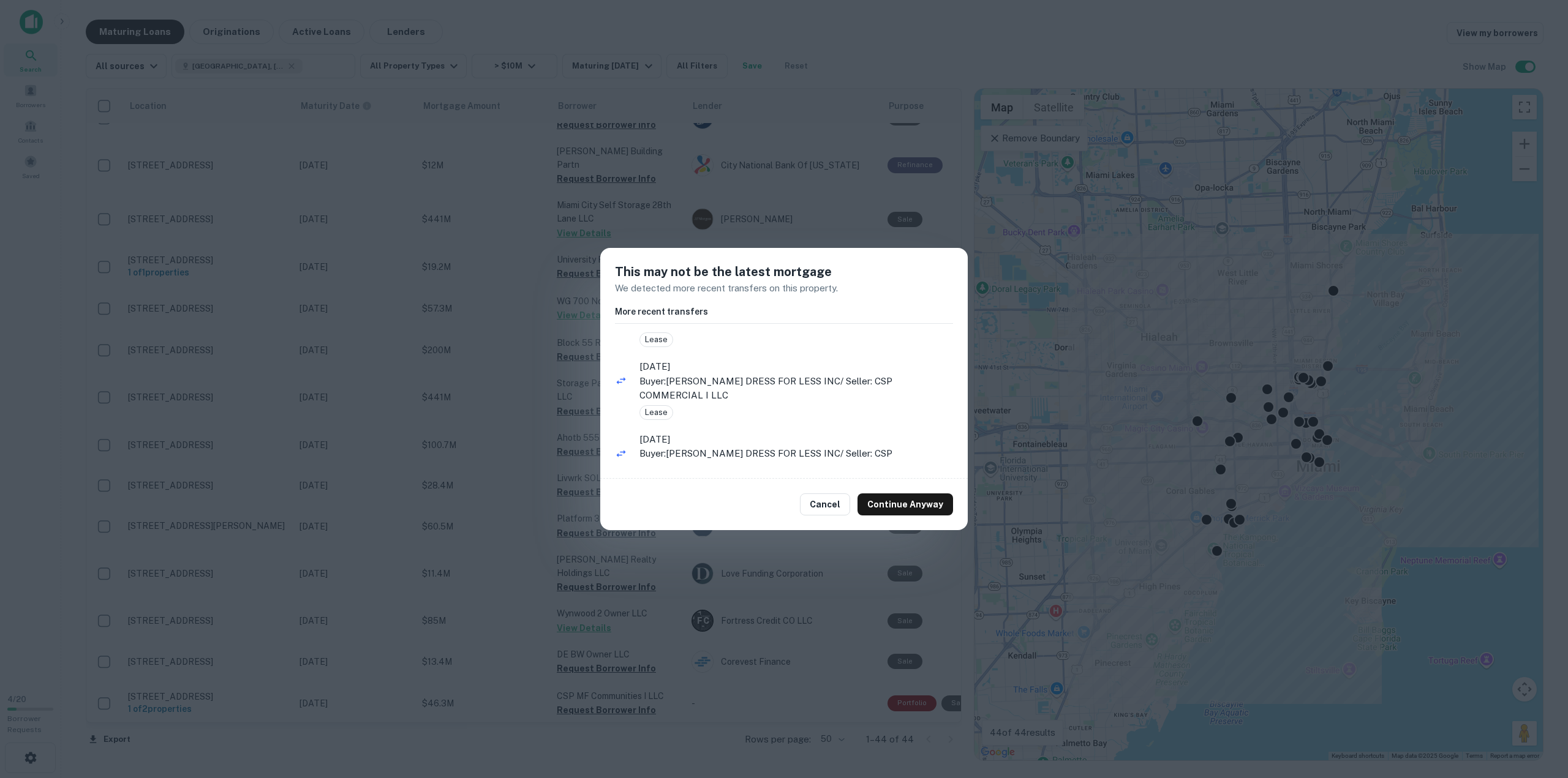
scroll to position [0, 0]
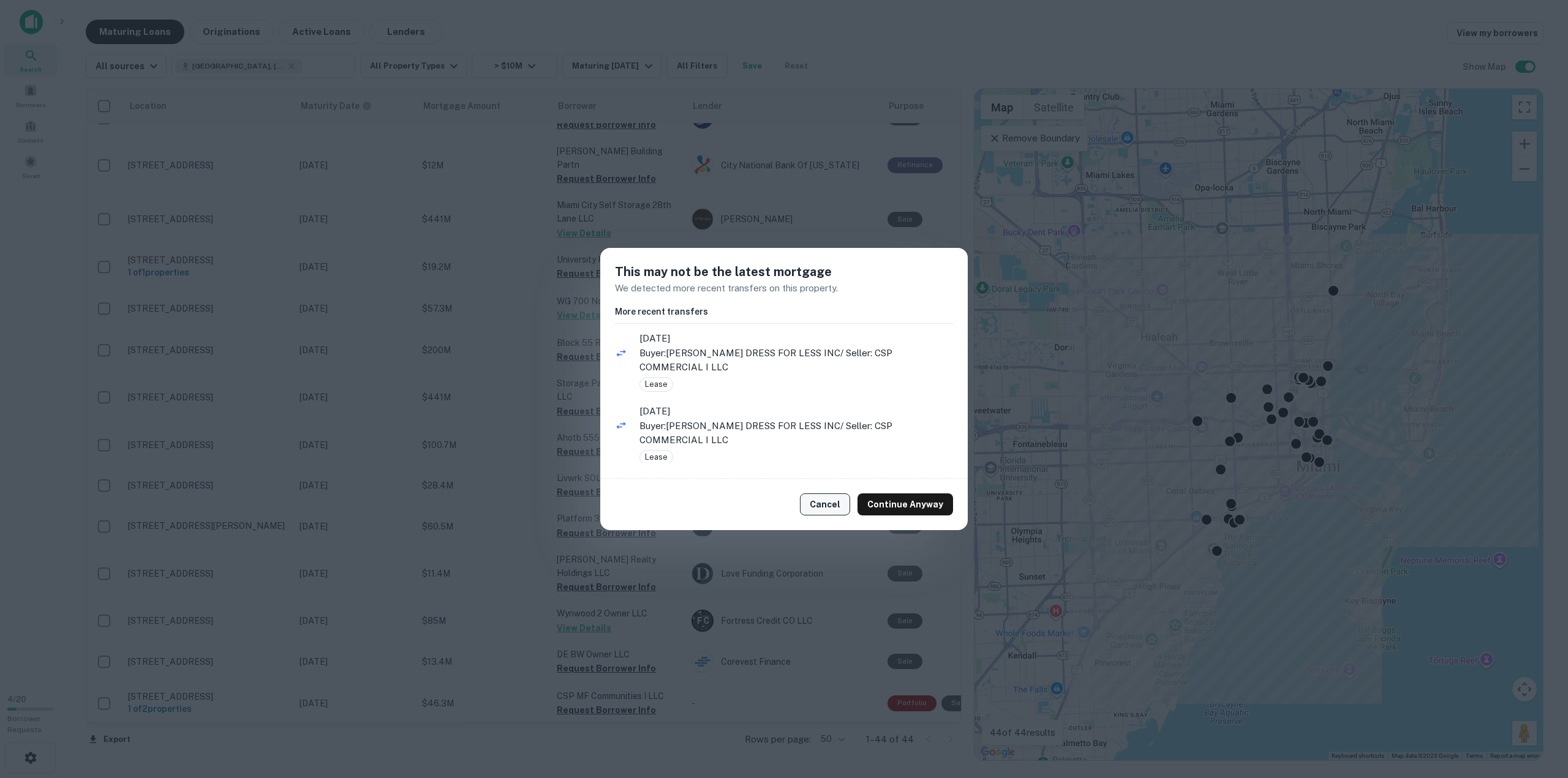
click at [817, 503] on button "Cancel" at bounding box center [825, 505] width 50 height 22
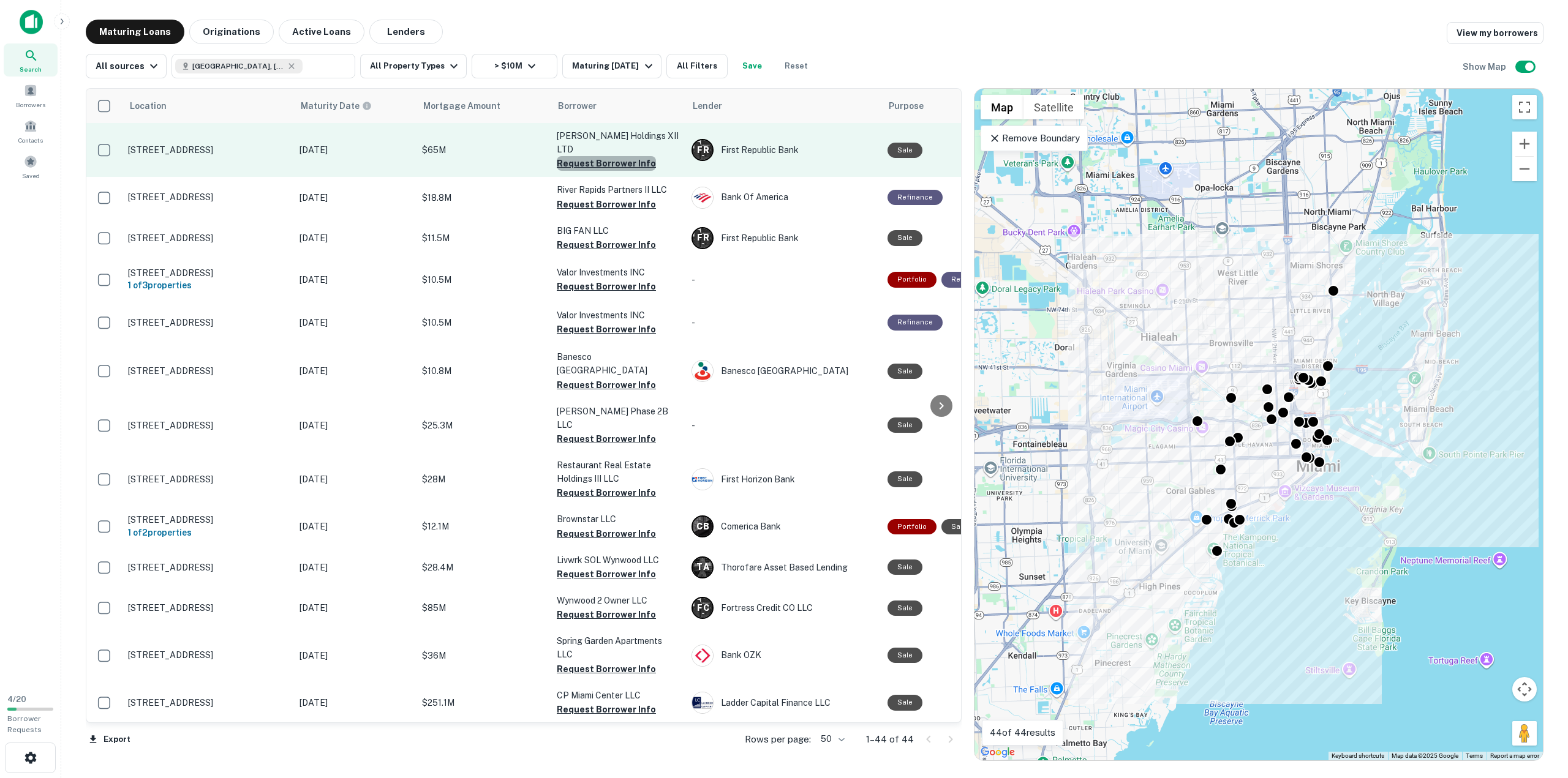
click at [616, 156] on button "Request Borrower Info" at bounding box center [606, 163] width 100 height 15
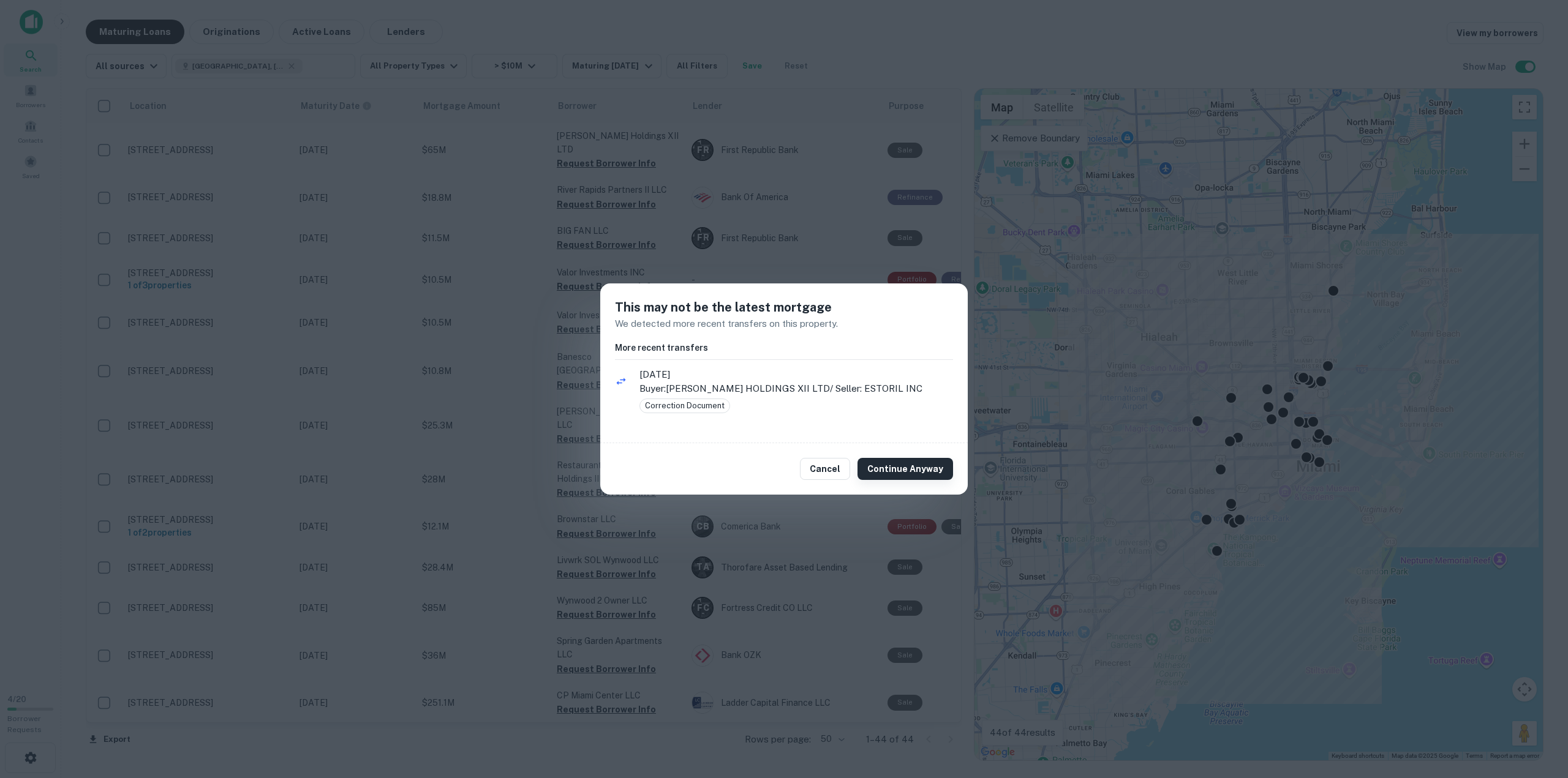
click at [896, 466] on button "Continue Anyway" at bounding box center [905, 469] width 96 height 22
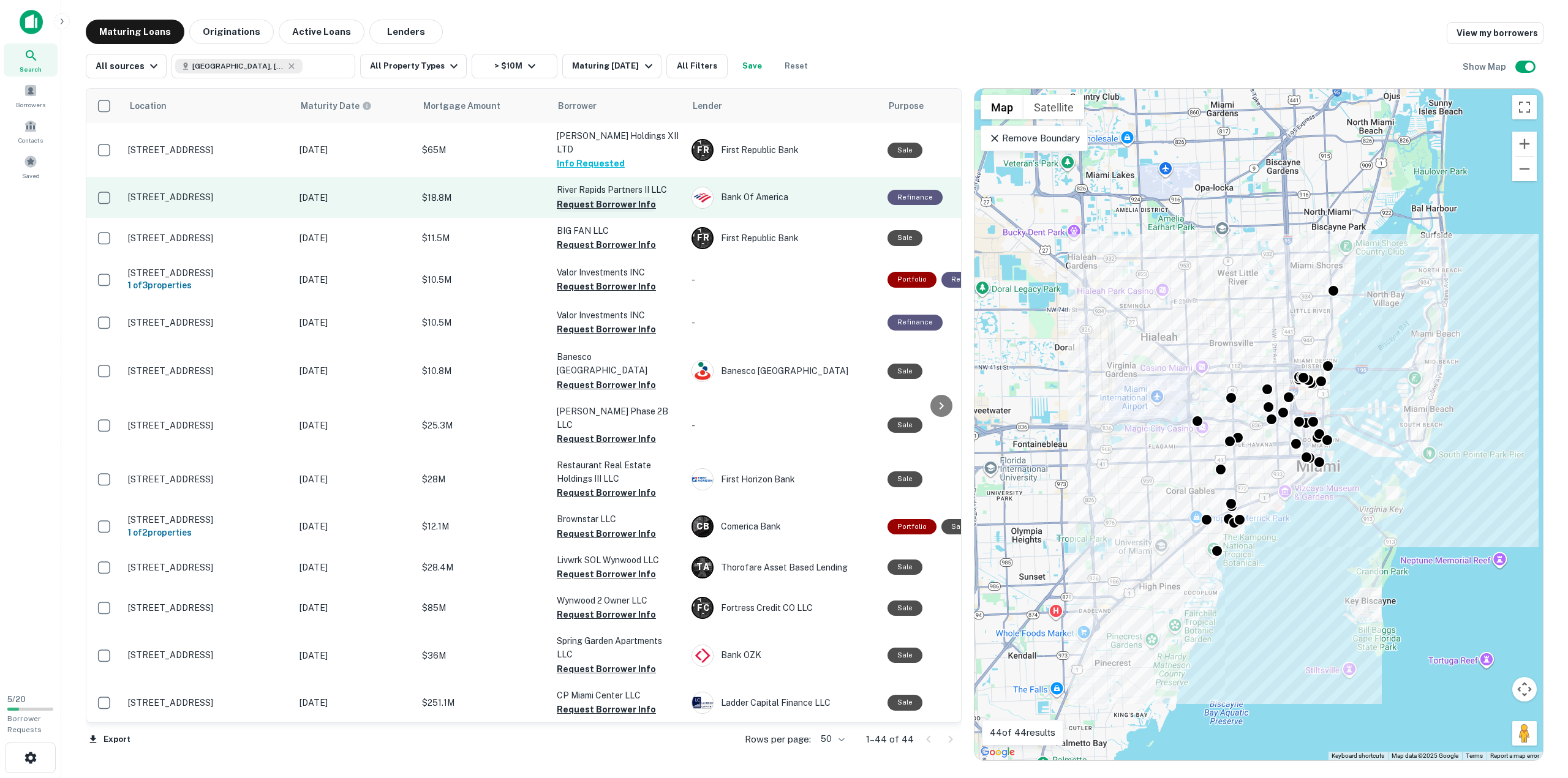
click at [604, 197] on button "Request Borrower Info" at bounding box center [606, 204] width 100 height 15
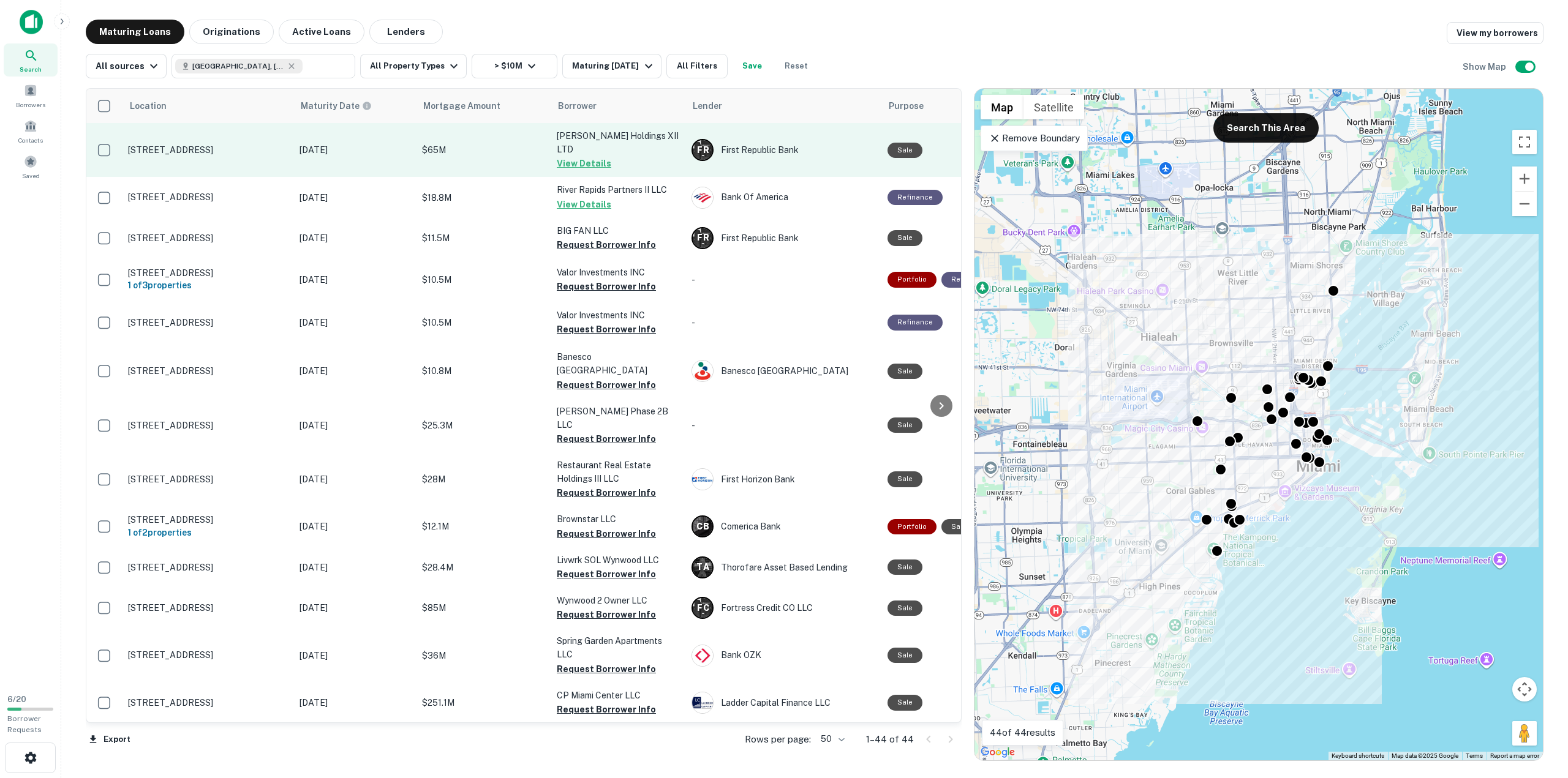
click at [596, 156] on button "View Details" at bounding box center [584, 163] width 55 height 15
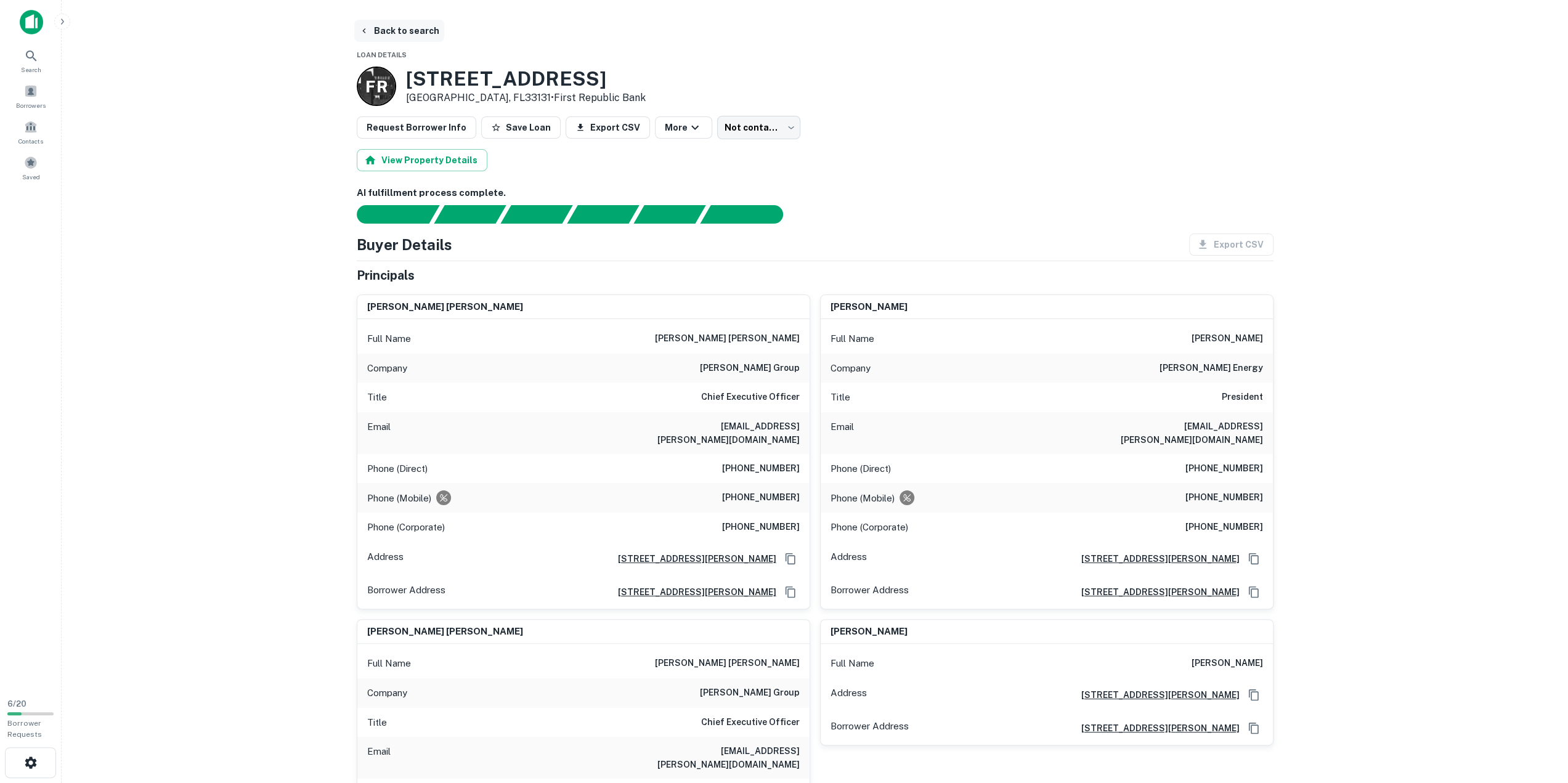
click at [368, 28] on icon "button" at bounding box center [364, 31] width 10 height 10
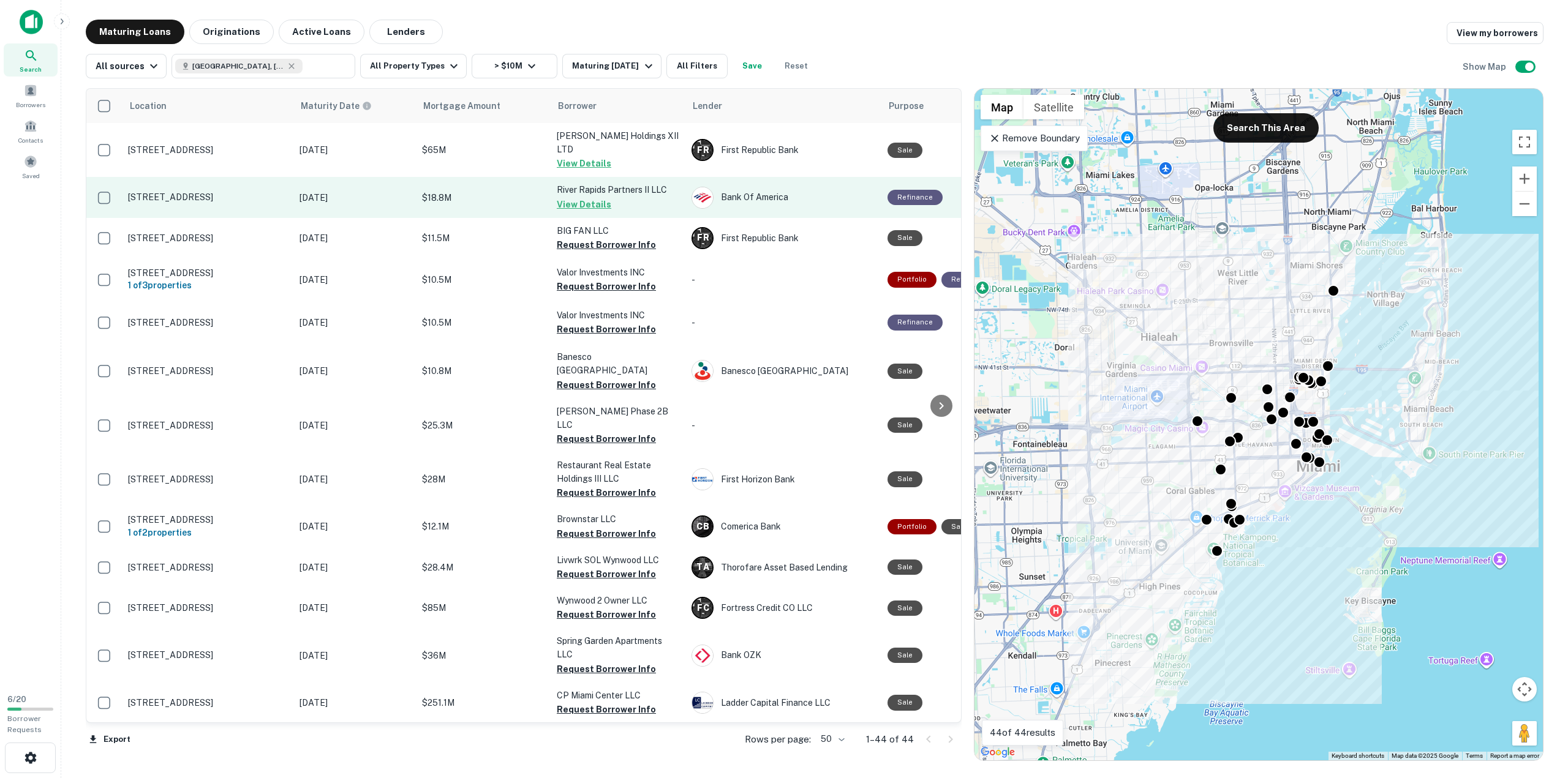
click at [588, 197] on button "View Details" at bounding box center [584, 204] width 55 height 15
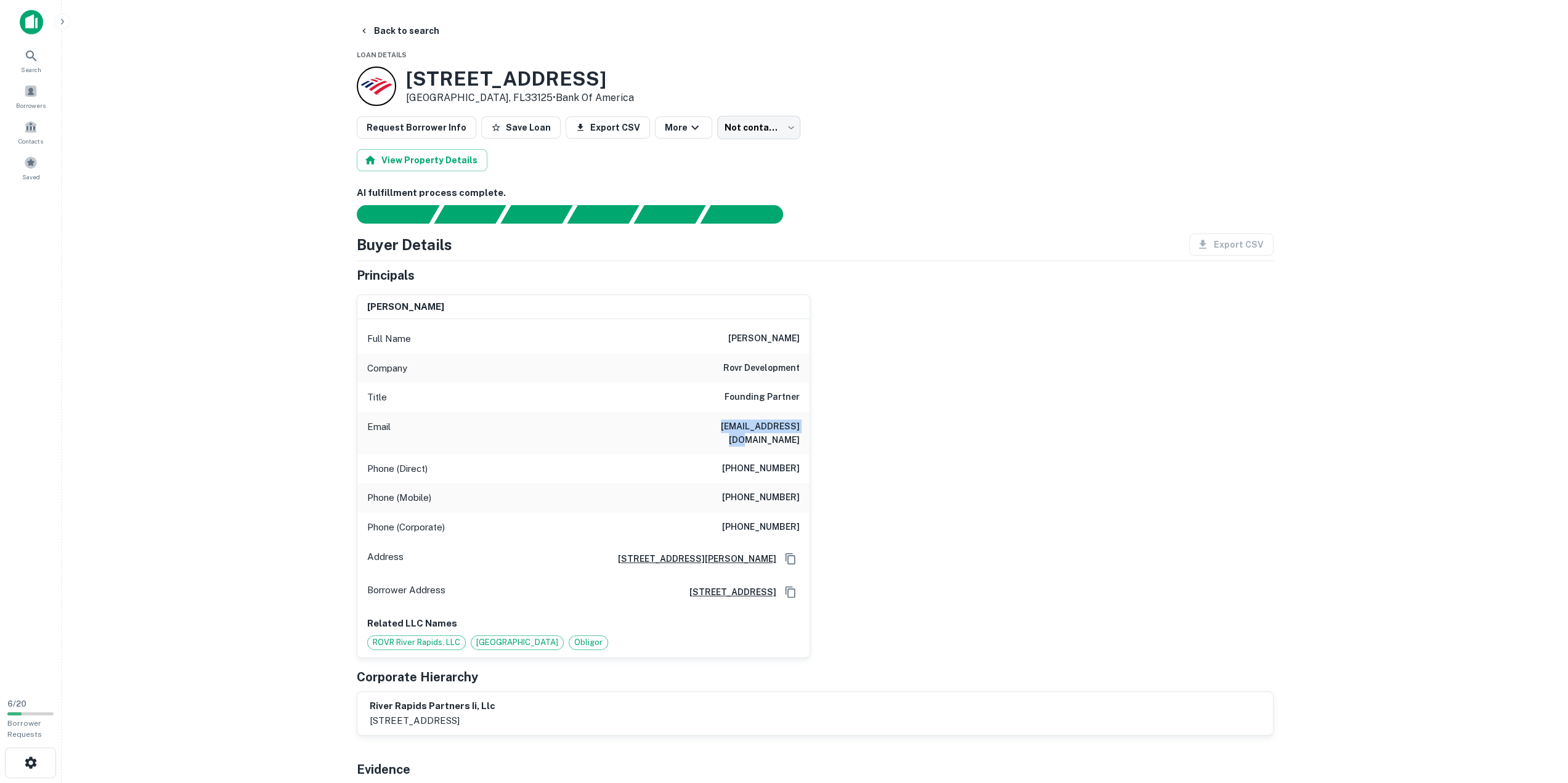
drag, startPoint x: 799, startPoint y: 425, endPoint x: 718, endPoint y: 428, distance: 81.1
click at [718, 428] on h6 "rvadia@rovrdev.com" at bounding box center [726, 433] width 148 height 27
copy h6 "rvadia@rovrdev.com"
click at [375, 34] on button "Back to search" at bounding box center [399, 31] width 90 height 22
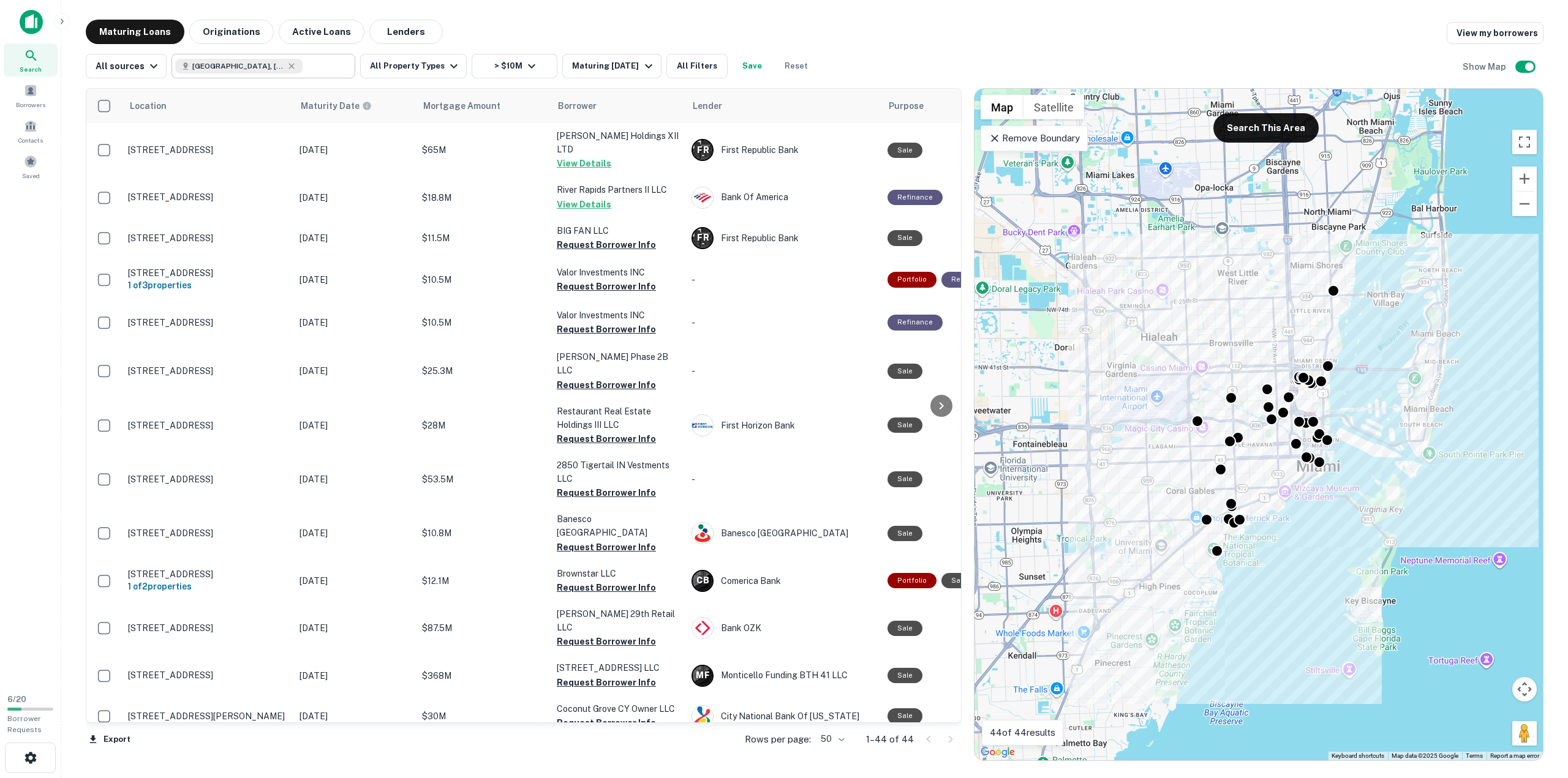
click at [298, 75] on div "Miami, FL, USA ​" at bounding box center [263, 66] width 183 height 24
type input "**********"
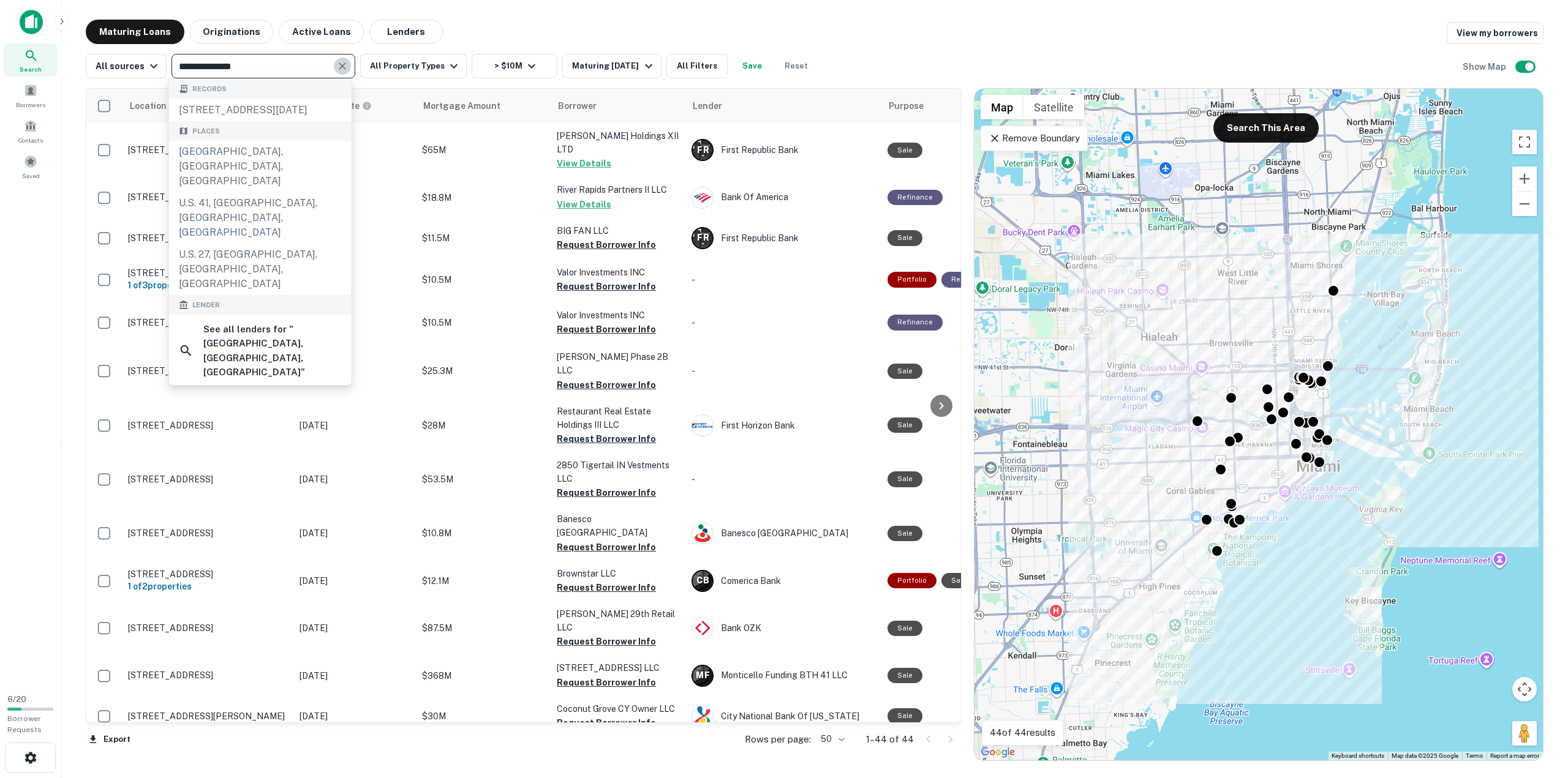
click at [341, 63] on icon "Clear" at bounding box center [342, 66] width 7 height 7
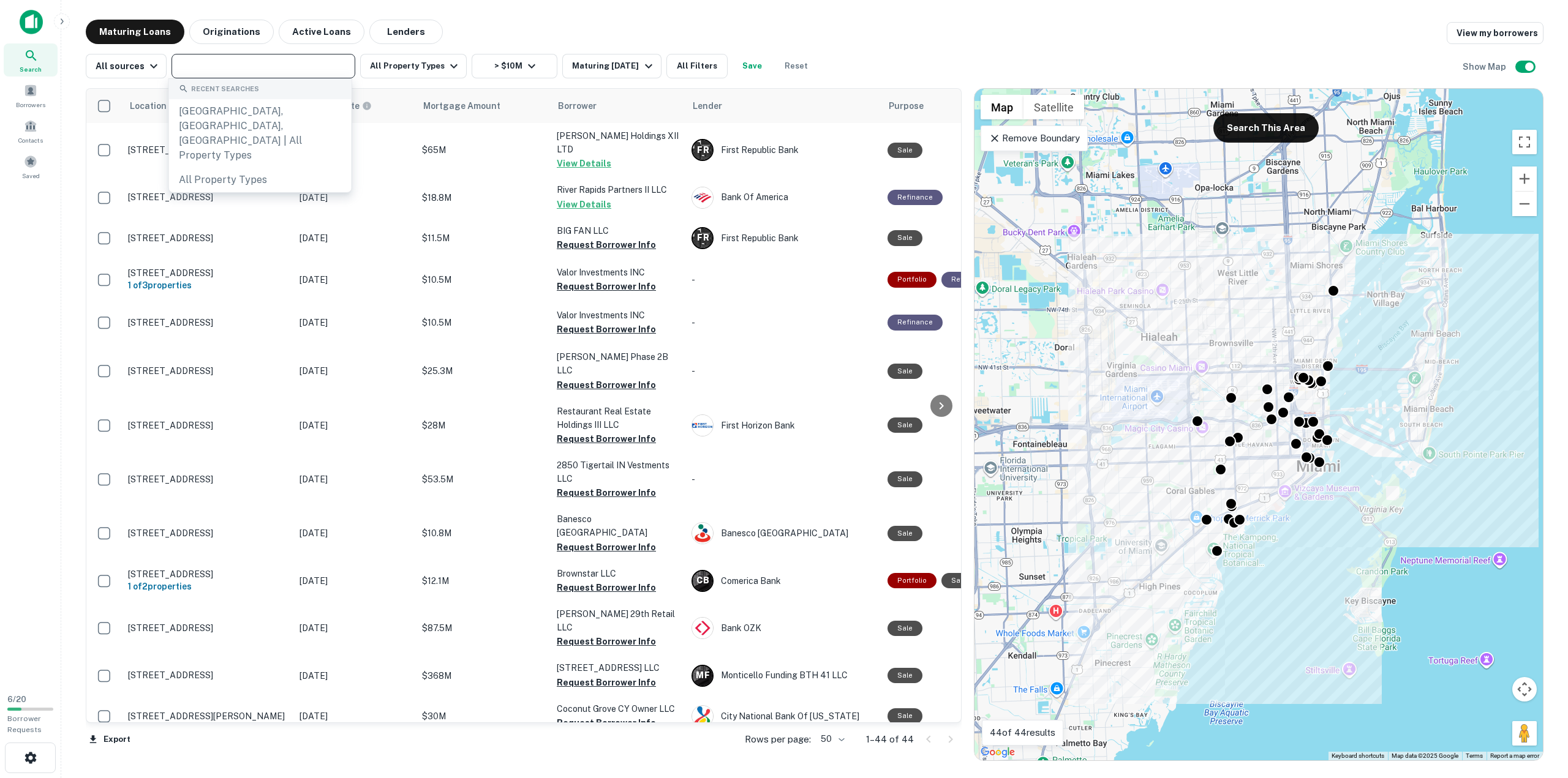
click at [293, 64] on input "text" at bounding box center [263, 66] width 175 height 17
type input "**********"
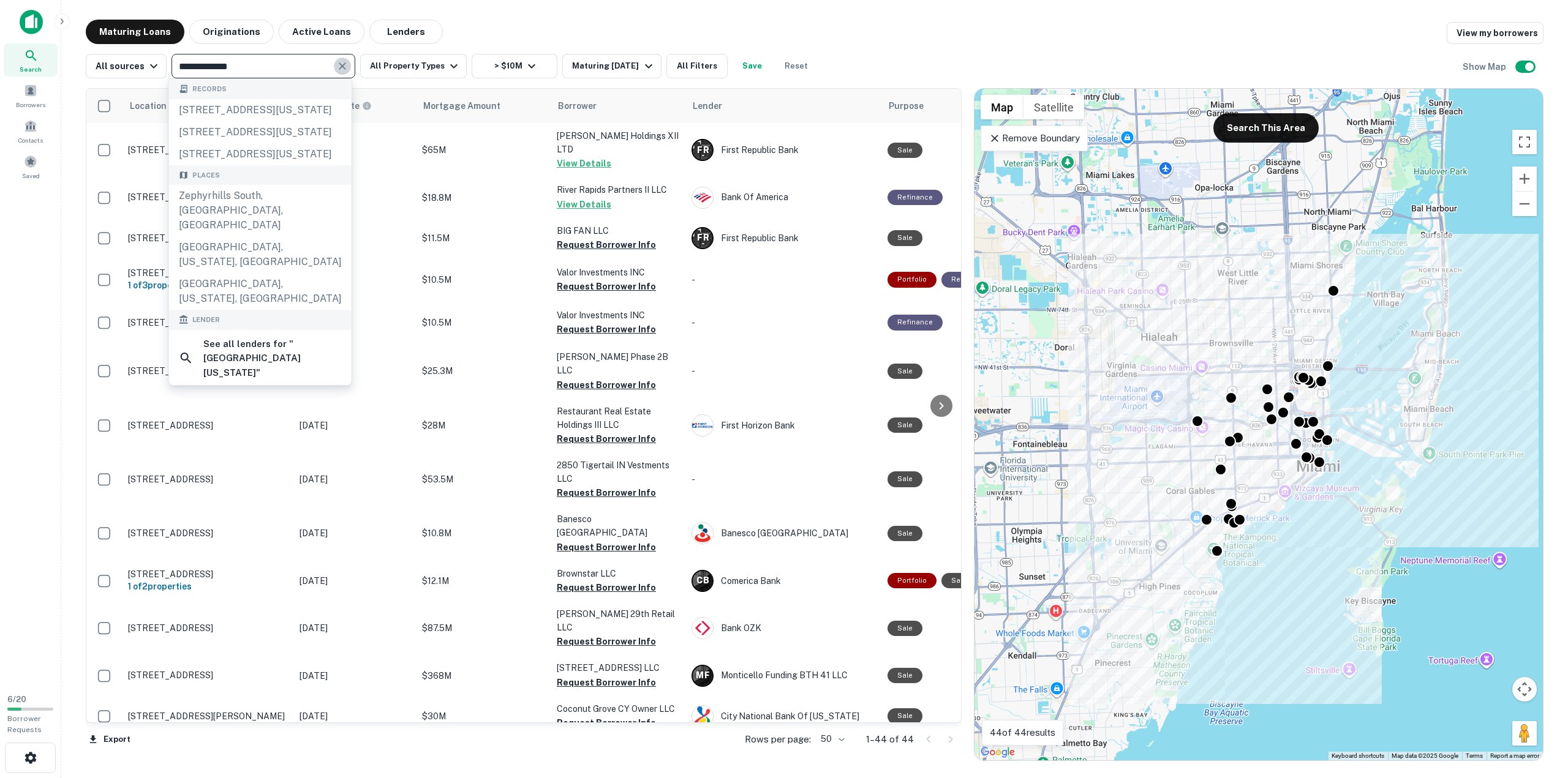
click at [339, 65] on icon "Clear" at bounding box center [342, 66] width 7 height 7
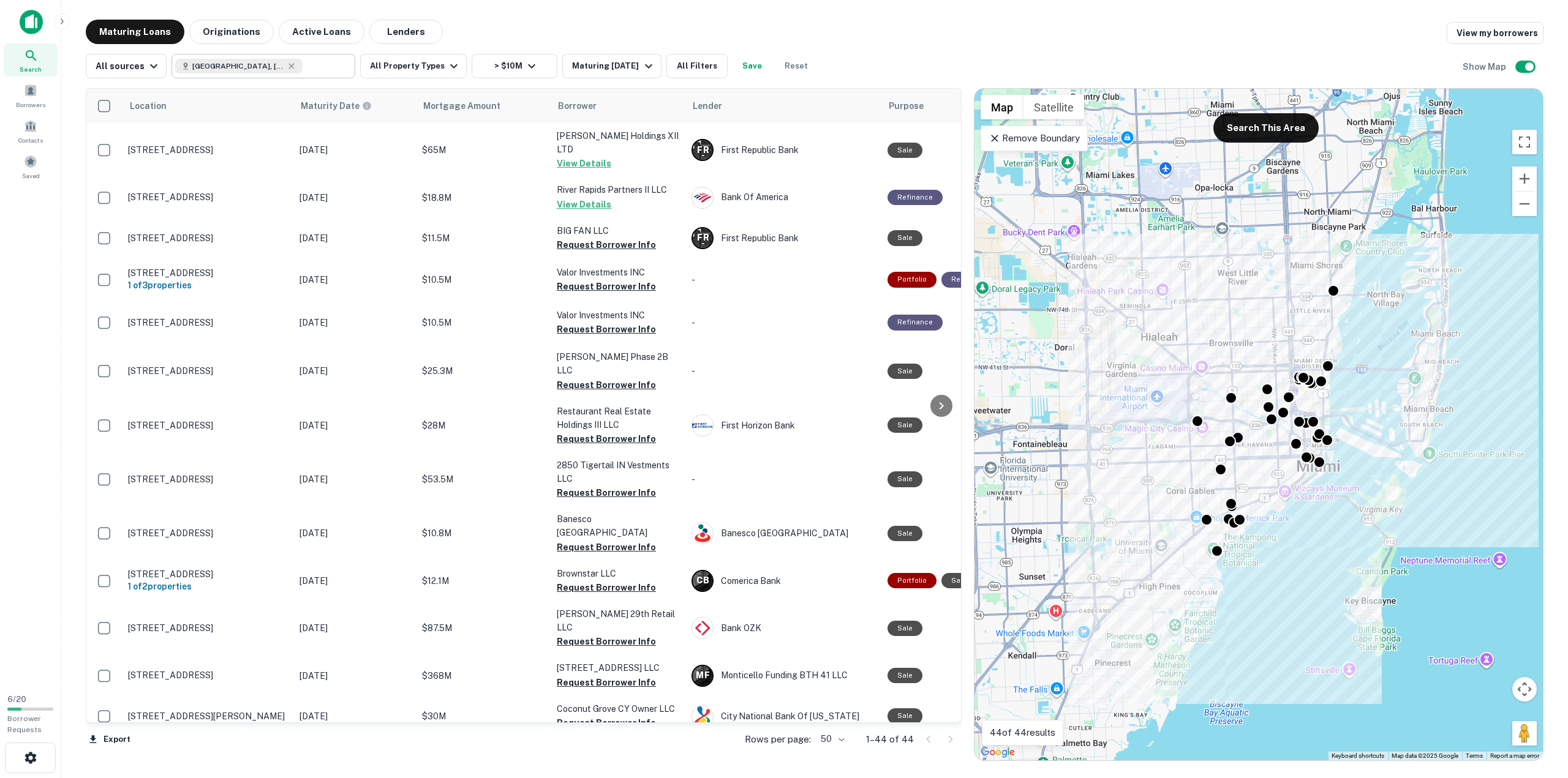
click at [302, 71] on input "text" at bounding box center [326, 66] width 47 height 17
type input "**********"
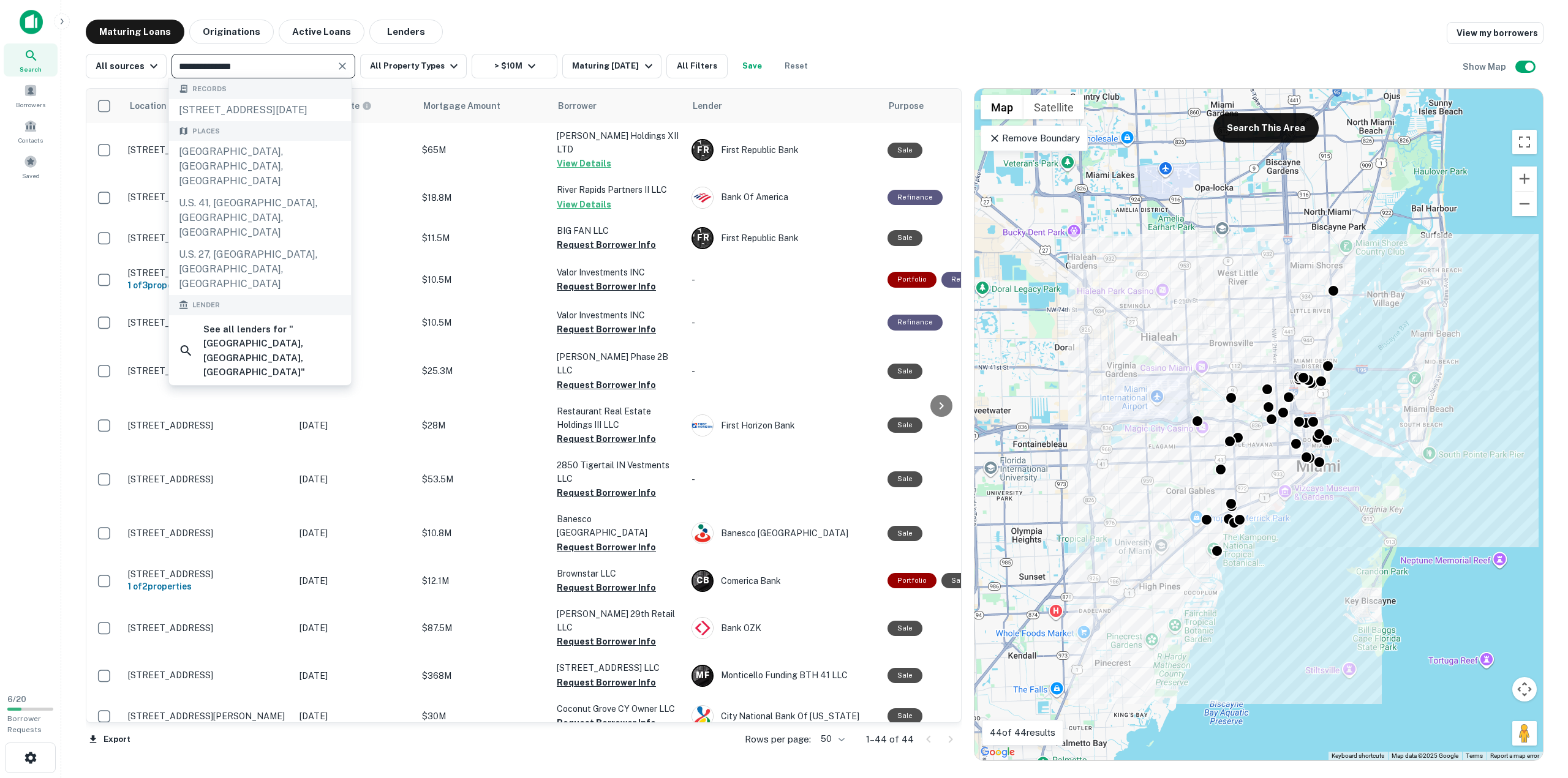
click at [276, 69] on input "**********" at bounding box center [253, 66] width 156 height 17
click at [375, 81] on div "Location Maturity Date Mortgage Amount Borrower Lender Purpose Type Lender Type…" at bounding box center [814, 419] width 1458 height 682
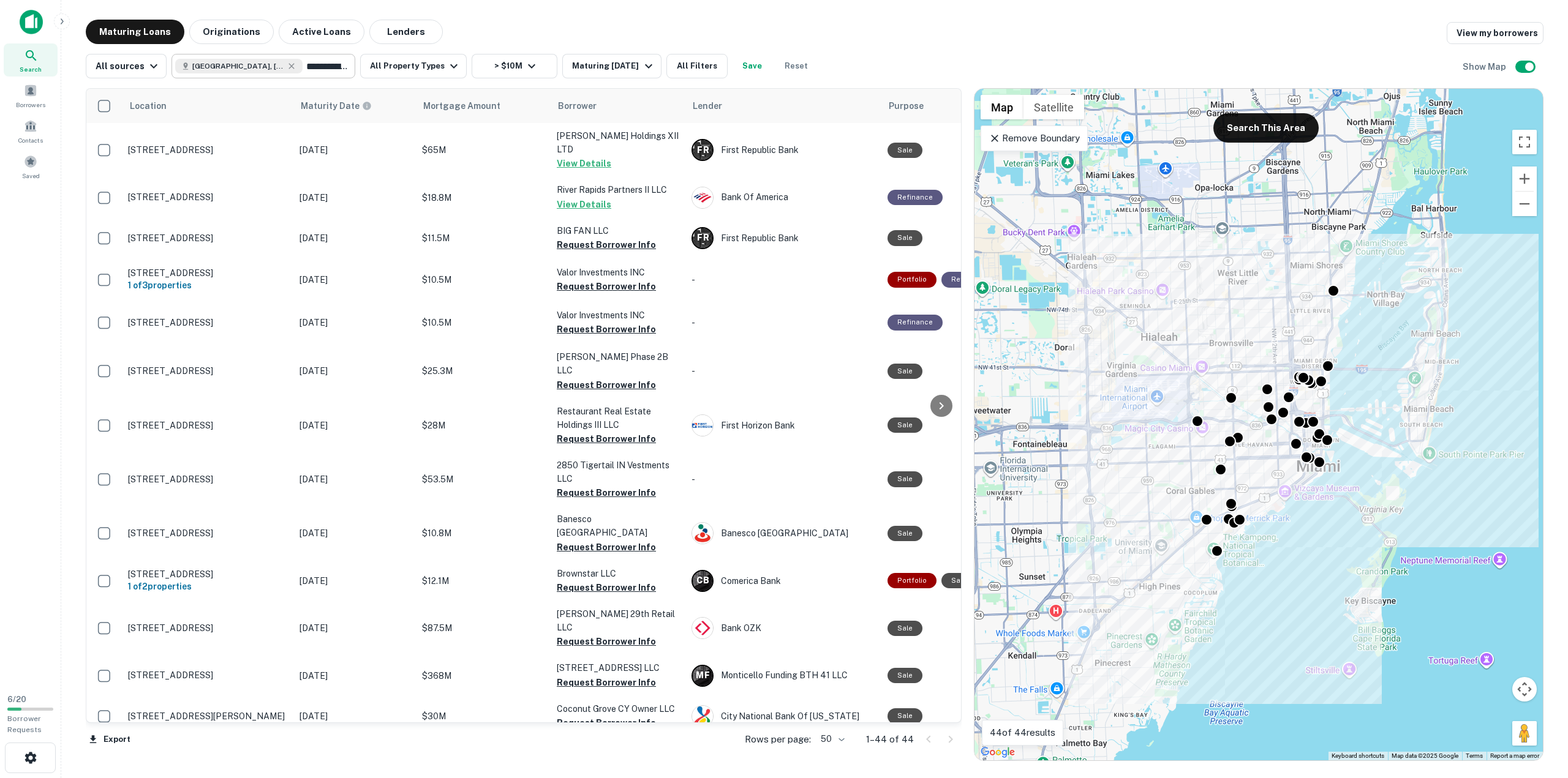
click at [302, 71] on input "**********" at bounding box center [326, 66] width 47 height 17
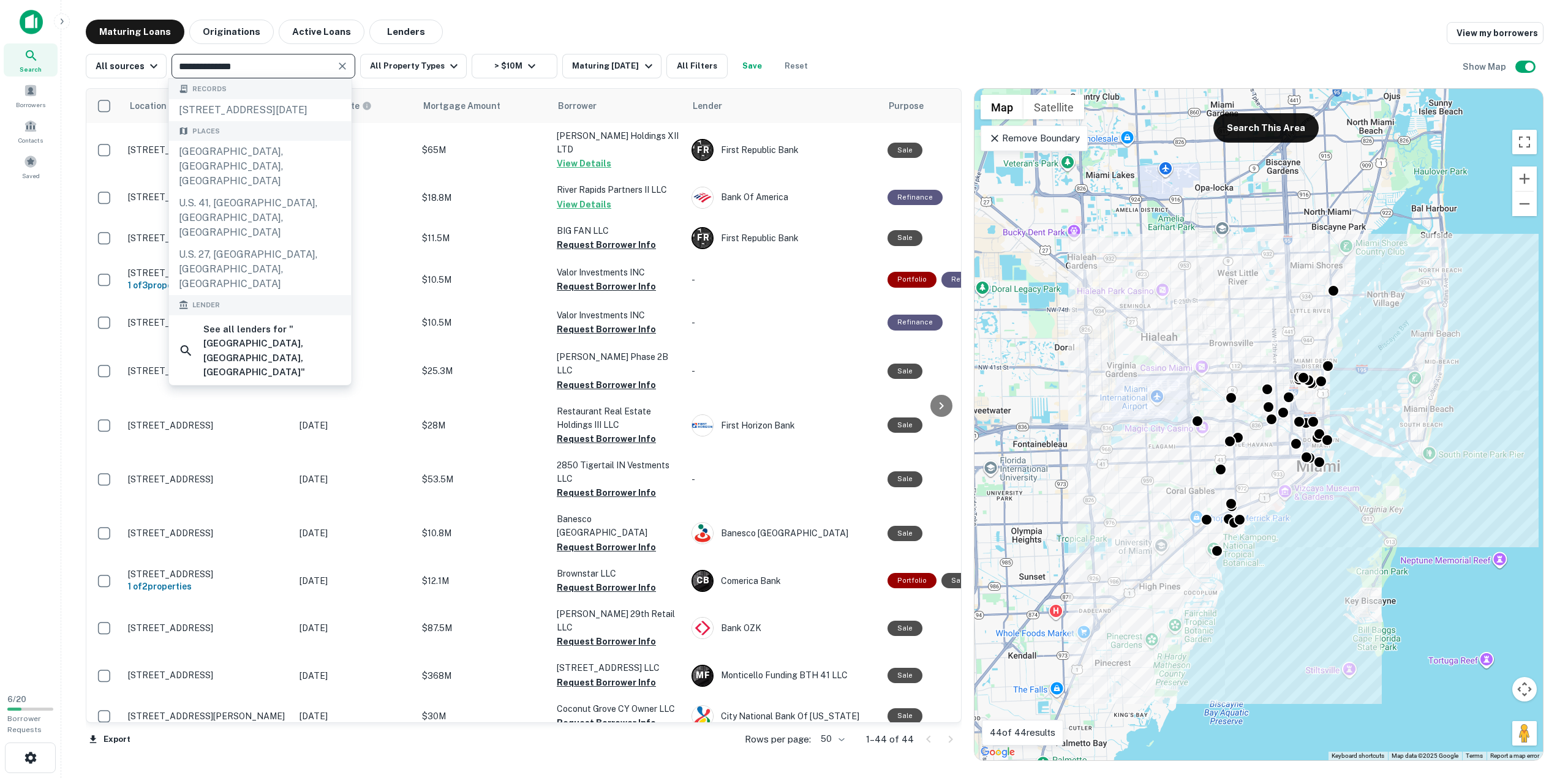
click at [300, 71] on input "**********" at bounding box center [253, 66] width 156 height 17
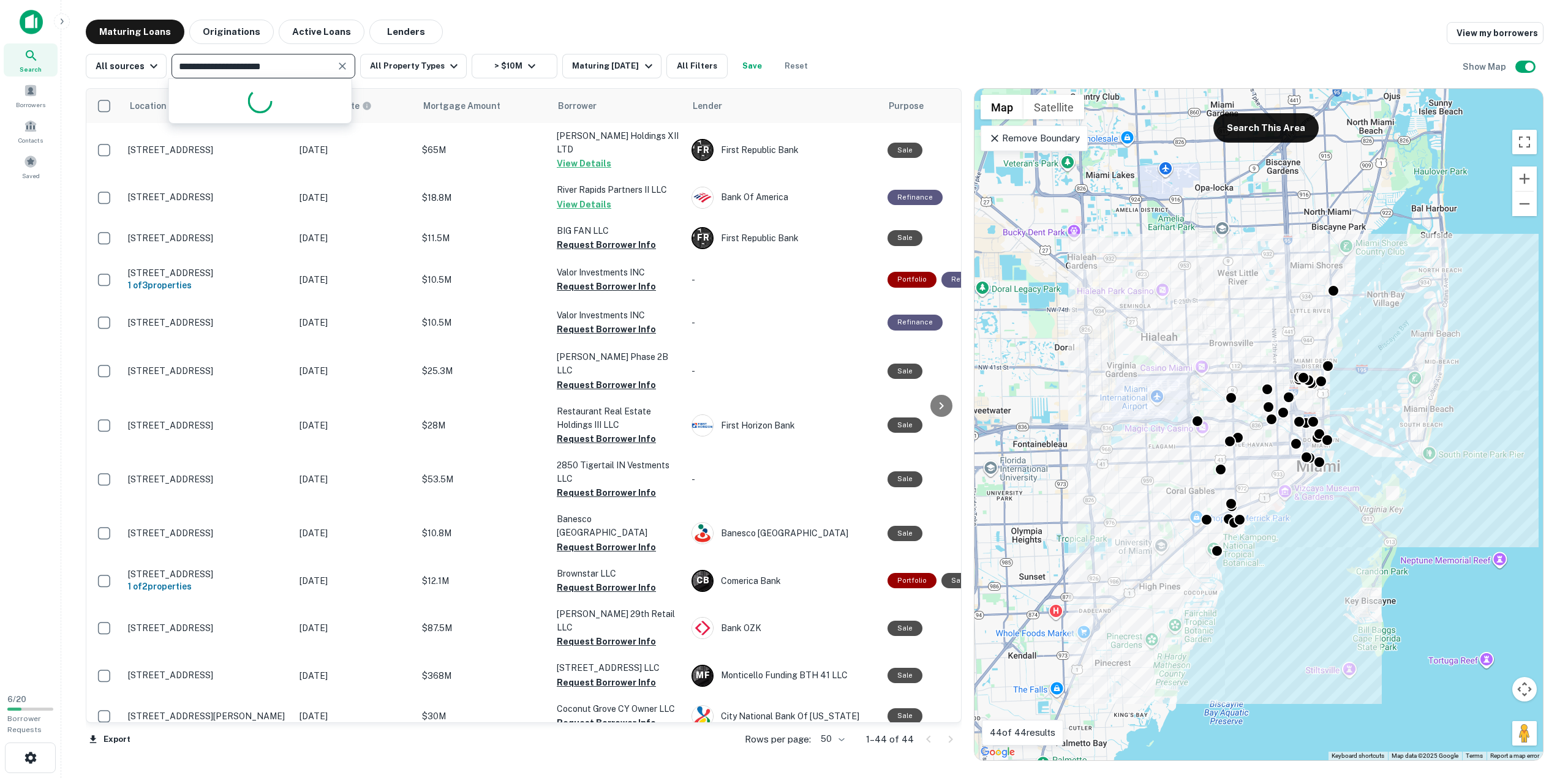
type input "**********"
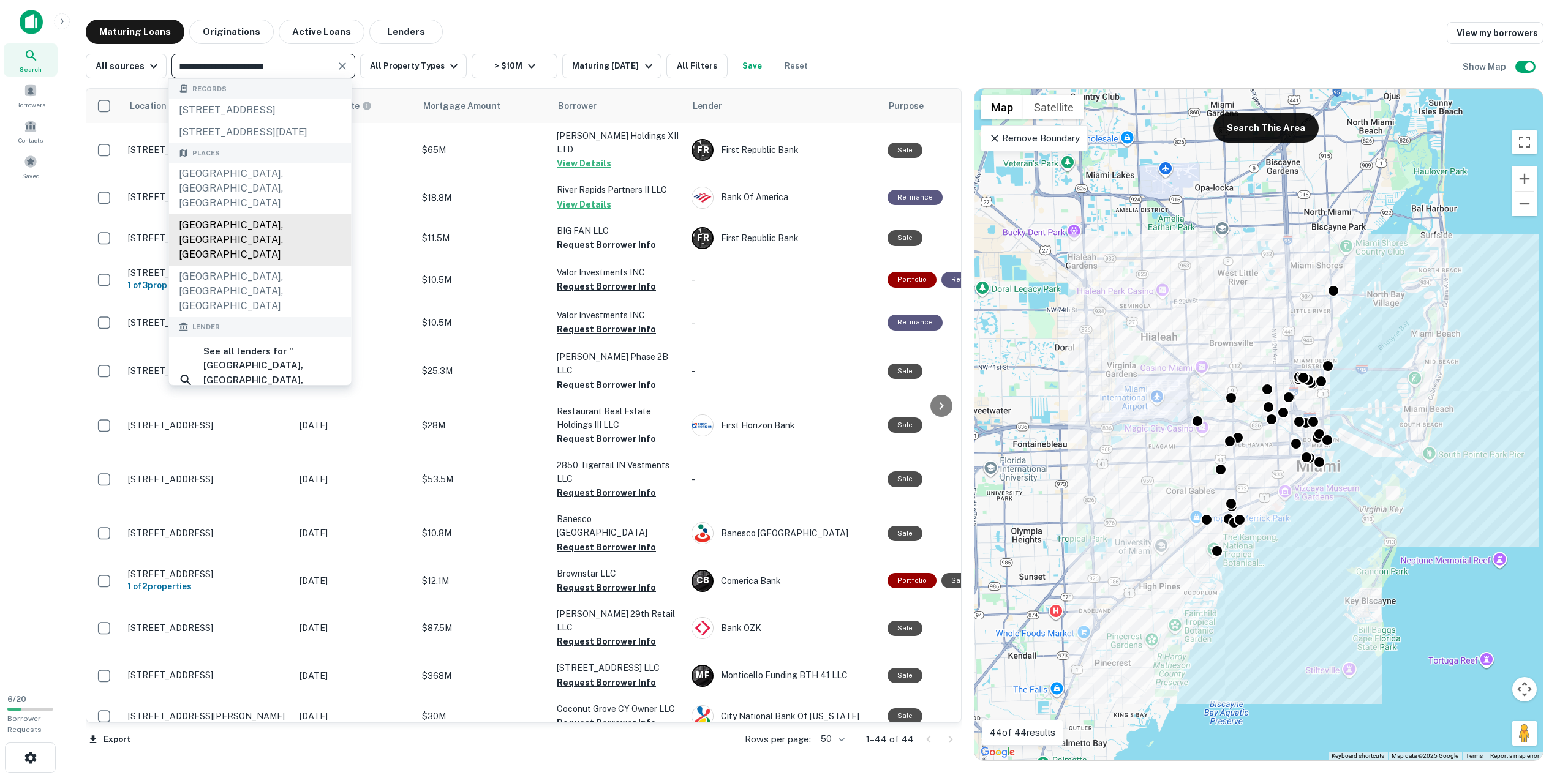
click at [241, 215] on div "Fort Lauderdale, FL, USA" at bounding box center [260, 241] width 183 height 52
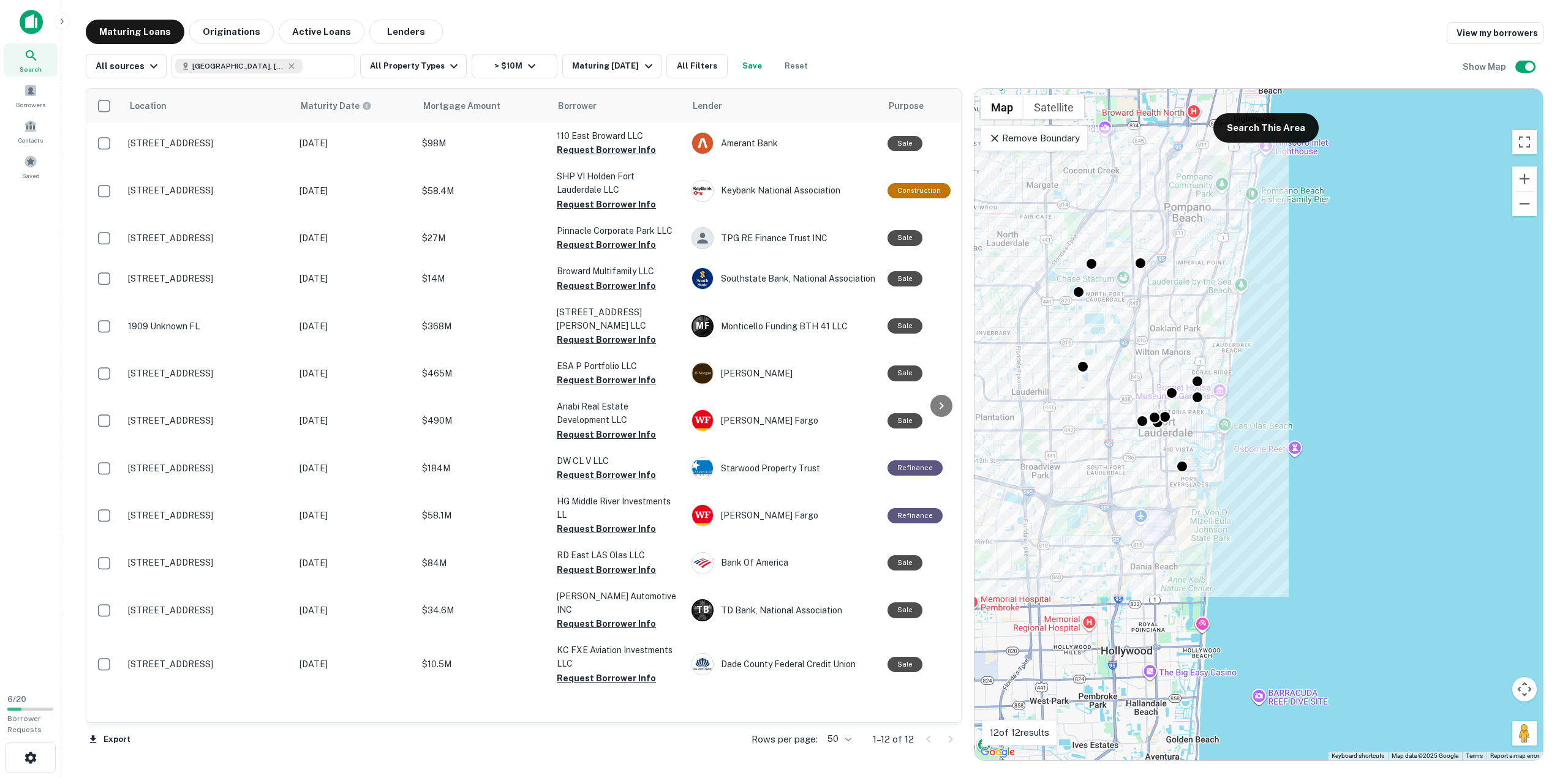
click at [1028, 355] on div "To activate drag with keyboard, press Alt + Enter. Once in keyboard drag state,…" at bounding box center [1258, 424] width 568 height 671
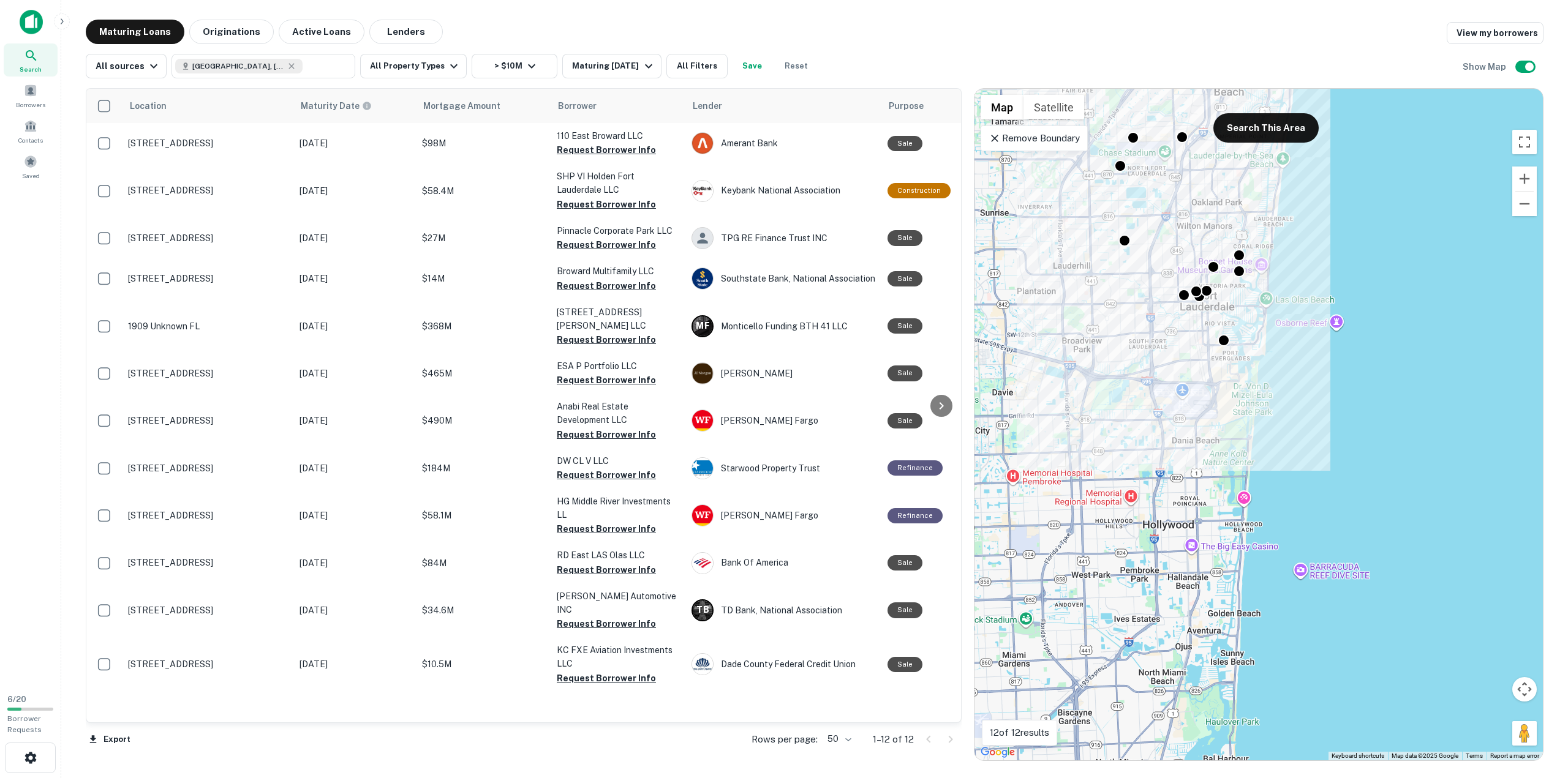
drag, startPoint x: 1031, startPoint y: 481, endPoint x: 1084, endPoint y: 310, distance: 179.0
click at [1084, 310] on div "To activate drag with keyboard, press Alt + Enter. Once in keyboard drag state,…" at bounding box center [1258, 424] width 568 height 671
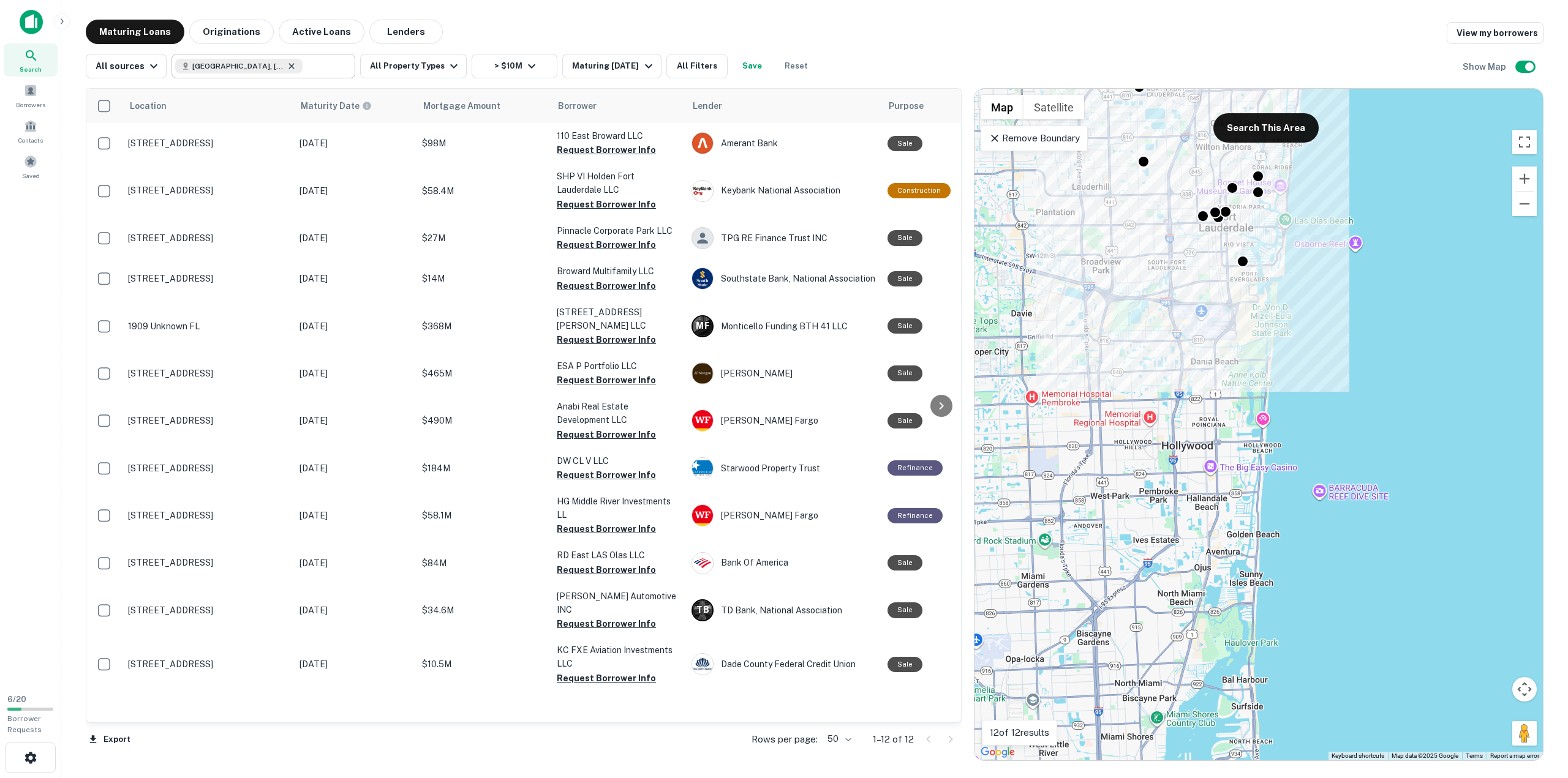
click at [287, 66] on icon at bounding box center [292, 66] width 10 height 10
type input "**********"
click at [279, 64] on input "**********" at bounding box center [253, 66] width 156 height 17
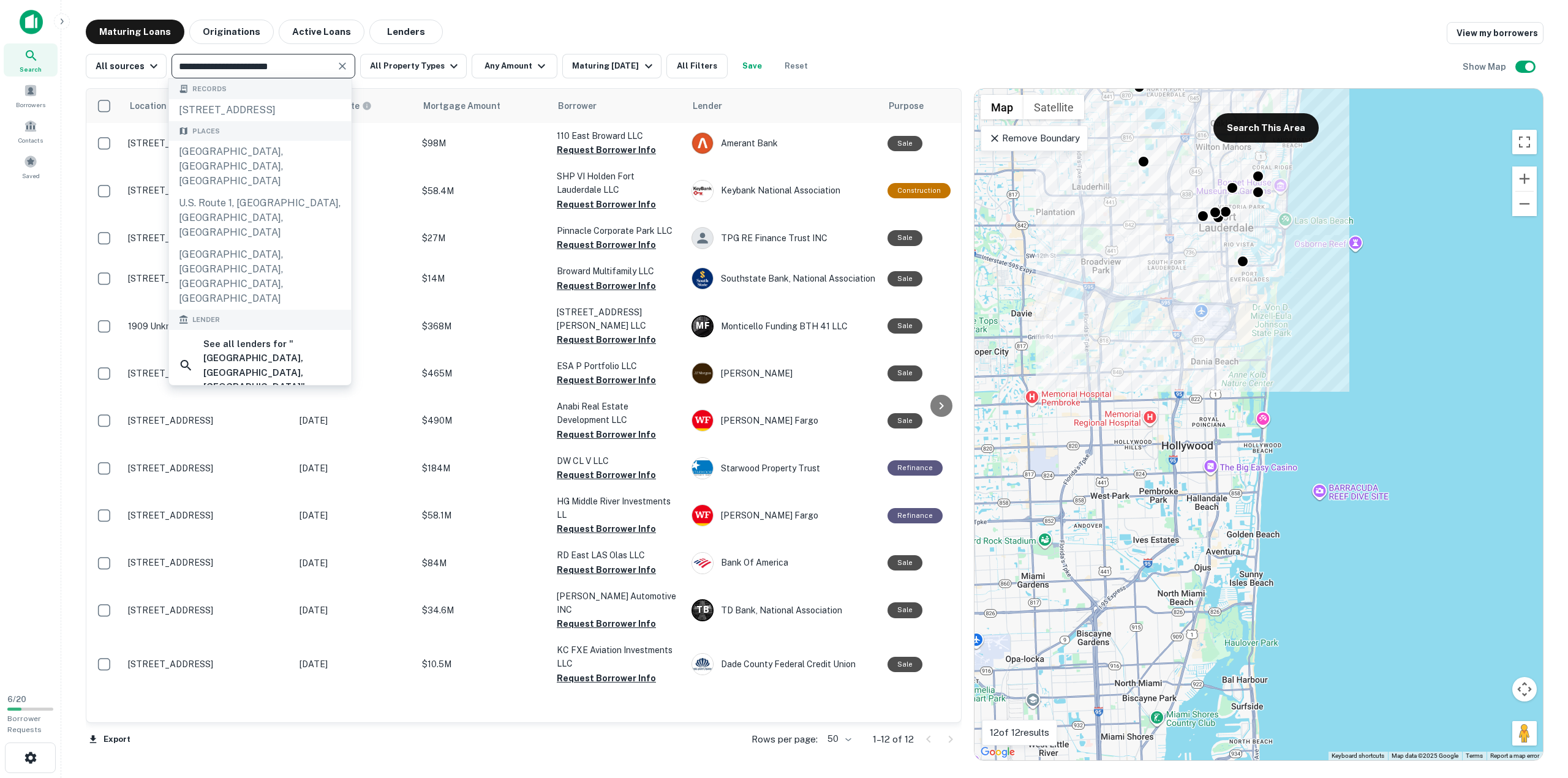
click at [339, 66] on icon "Clear" at bounding box center [342, 66] width 7 height 7
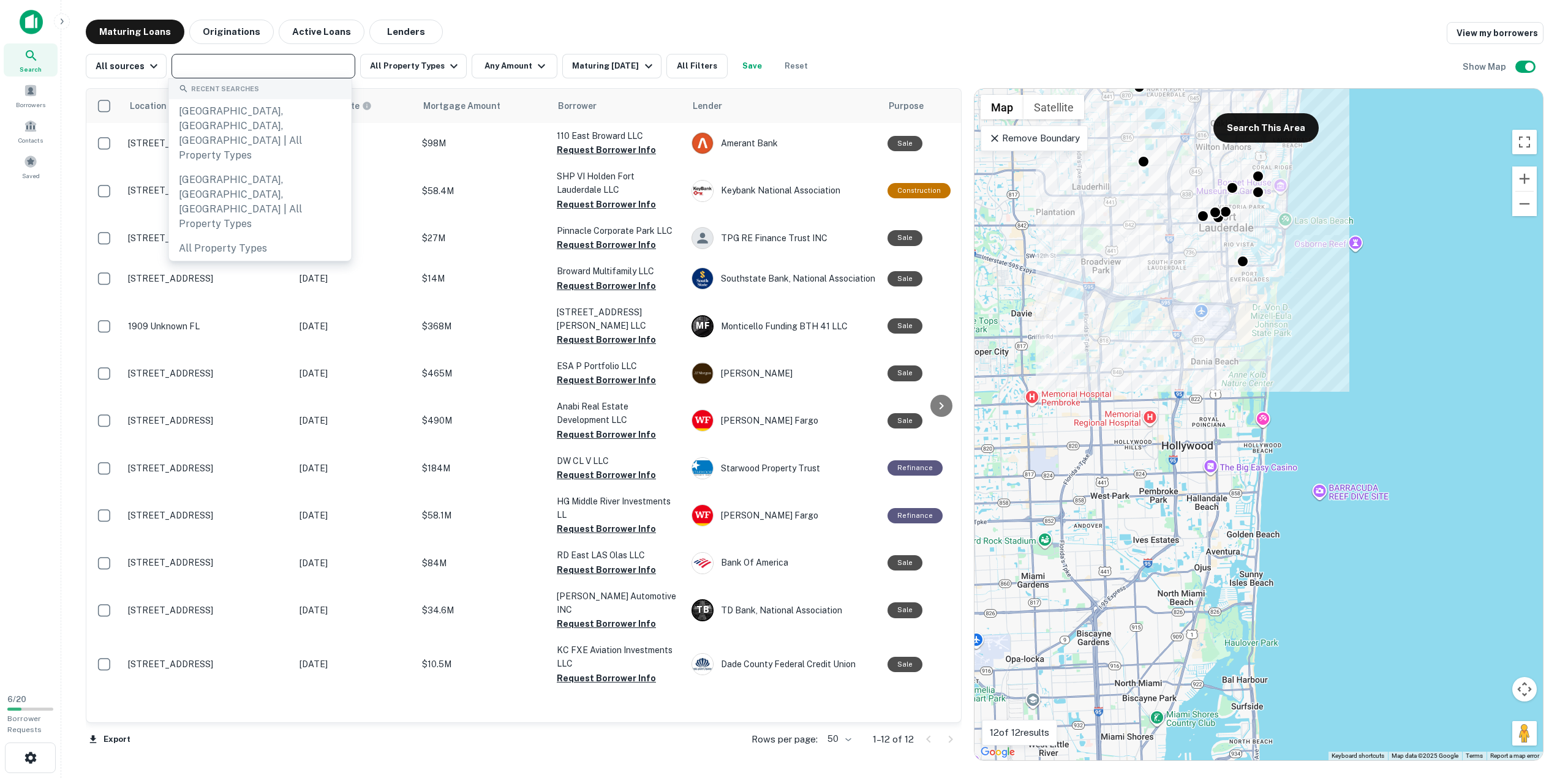
click at [322, 64] on input "text" at bounding box center [263, 66] width 175 height 17
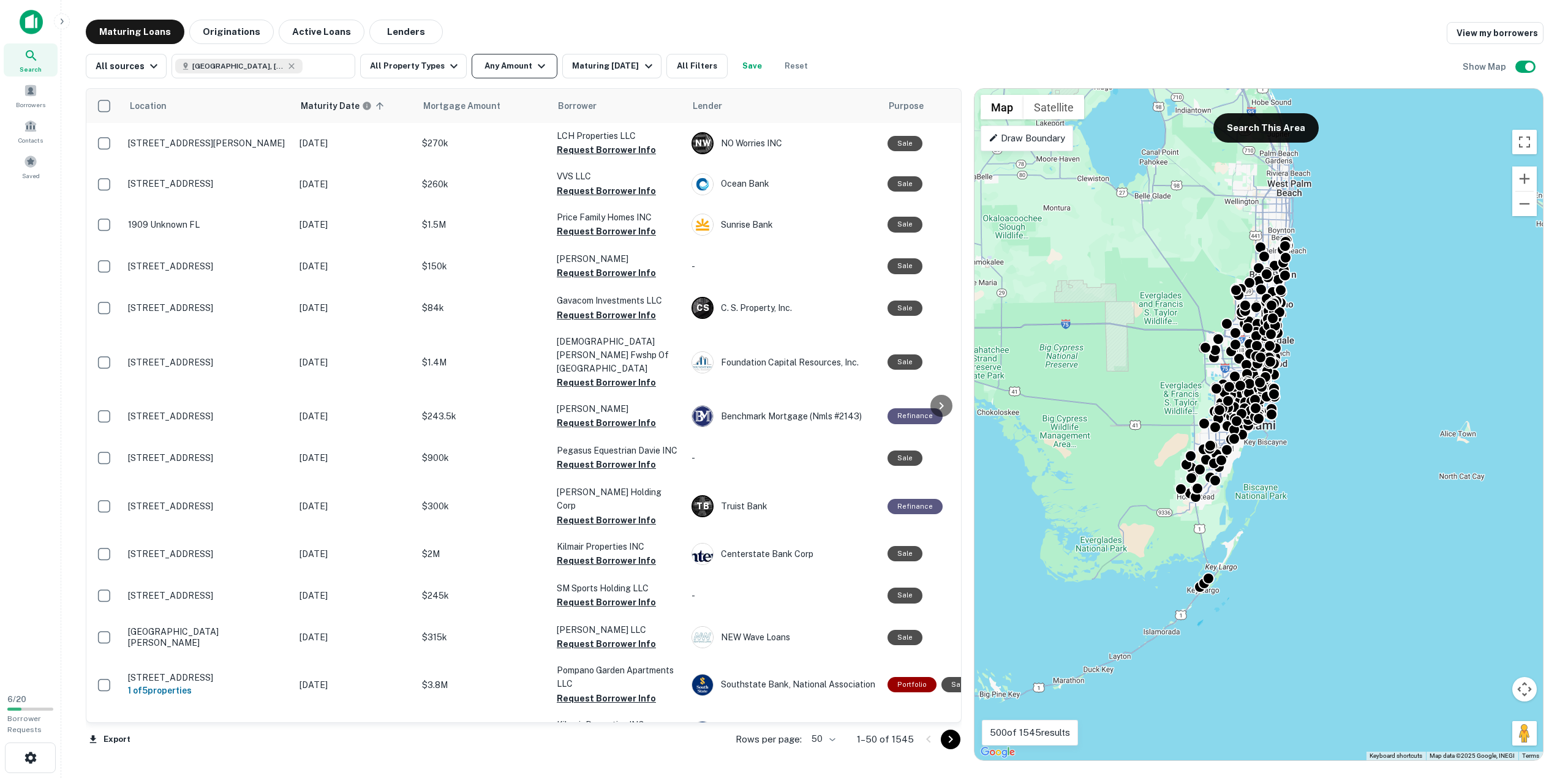
click at [506, 66] on button "Any Amount" at bounding box center [514, 66] width 85 height 24
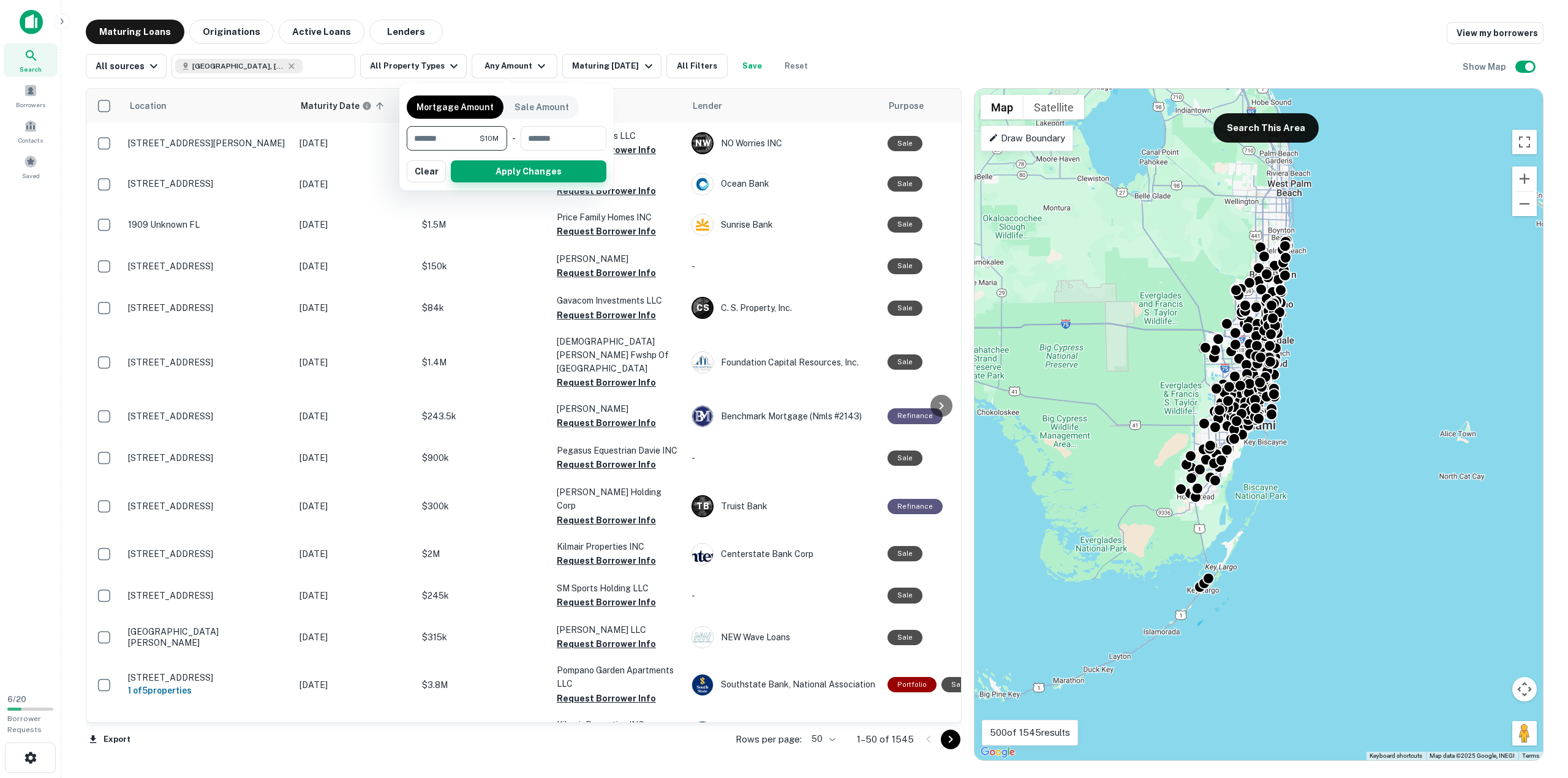
type input "********"
click at [506, 175] on button "Apply Changes" at bounding box center [528, 172] width 156 height 22
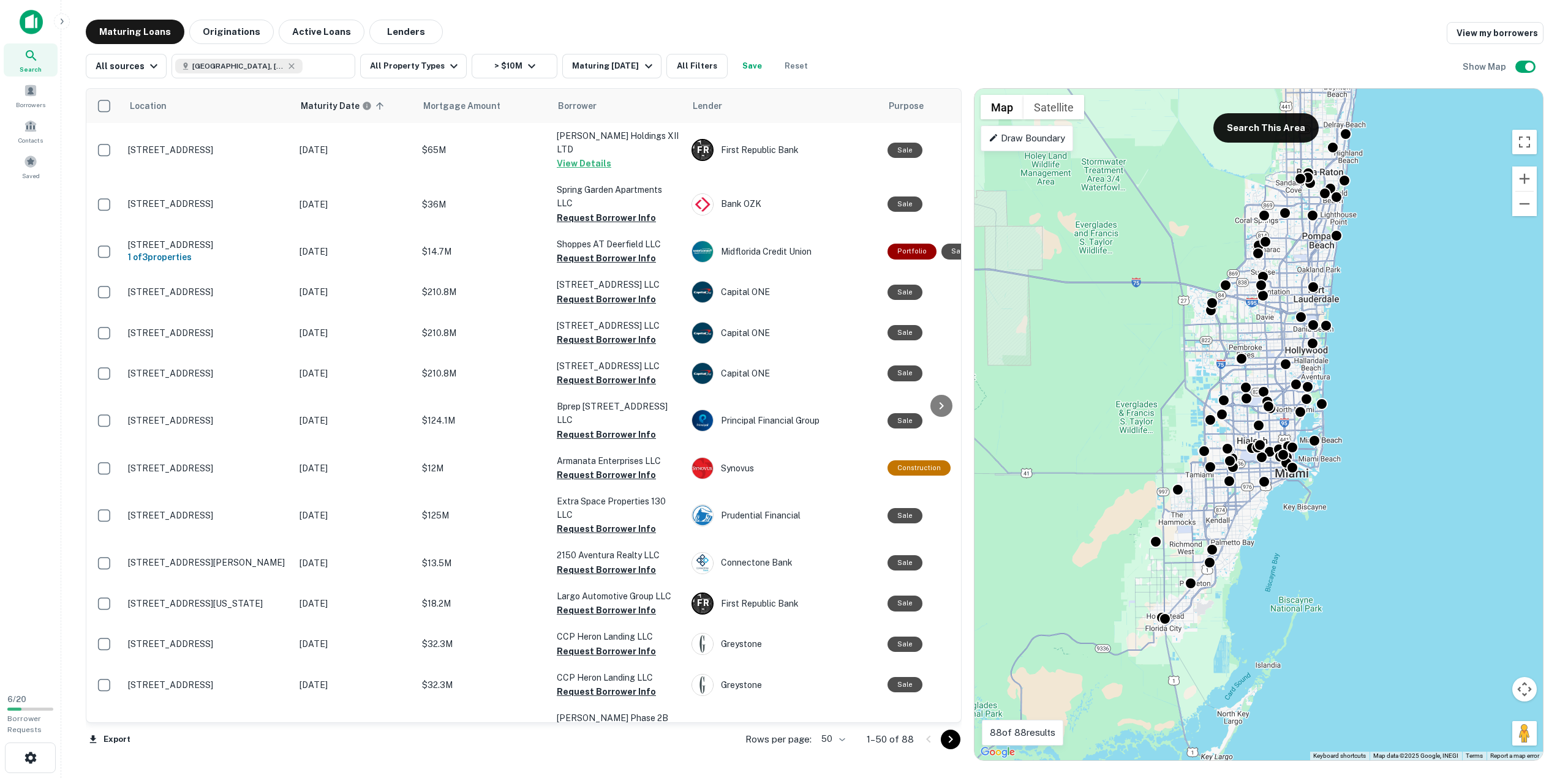
drag, startPoint x: 1305, startPoint y: 393, endPoint x: 1392, endPoint y: 433, distance: 95.8
click at [1392, 433] on div "To activate drag with keyboard, press Alt + Enter. Once in keyboard drag state,…" at bounding box center [1258, 424] width 568 height 671
click at [1481, 33] on link "View my borrowers" at bounding box center [1494, 33] width 96 height 22
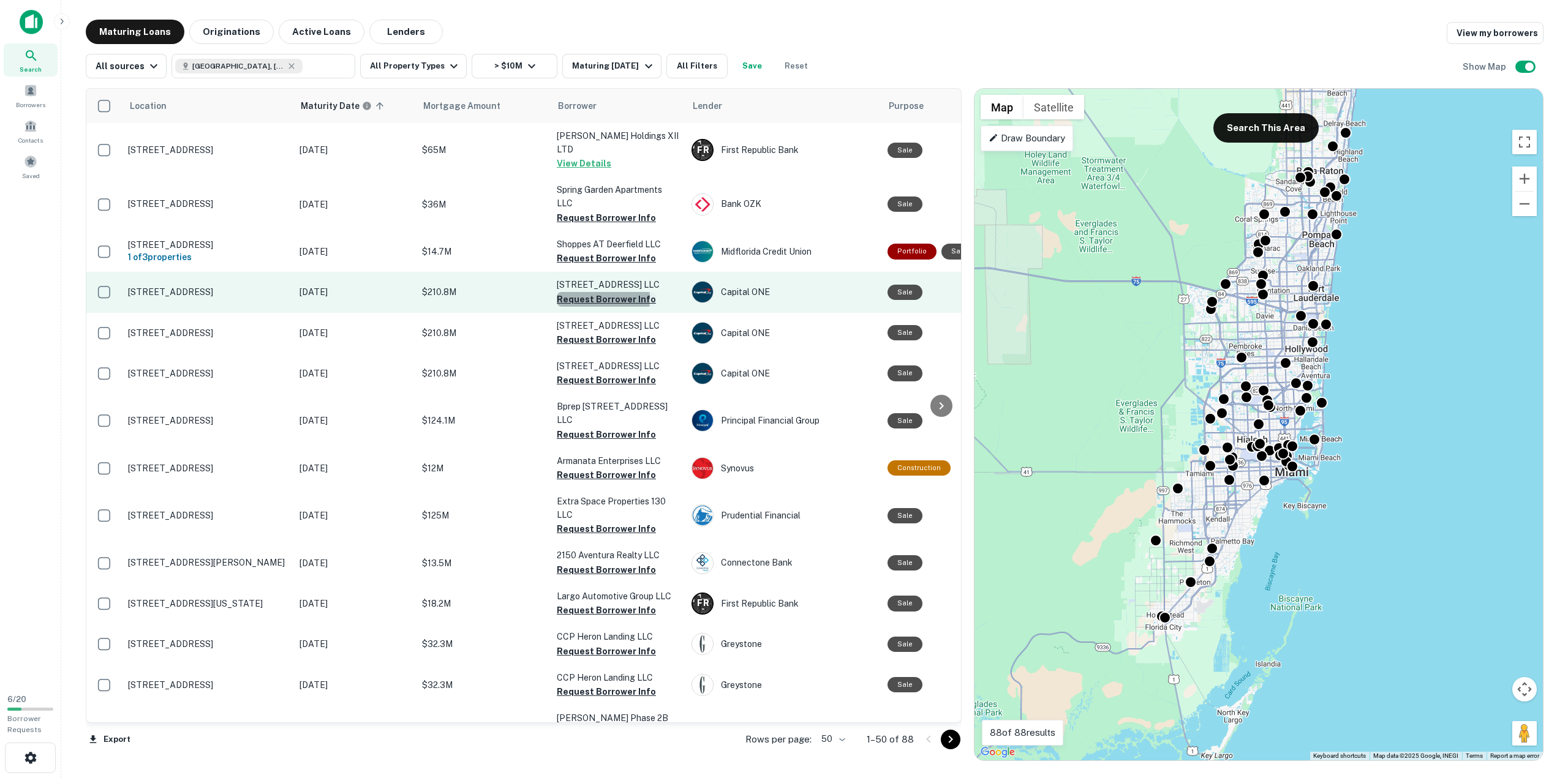
click at [575, 292] on button "Request Borrower Info" at bounding box center [606, 299] width 100 height 15
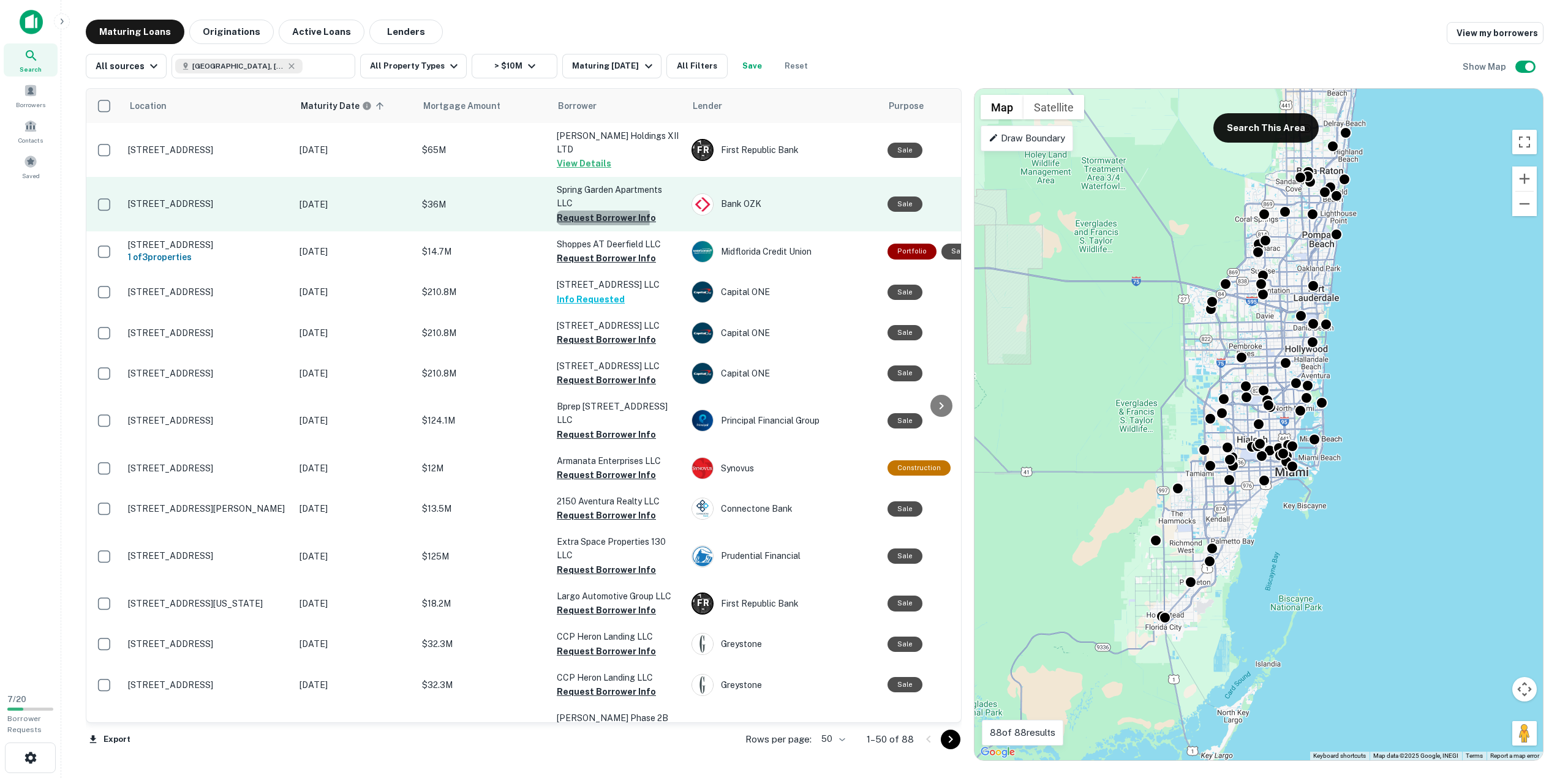
click at [591, 211] on button "Request Borrower Info" at bounding box center [606, 218] width 100 height 15
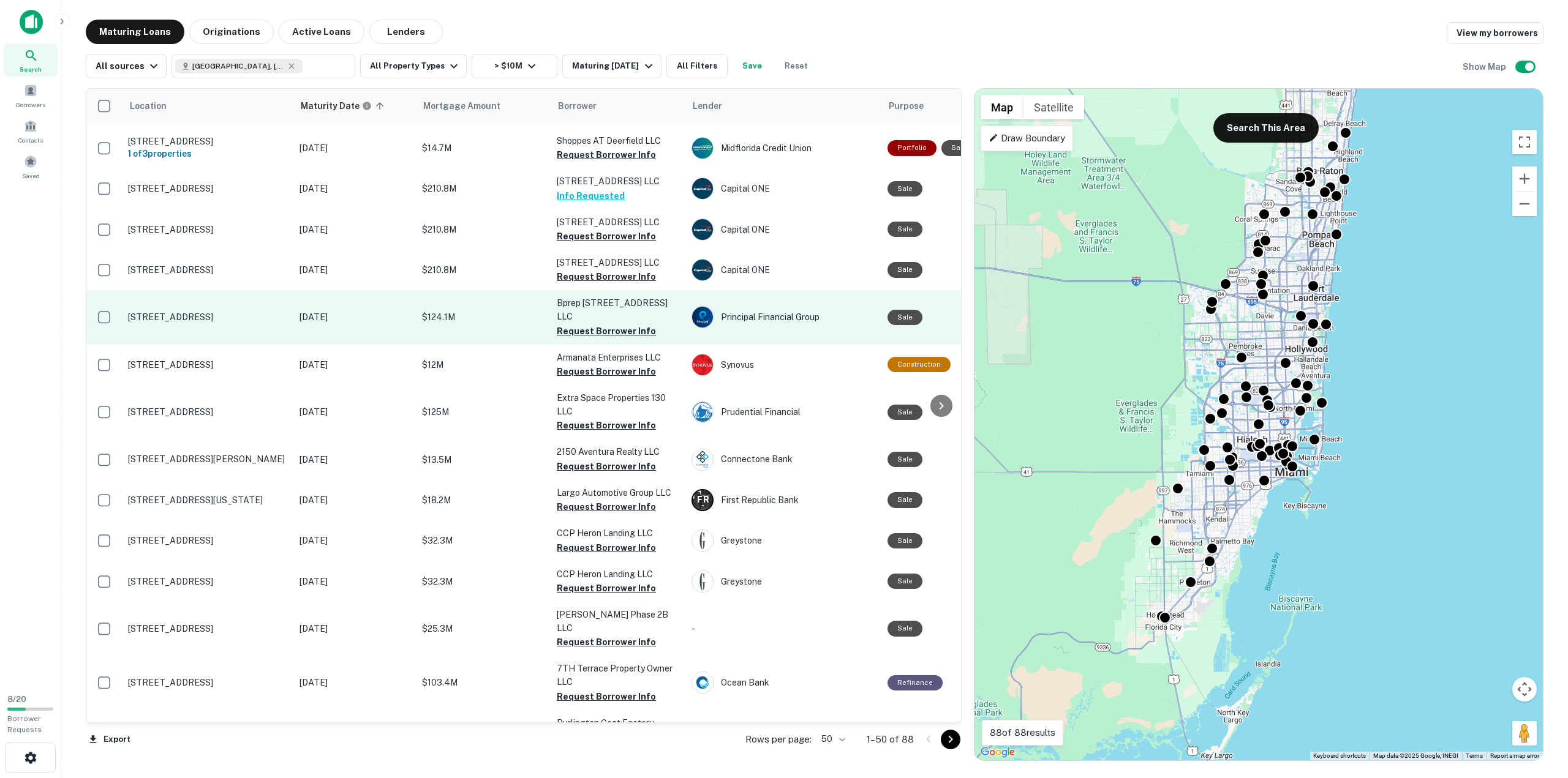
scroll to position [103, 0]
click at [579, 327] on button "Request Borrower Info" at bounding box center [606, 332] width 100 height 15
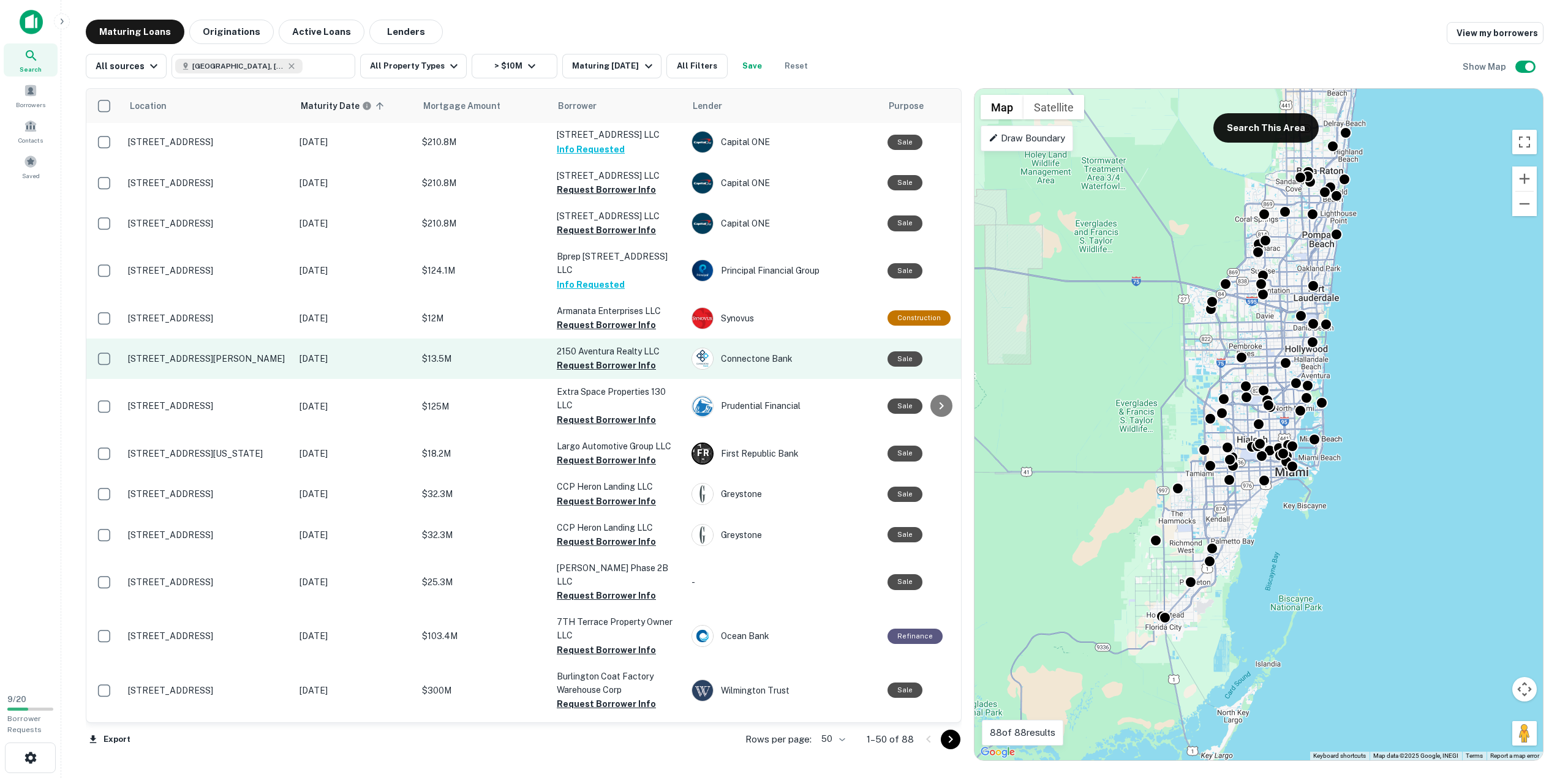
scroll to position [150, 0]
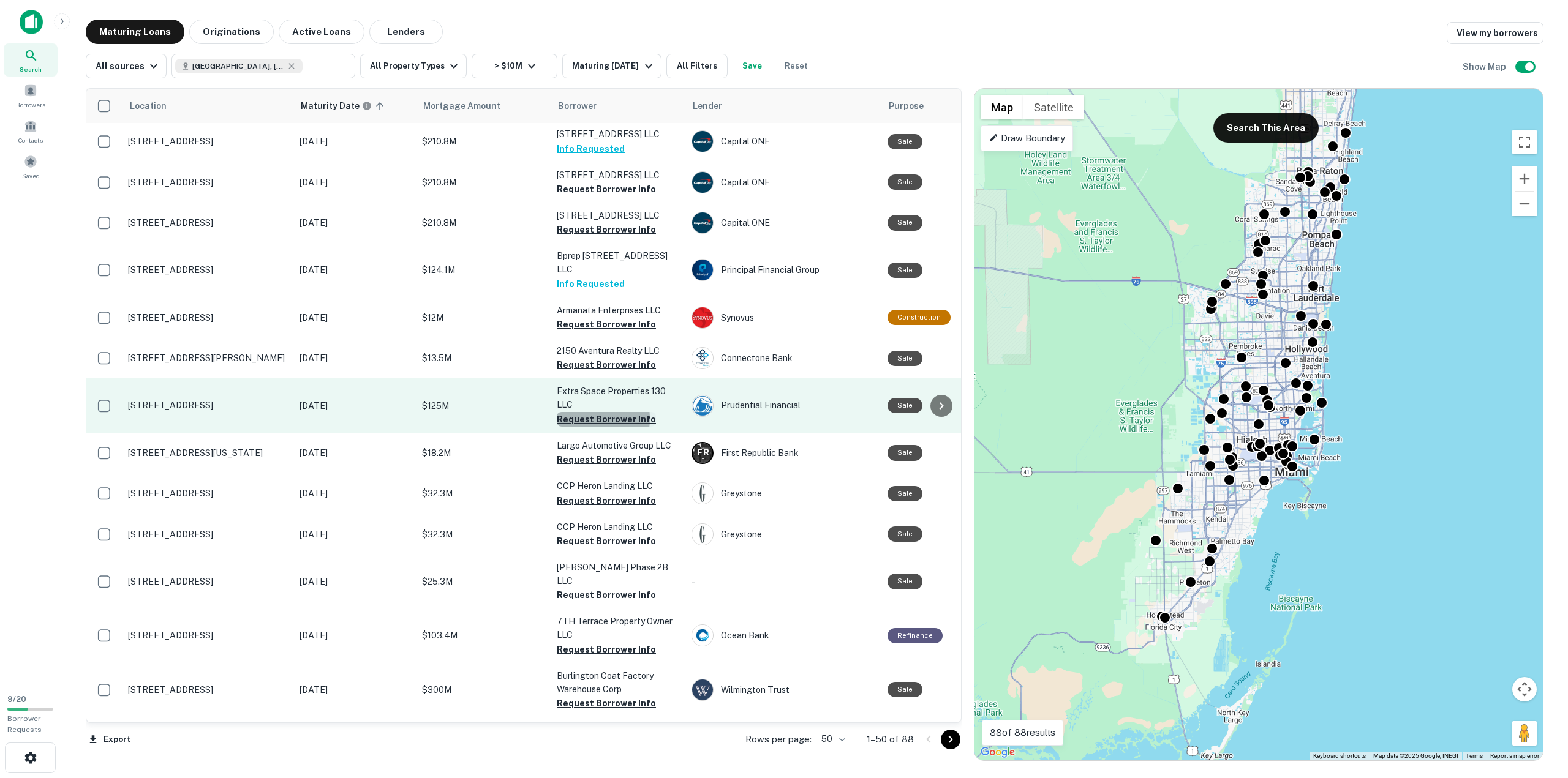
click at [579, 413] on button "Request Borrower Info" at bounding box center [606, 419] width 100 height 15
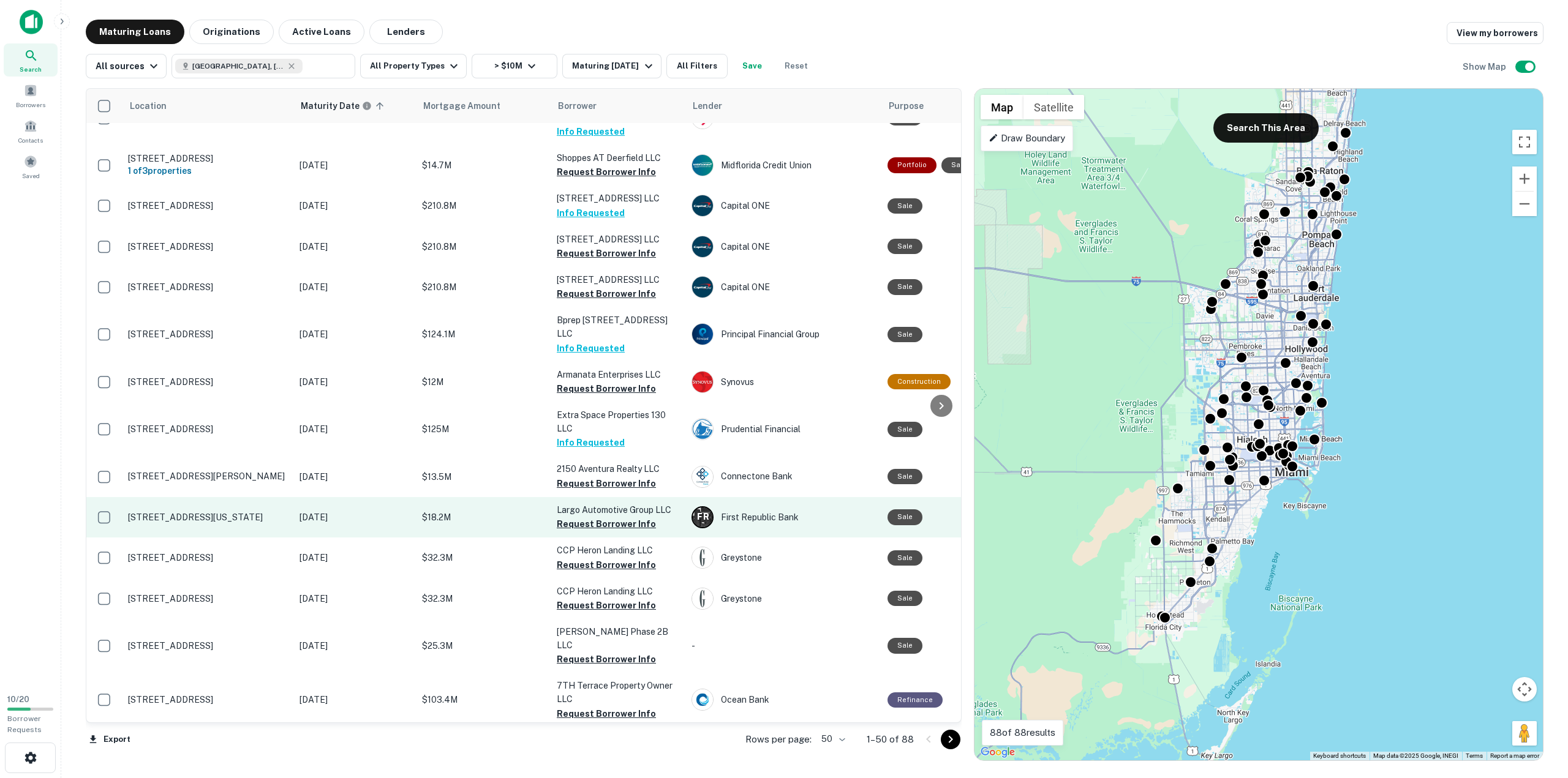
scroll to position [0, 0]
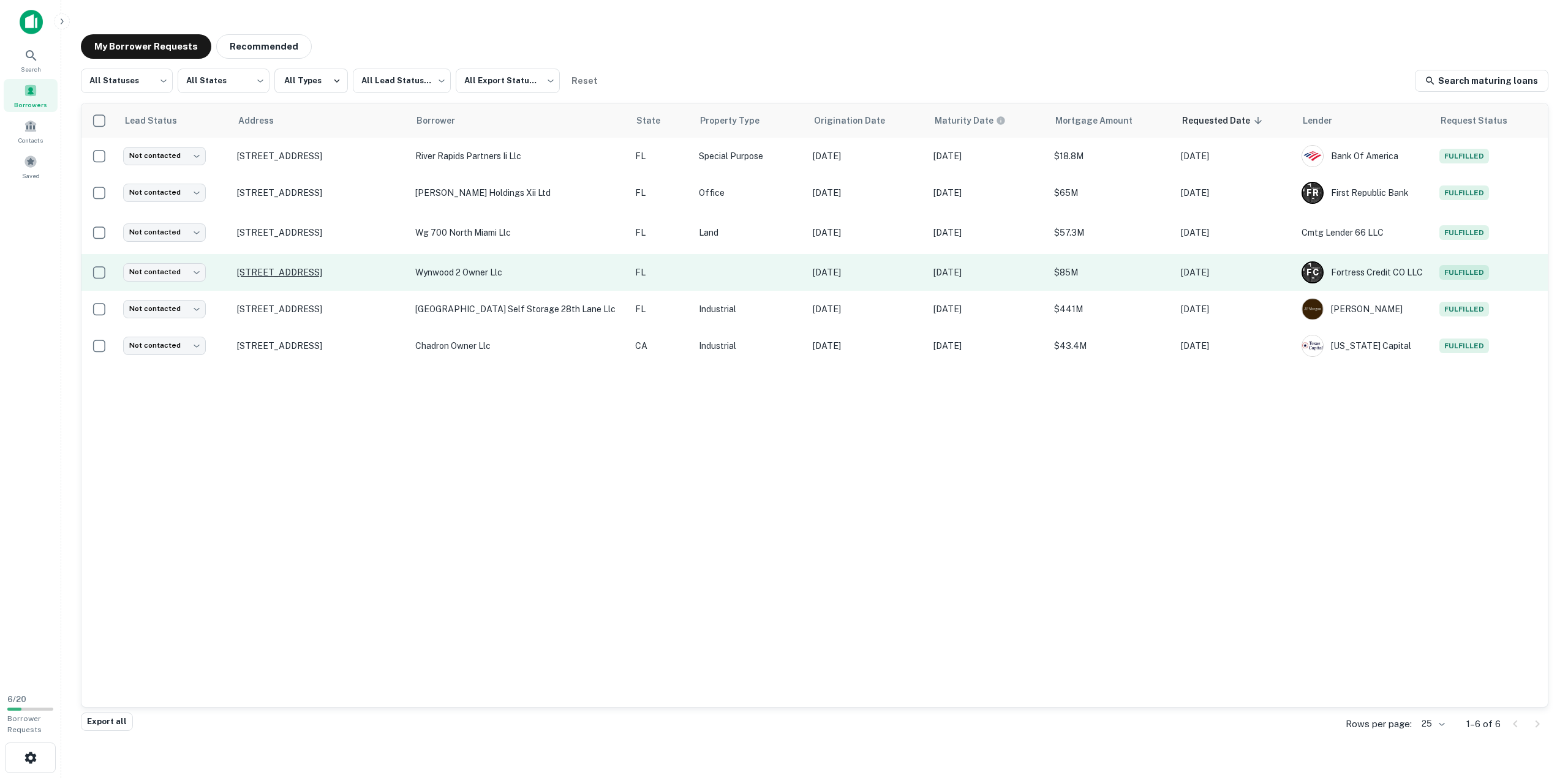
click at [288, 270] on p "[STREET_ADDRESS]" at bounding box center [319, 273] width 165 height 11
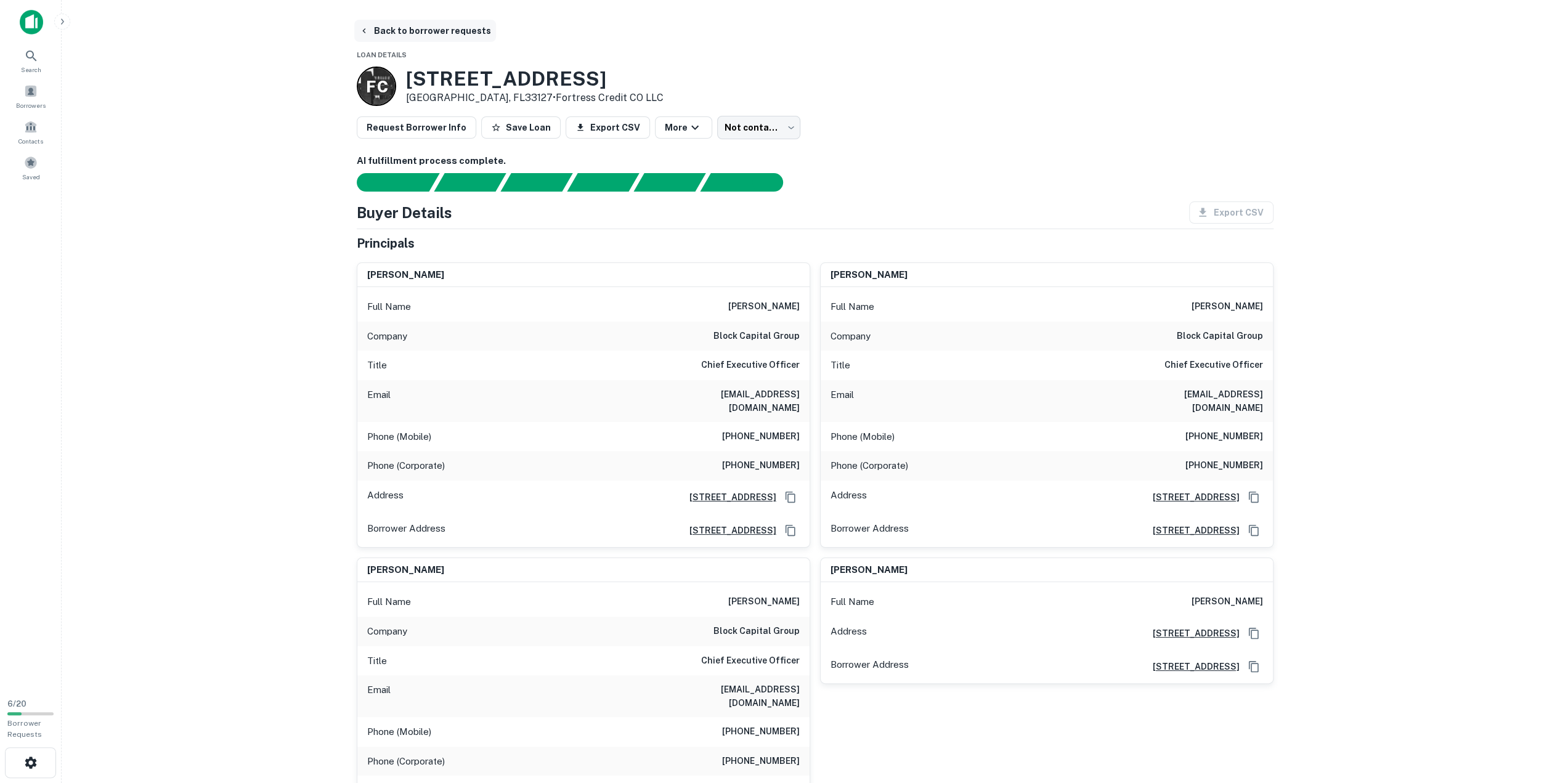
click at [371, 32] on button "Back to borrower requests" at bounding box center [425, 31] width 142 height 22
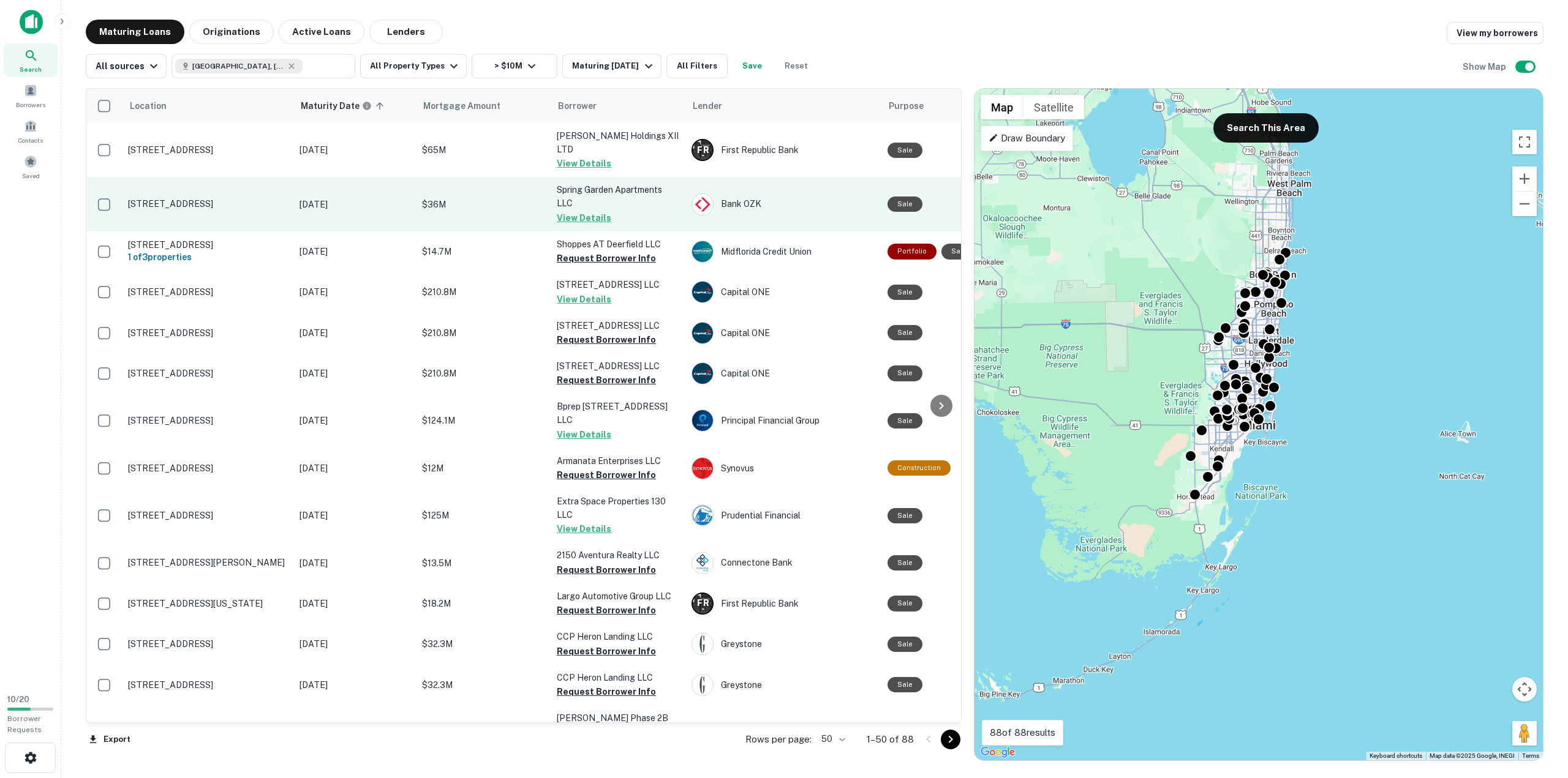
click at [593, 211] on button "View Details" at bounding box center [584, 218] width 55 height 15
